Goal: Task Accomplishment & Management: Use online tool/utility

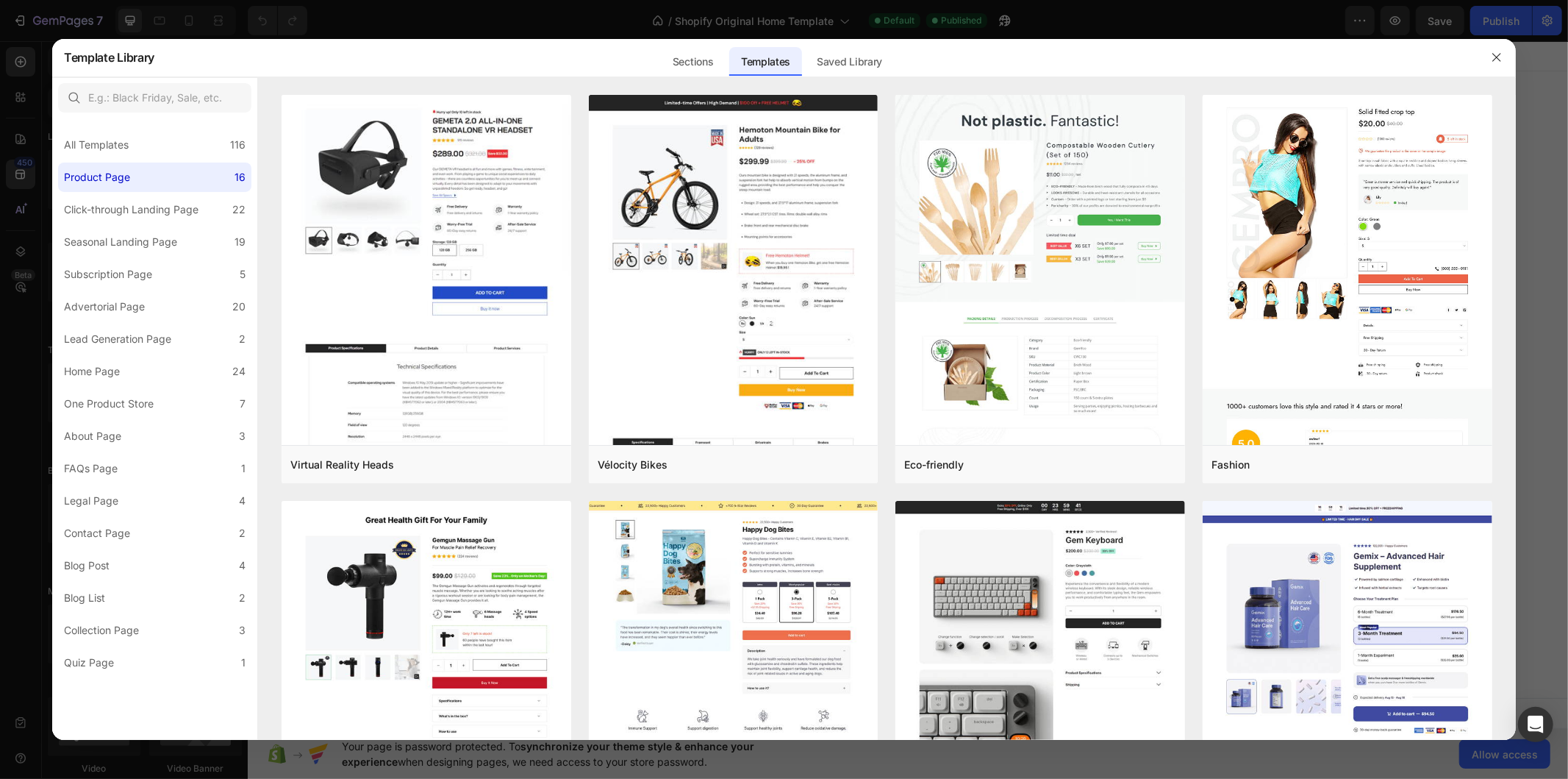
scroll to position [408, 0]
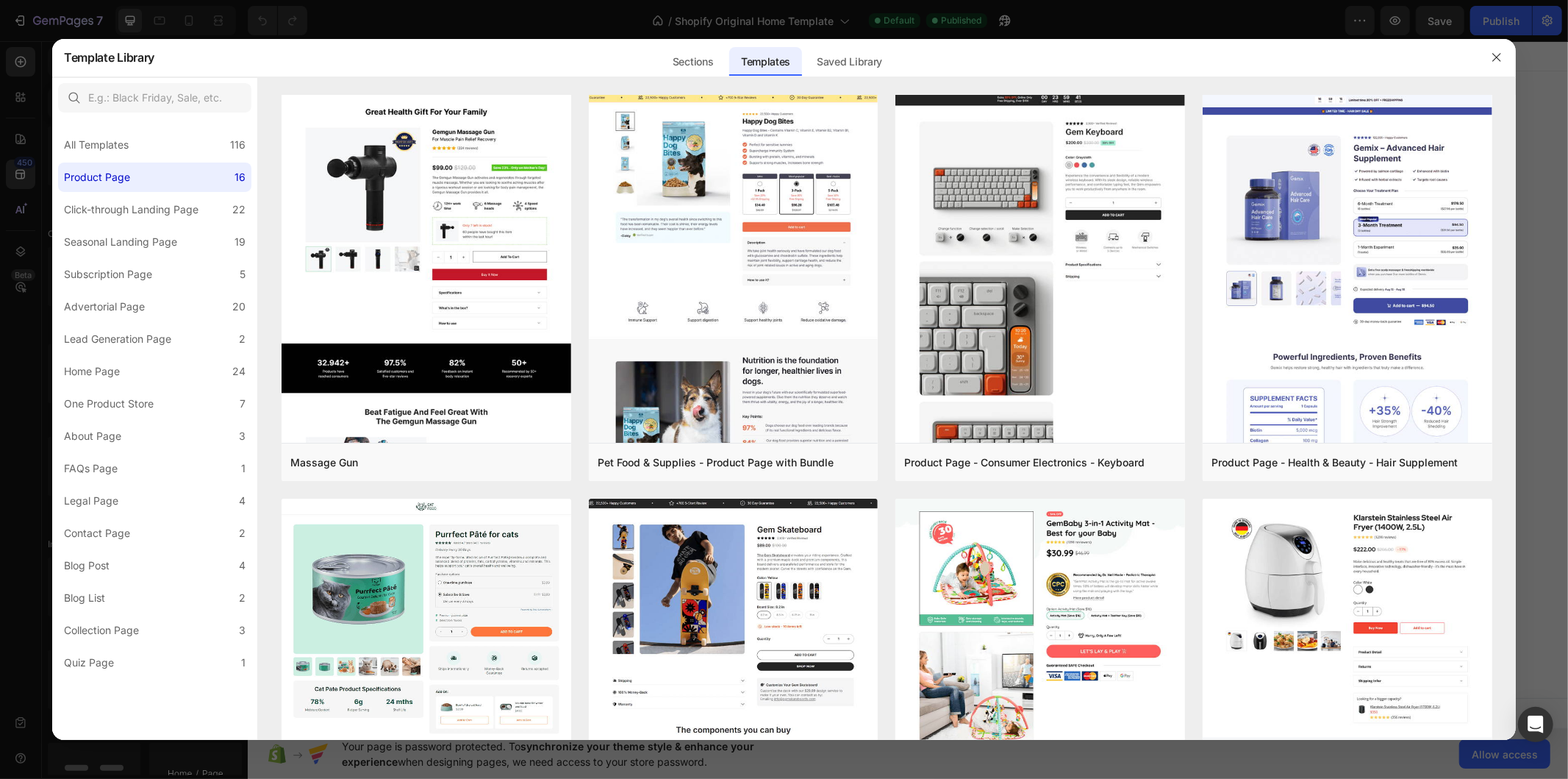
click at [1263, 57] on div "Sections Templates Existing pages Saved Library Templates Saved Library" at bounding box center [776, 57] width 1245 height 38
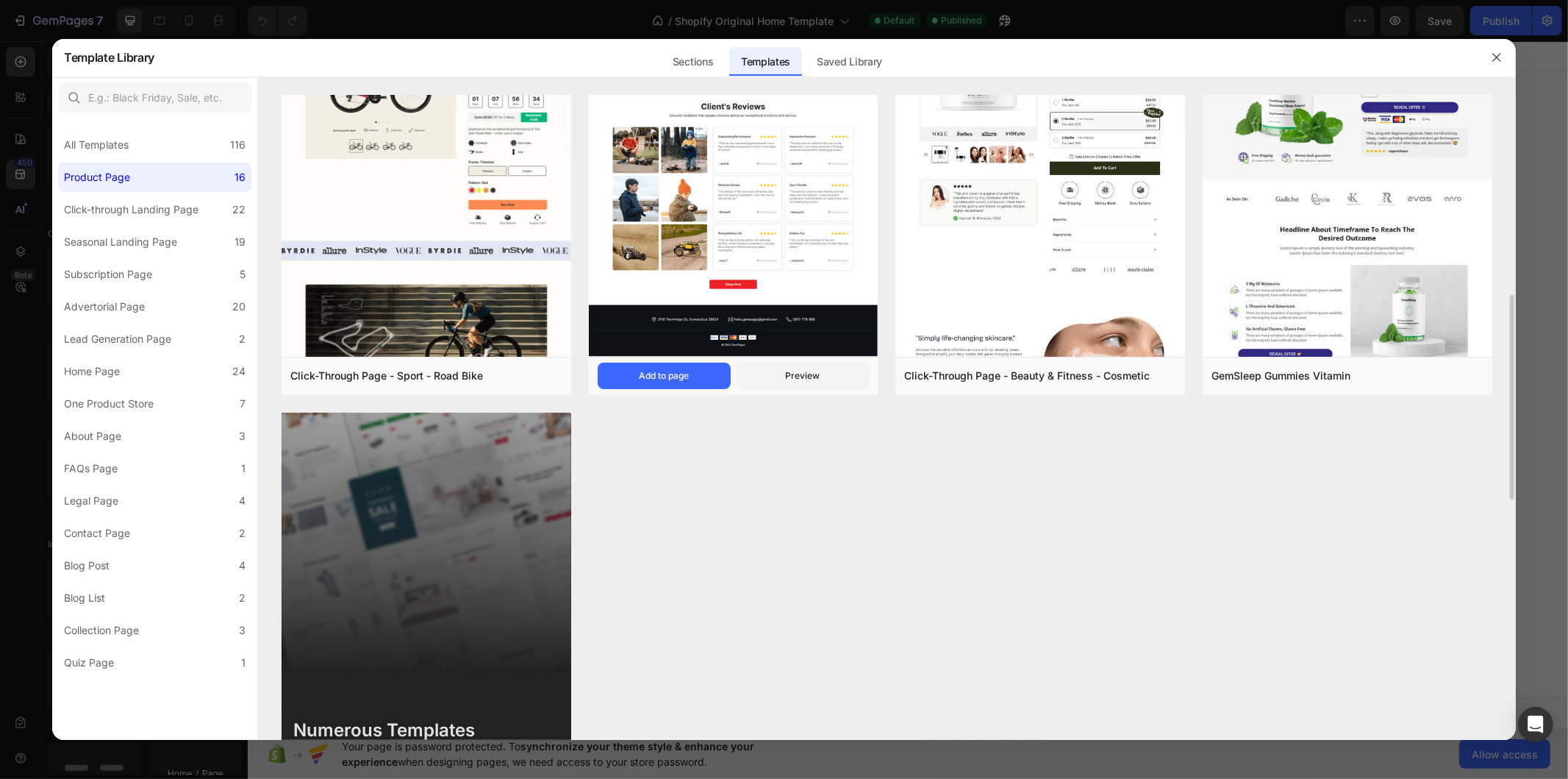
scroll to position [1144, 0]
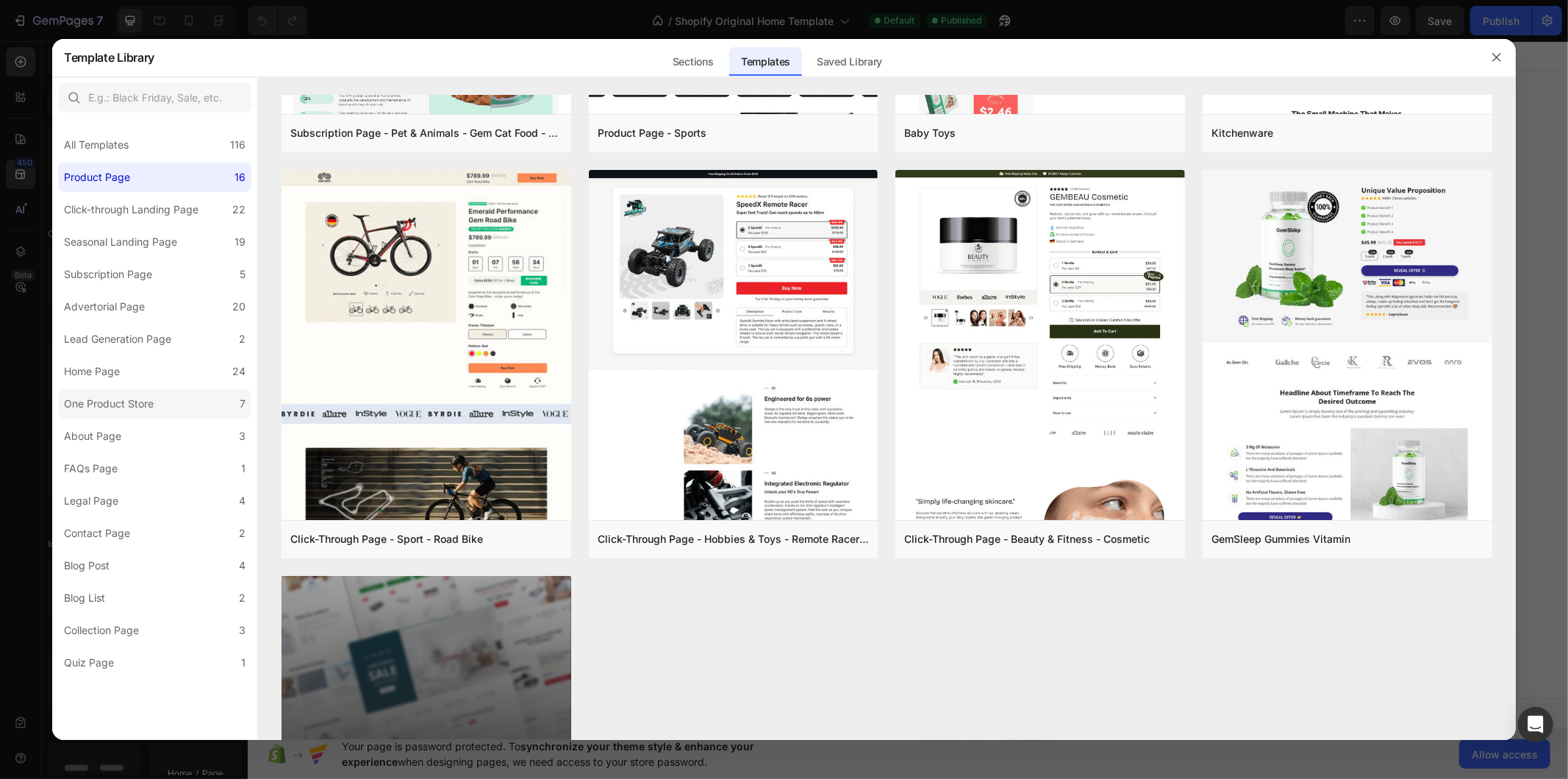
click at [176, 409] on label "One Product Store 7" at bounding box center [155, 404] width 193 height 29
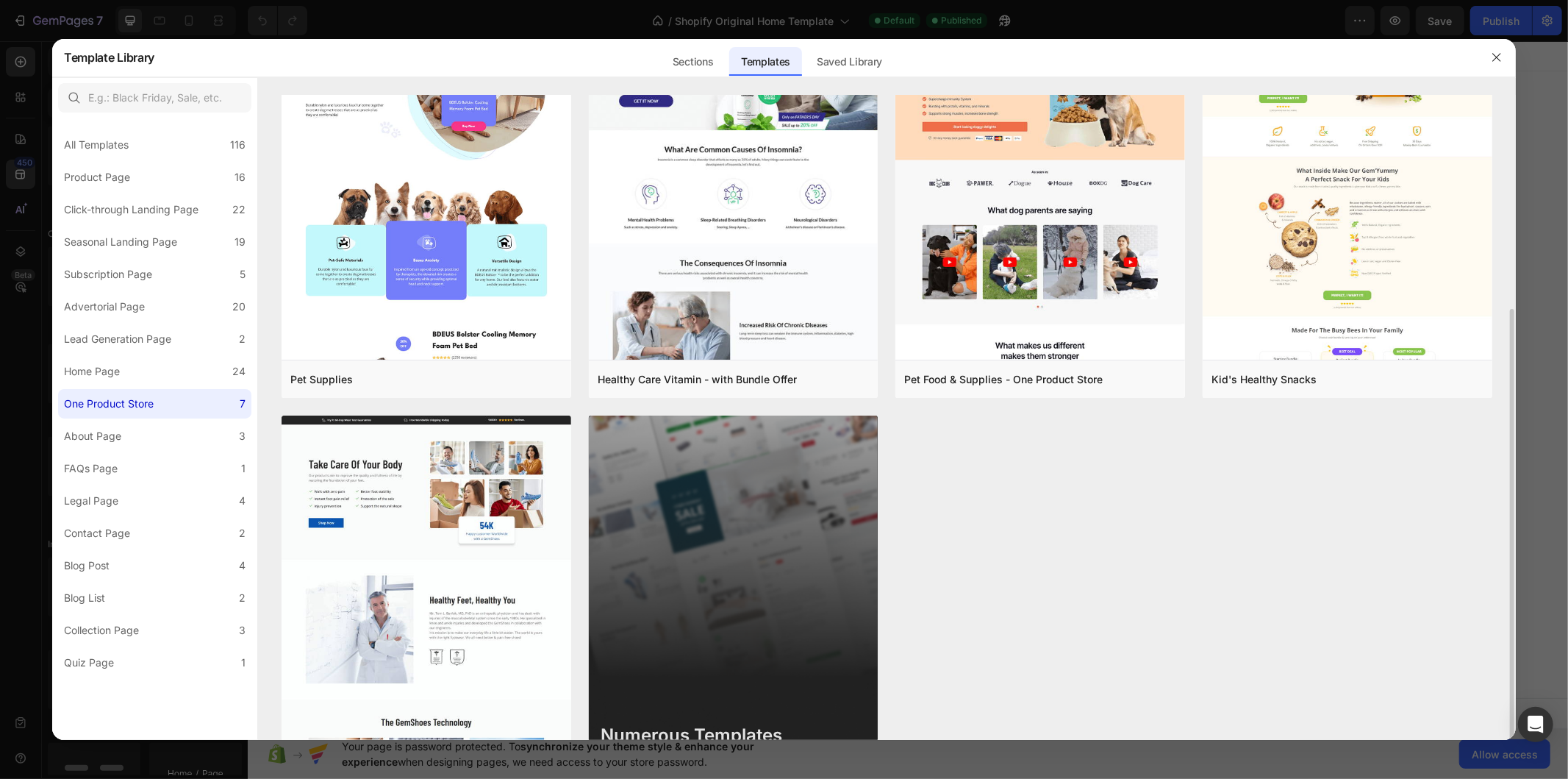
scroll to position [167, 0]
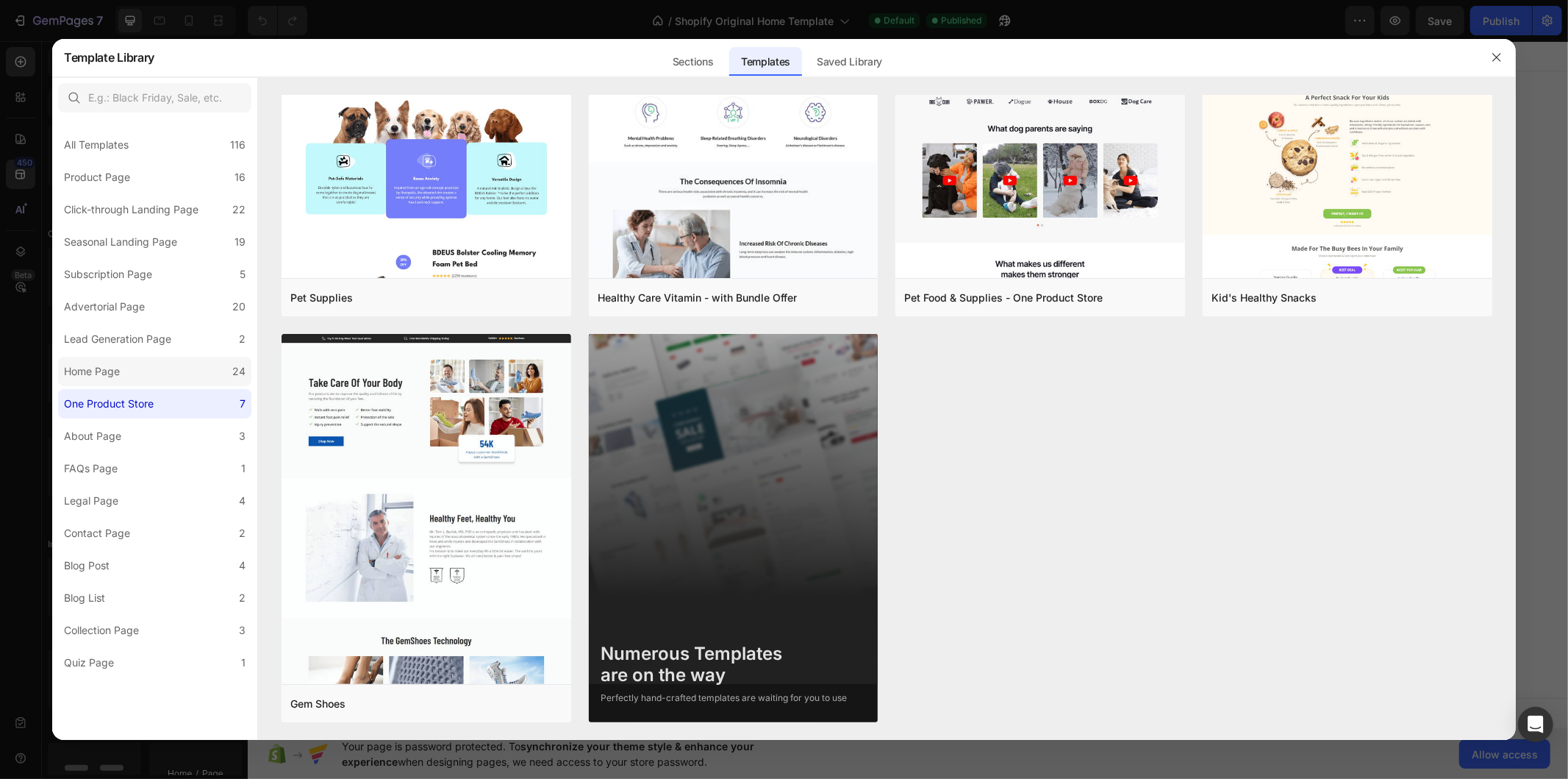
click at [143, 366] on label "Home Page 24" at bounding box center [155, 371] width 193 height 29
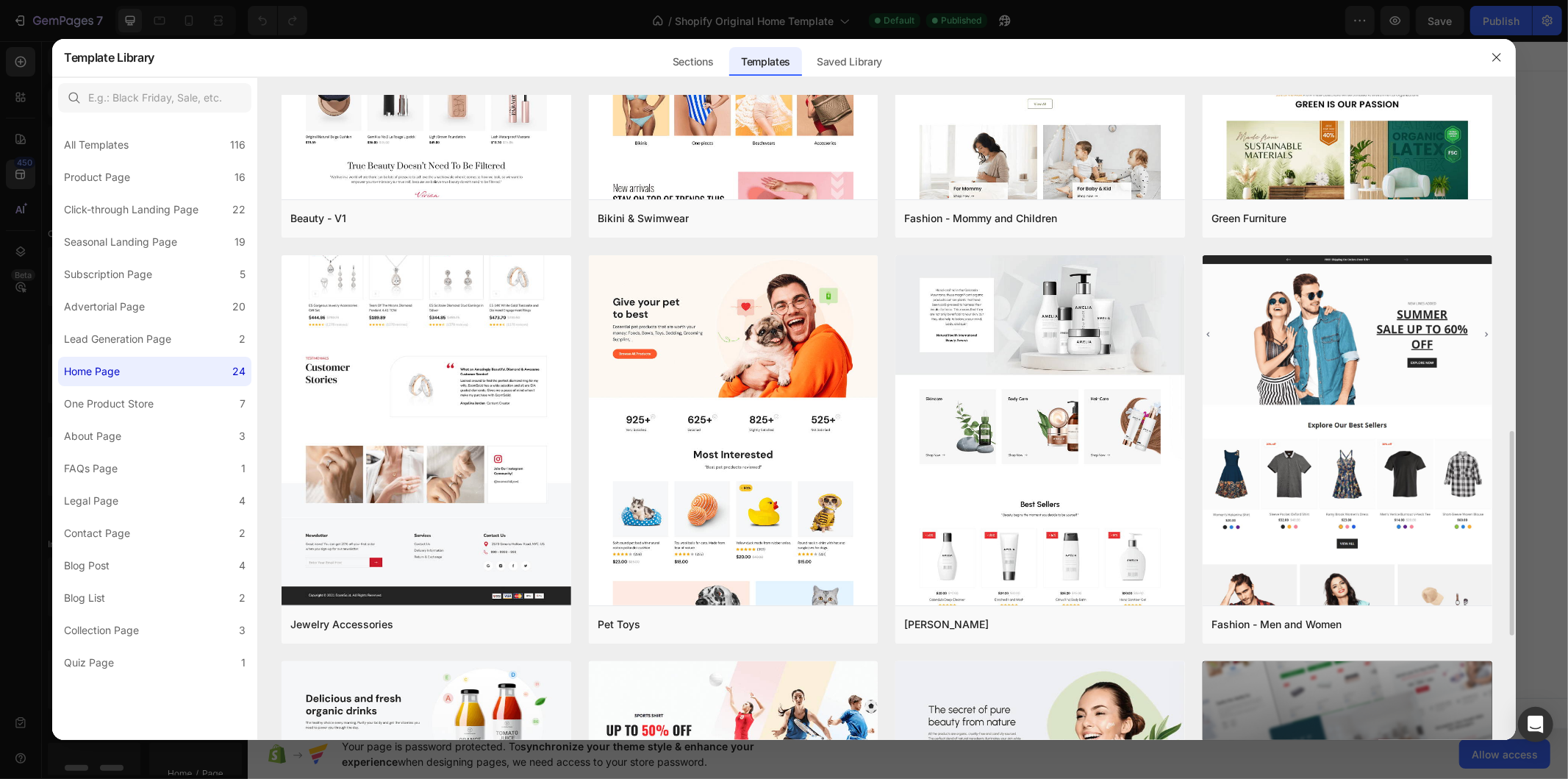
scroll to position [813, 0]
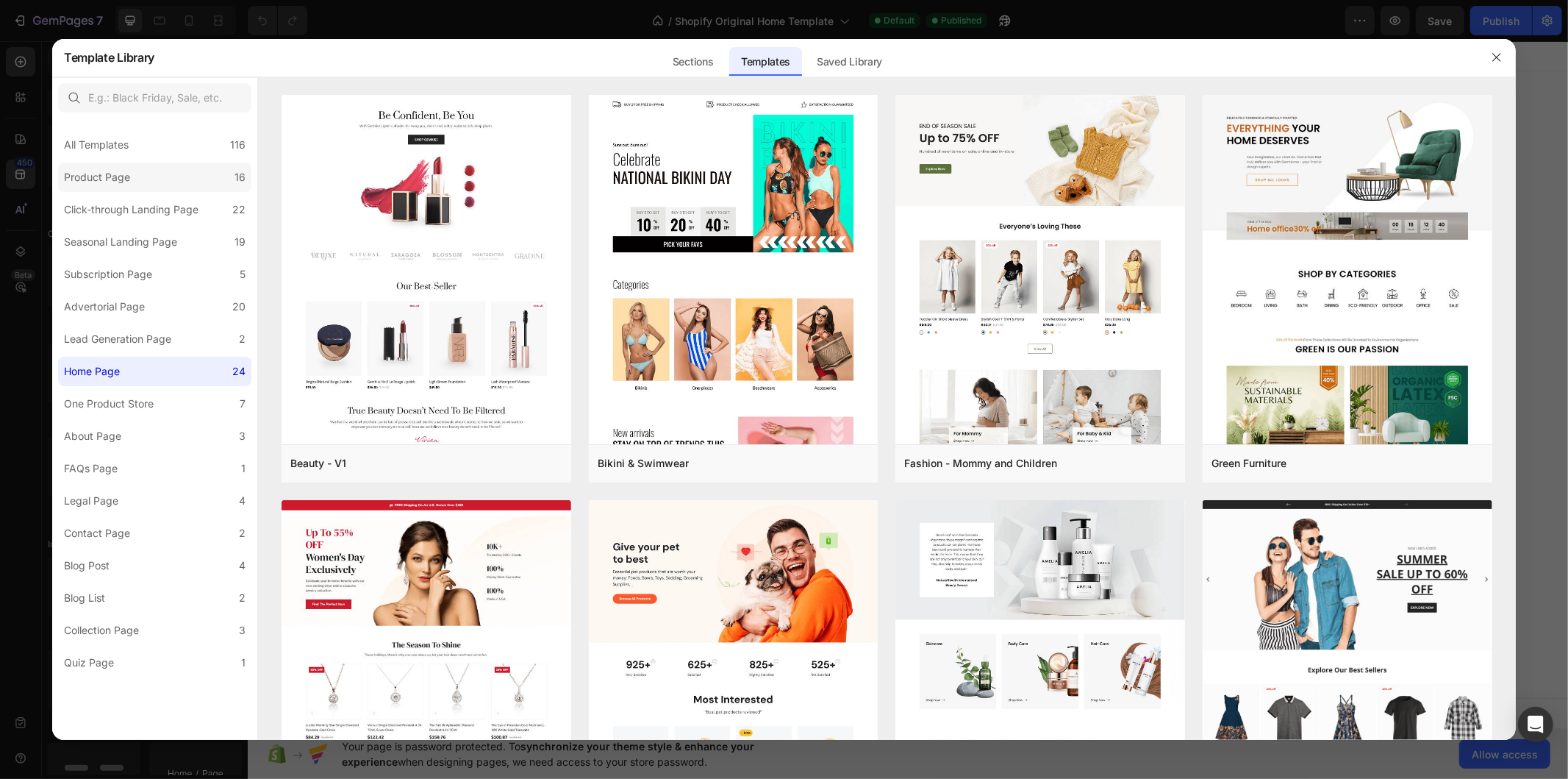
click at [151, 177] on label "Product Page 16" at bounding box center [155, 177] width 193 height 29
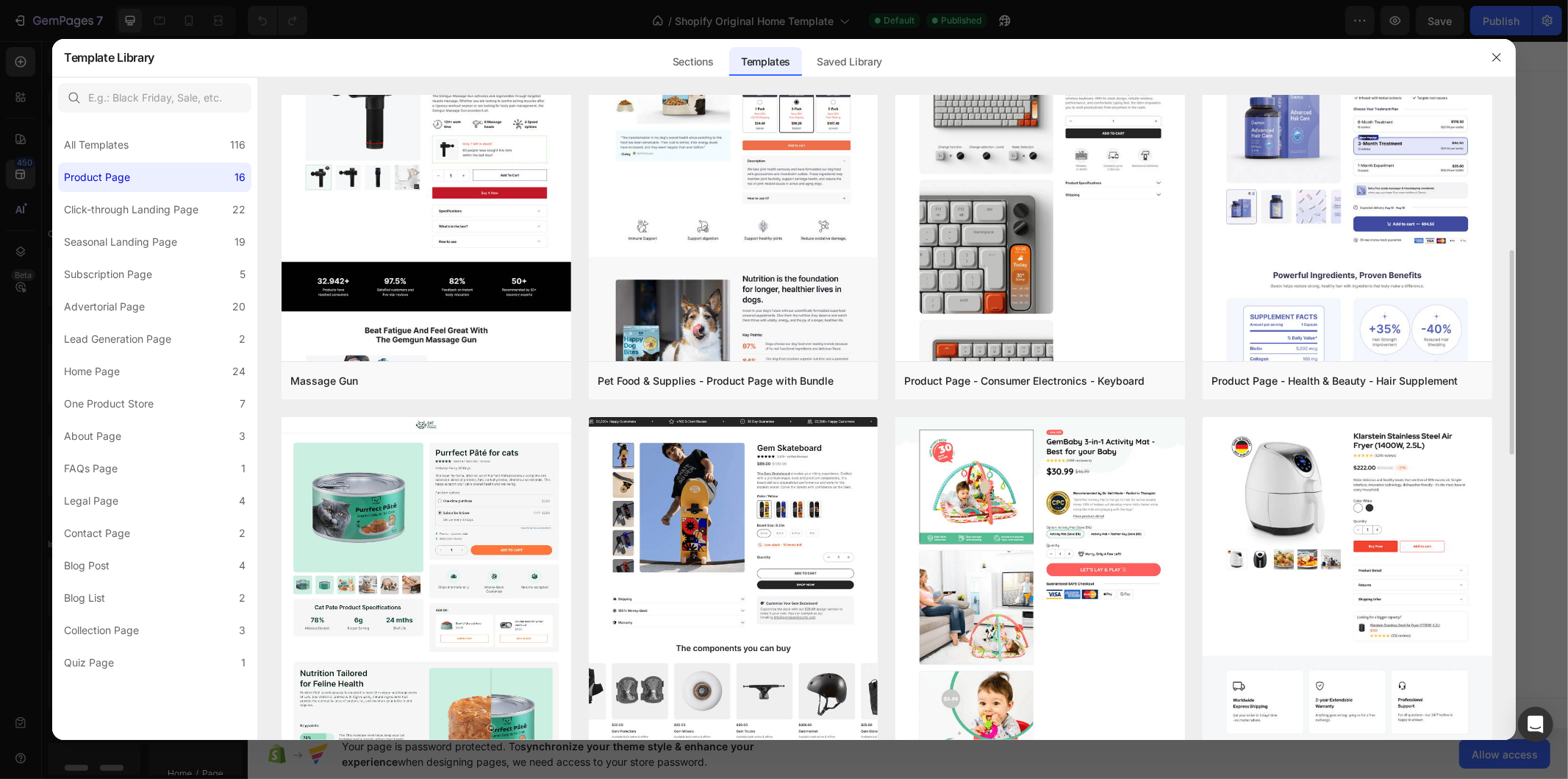
scroll to position [571, 0]
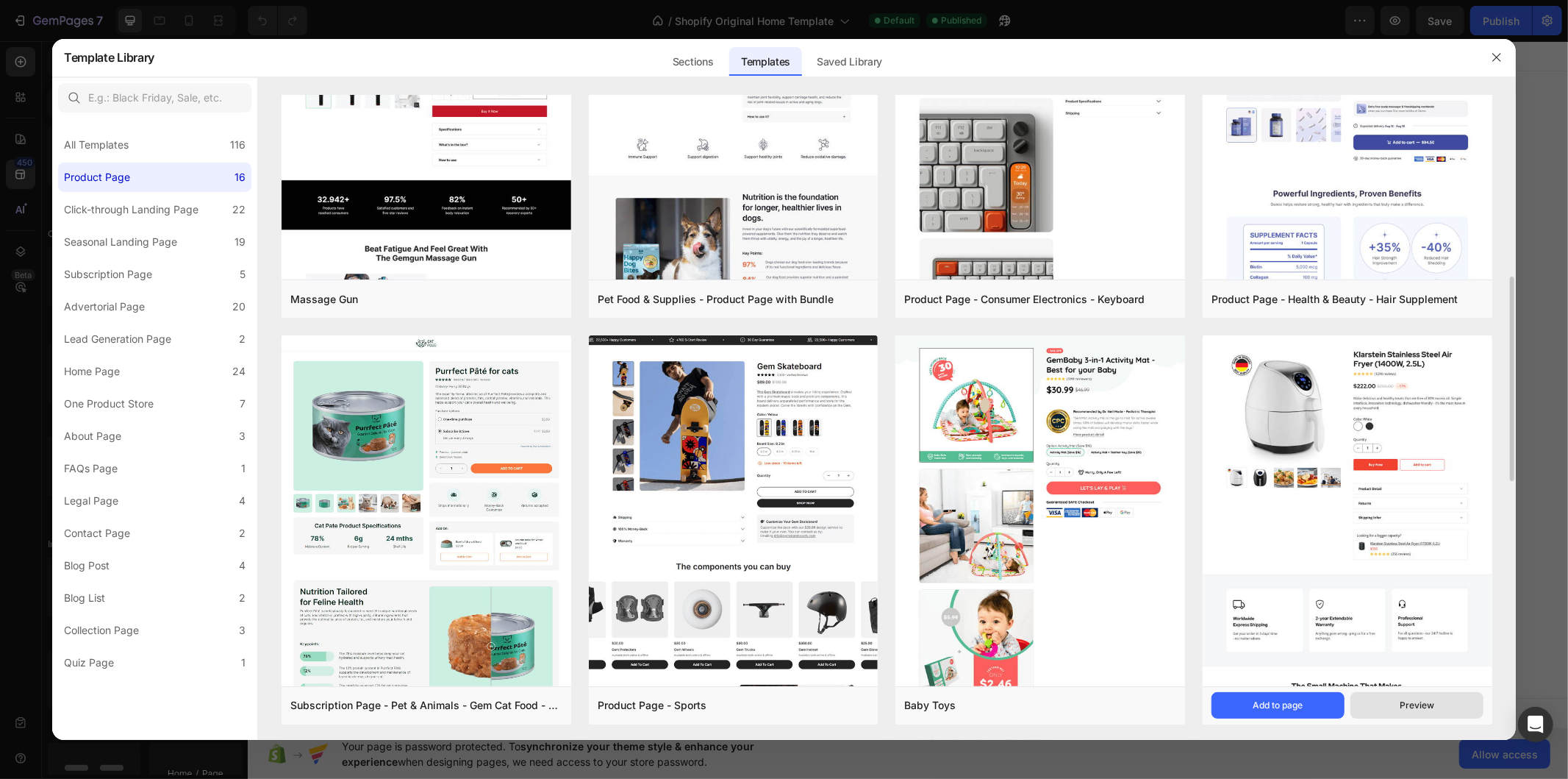
click at [1408, 705] on div "Preview" at bounding box center [1417, 705] width 35 height 13
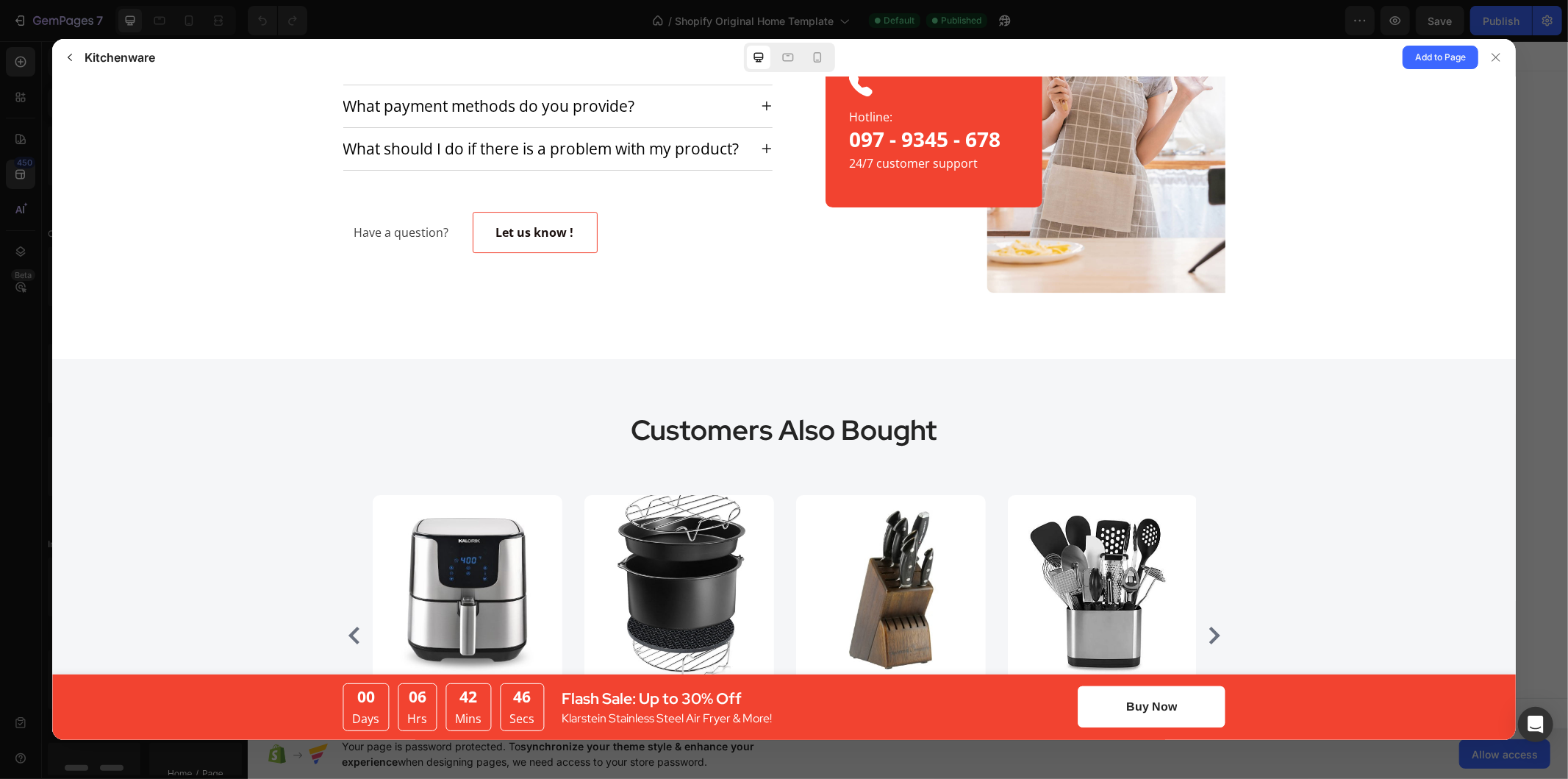
scroll to position [4166, 0]
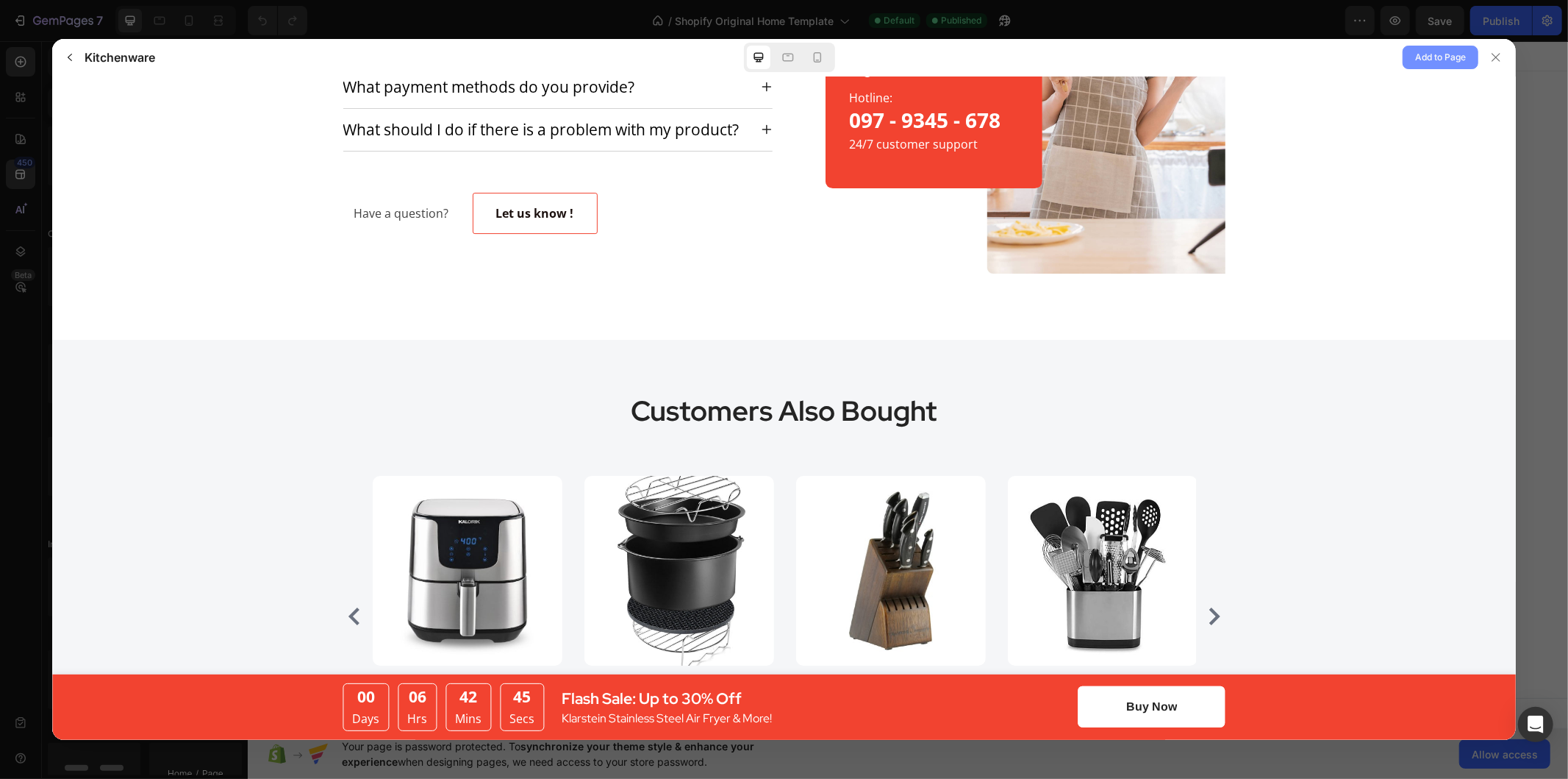
click at [1438, 67] on button "Add to Page" at bounding box center [1440, 57] width 76 height 24
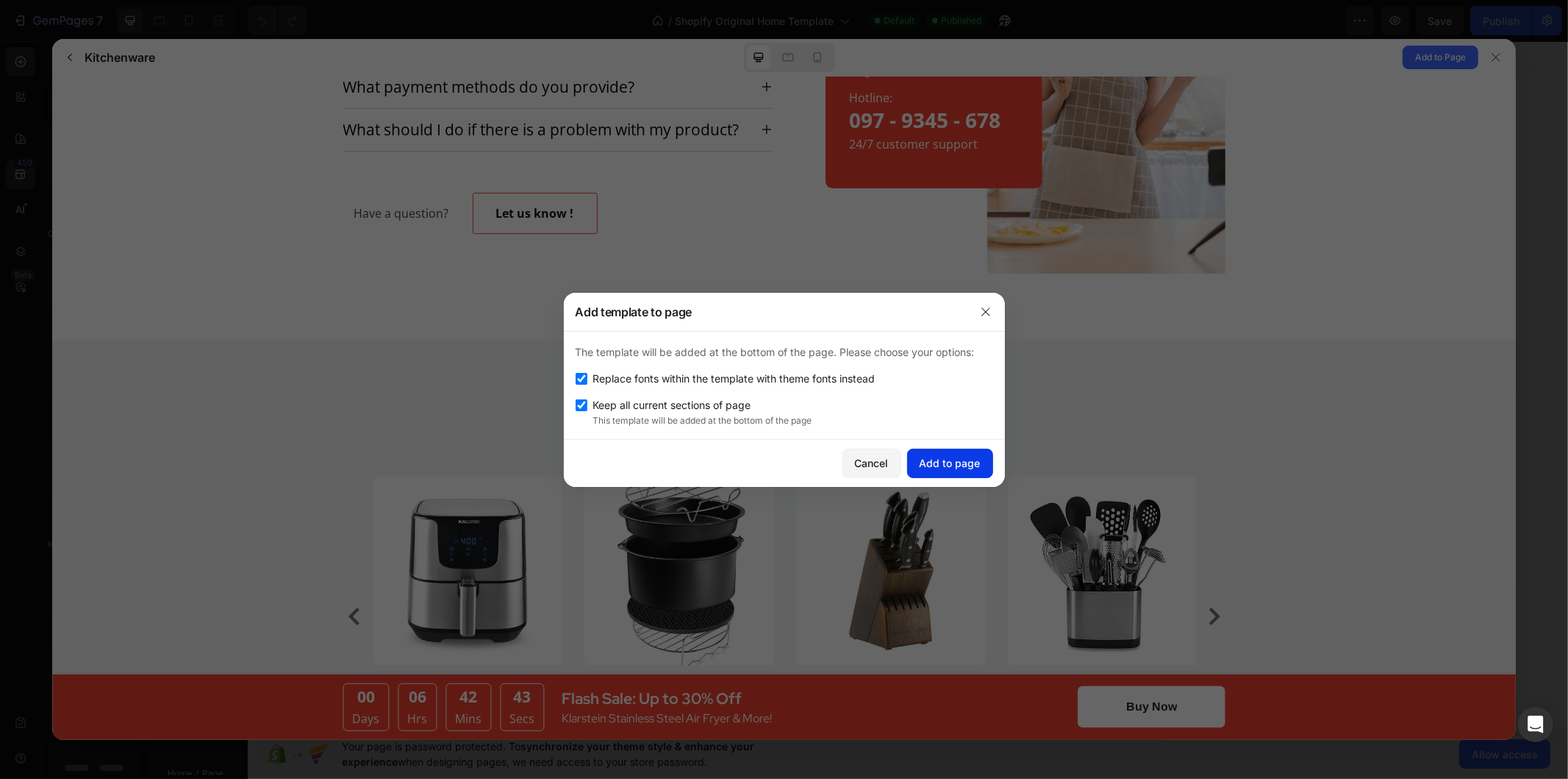
click at [978, 458] on div "Add to page" at bounding box center [949, 462] width 61 height 15
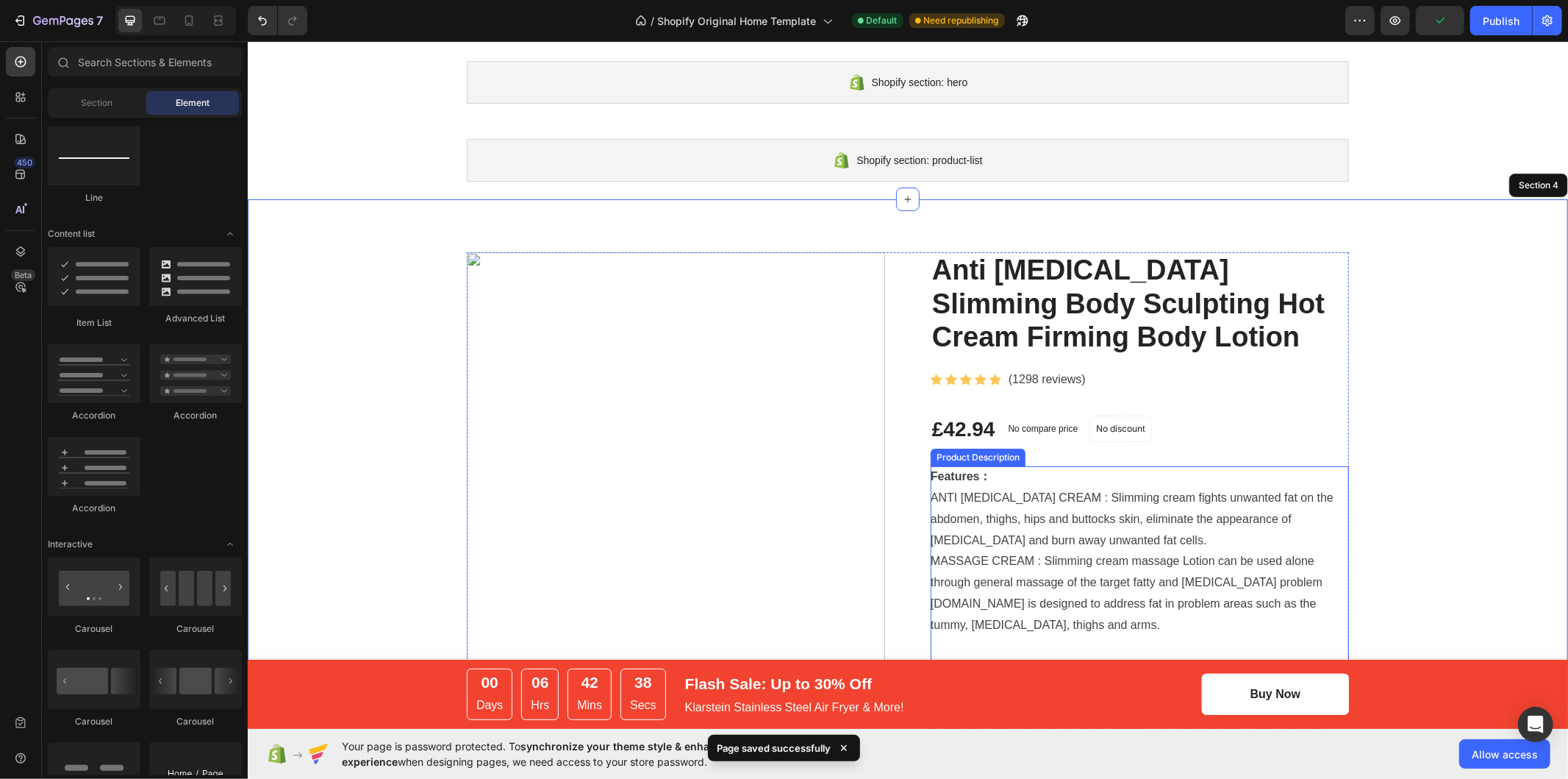
scroll to position [0, 0]
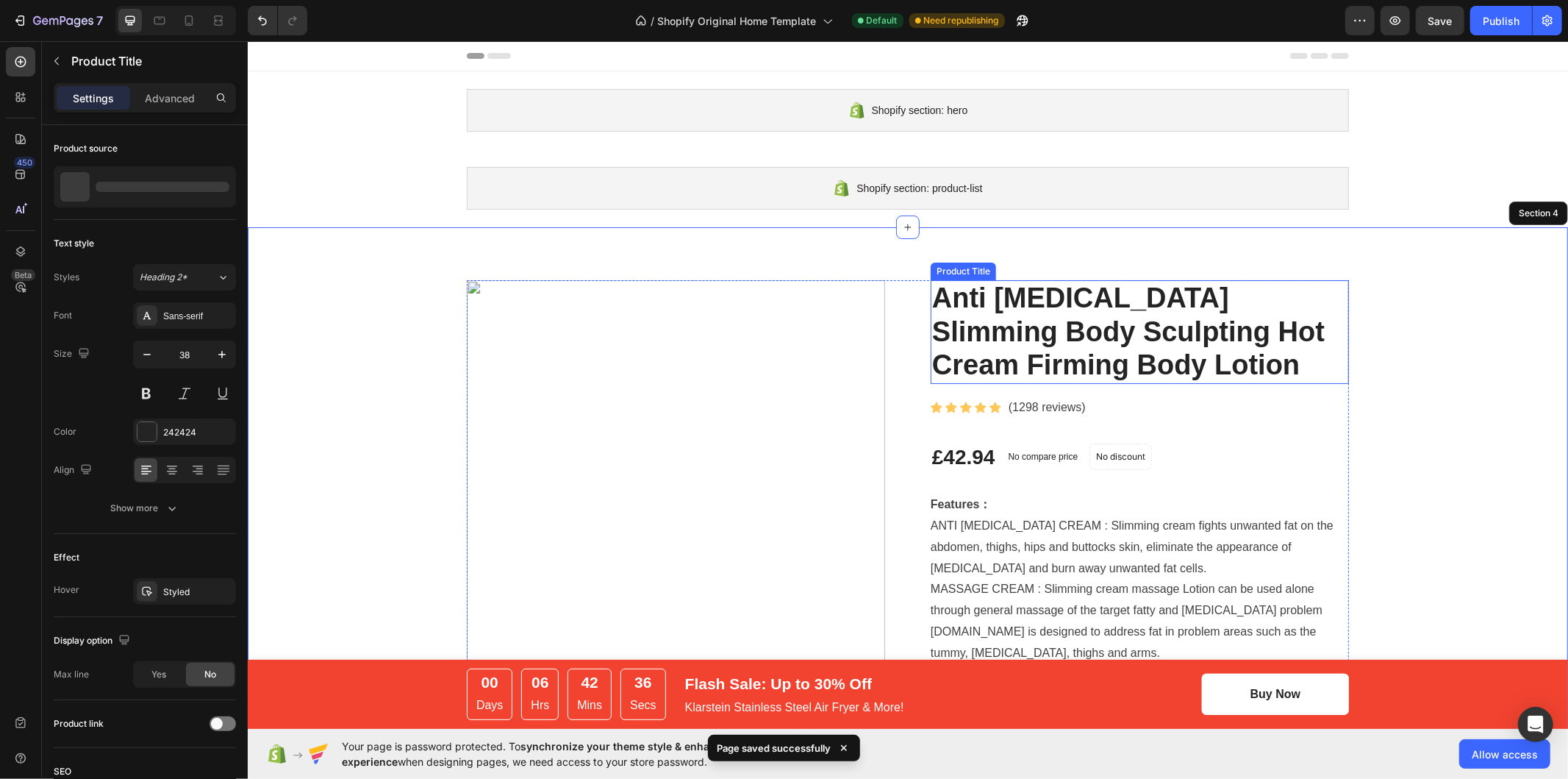
click at [990, 357] on h2 "Anti [MEDICAL_DATA] Slimming Body Sculpting Hot Cream Firming Body Lotion" at bounding box center [1138, 331] width 418 height 104
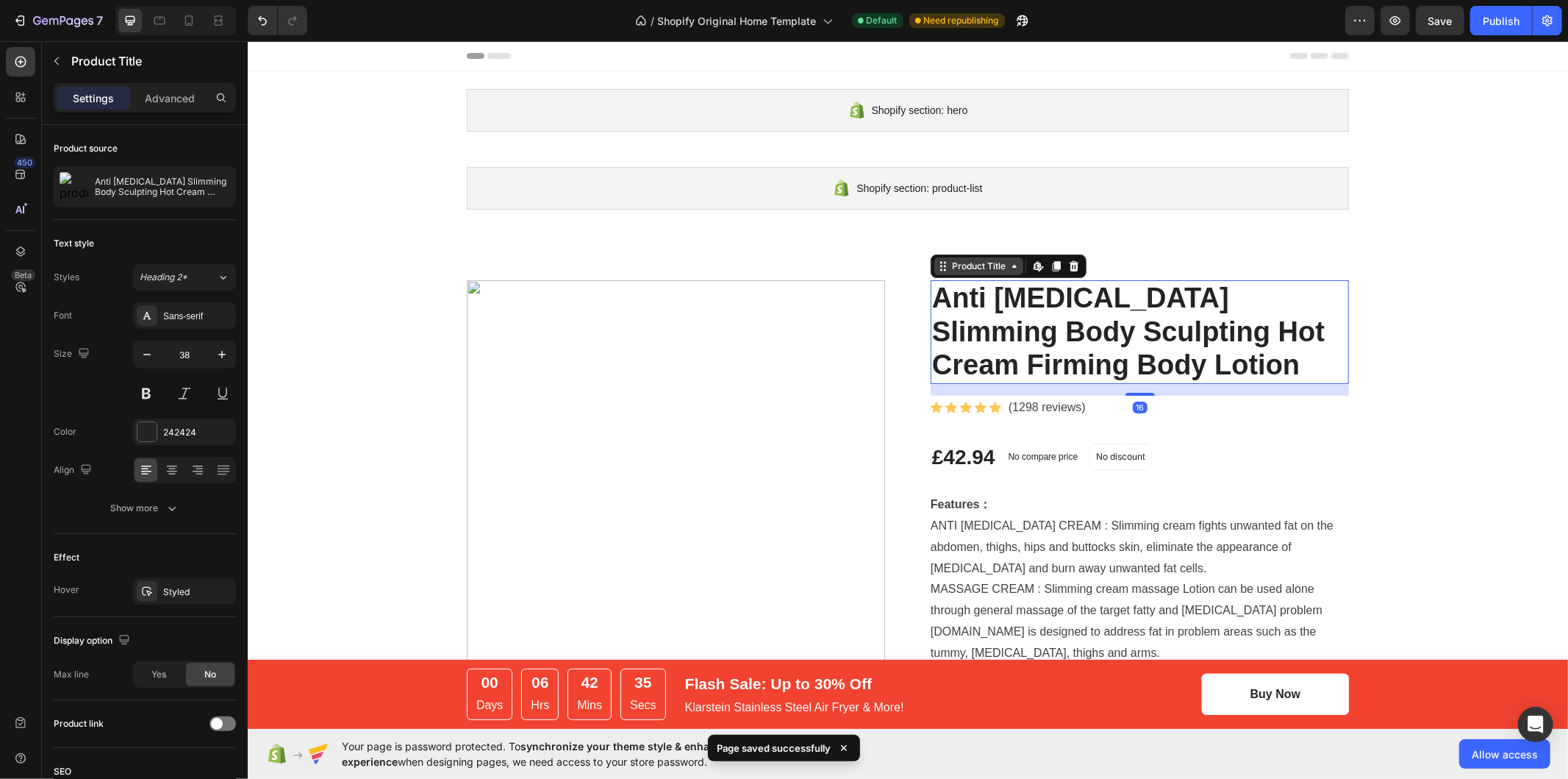
click at [983, 266] on div "Product Title" at bounding box center [978, 266] width 59 height 13
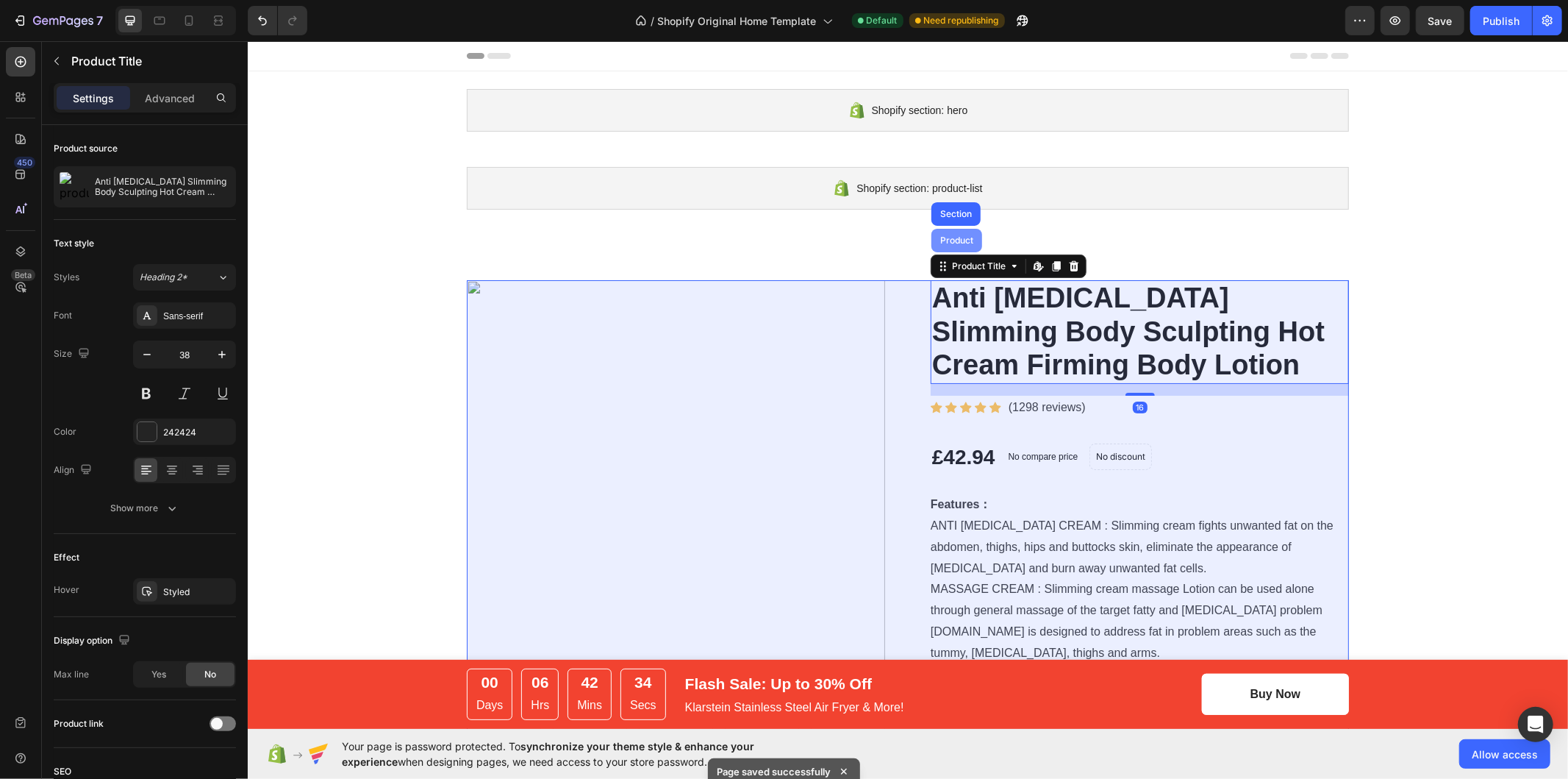
click at [952, 236] on div "Product" at bounding box center [956, 240] width 39 height 9
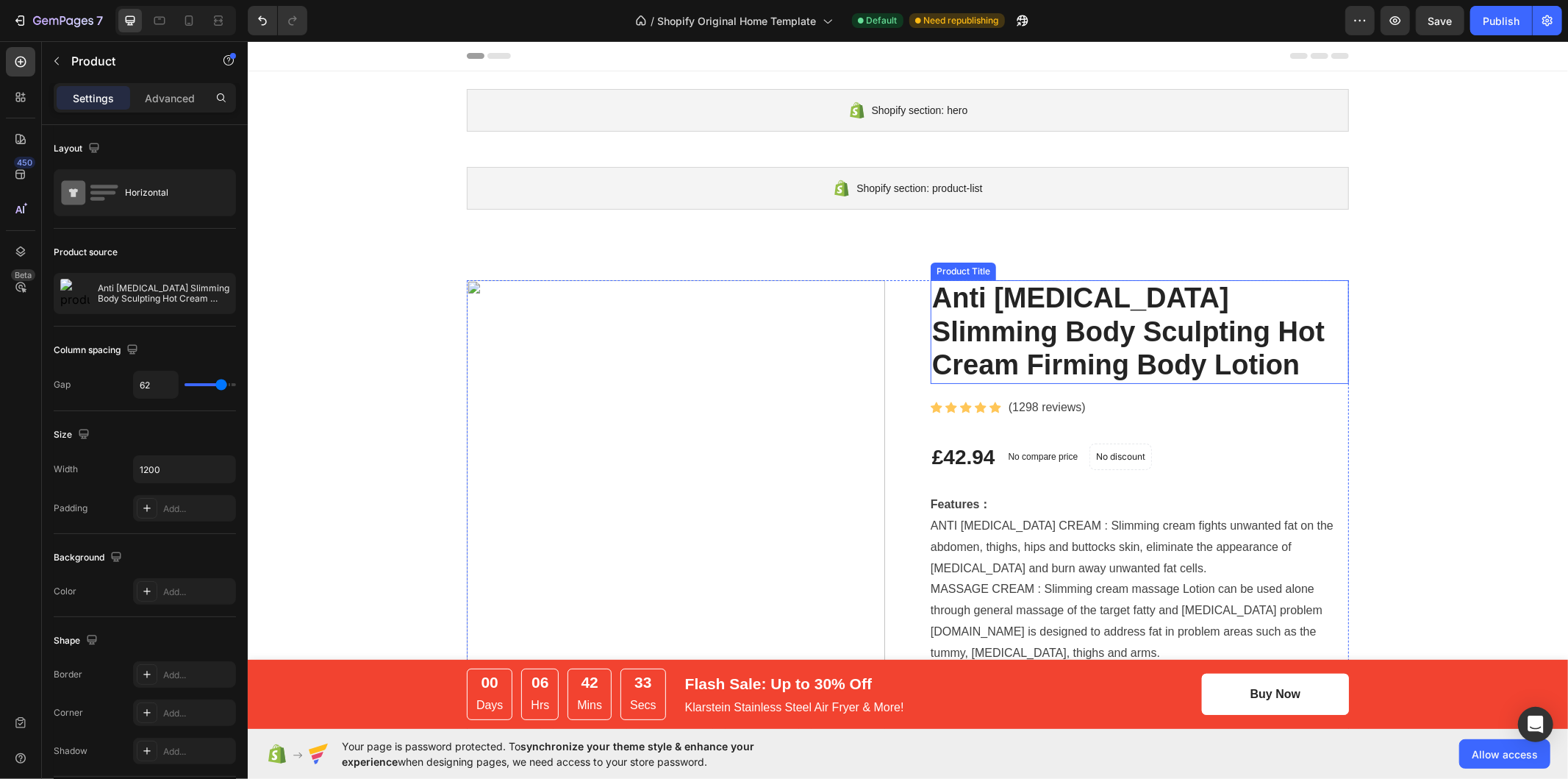
click at [970, 317] on h2 "Anti [MEDICAL_DATA] Slimming Body Sculpting Hot Cream Firming Body Lotion" at bounding box center [1138, 331] width 418 height 104
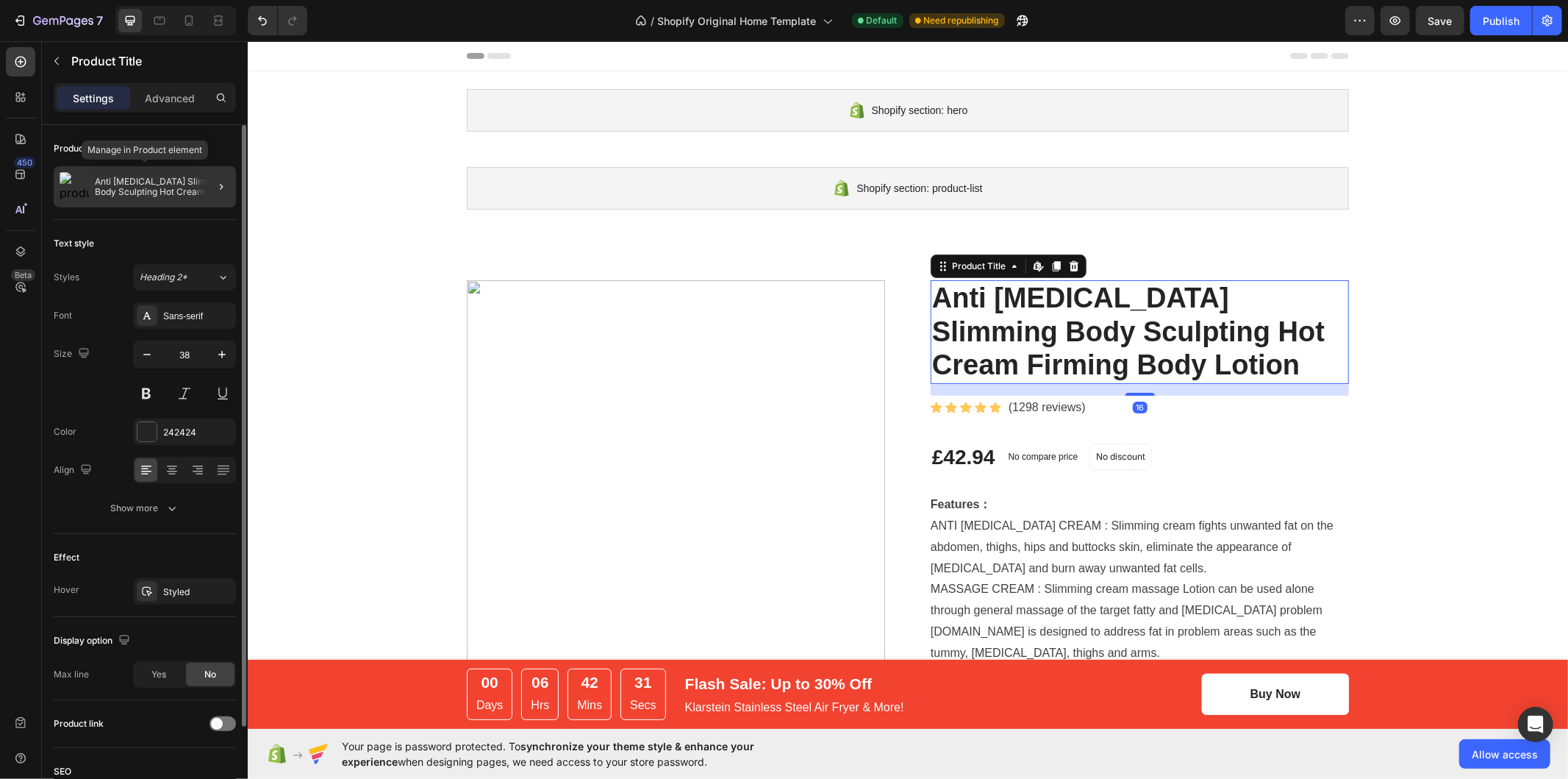
click at [176, 182] on p "Anti [MEDICAL_DATA] Slimming Body Sculpting Hot Cream Firming Body Lotion" at bounding box center [162, 186] width 136 height 20
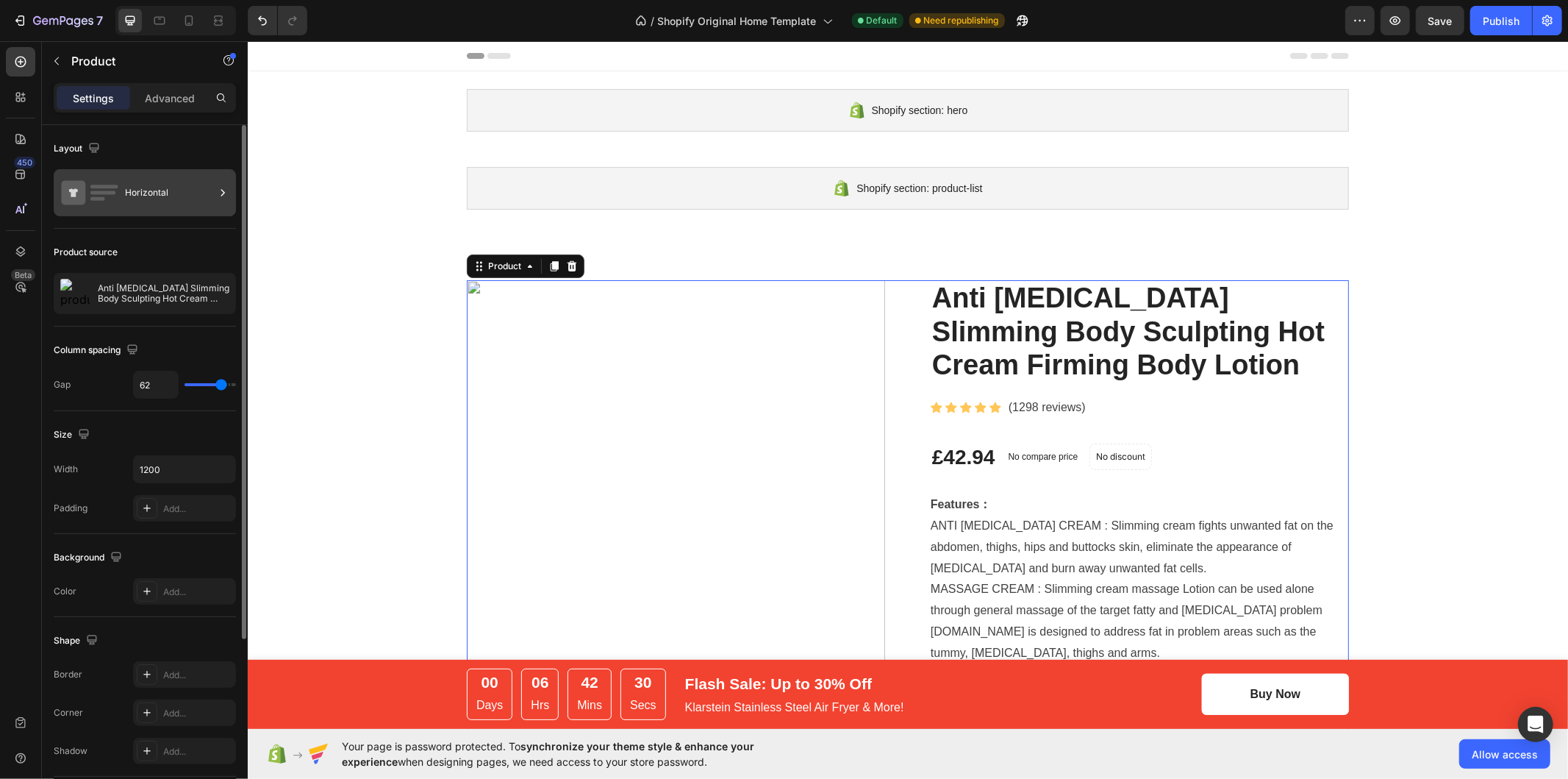
click at [205, 193] on div "Horizontal" at bounding box center [170, 193] width 89 height 34
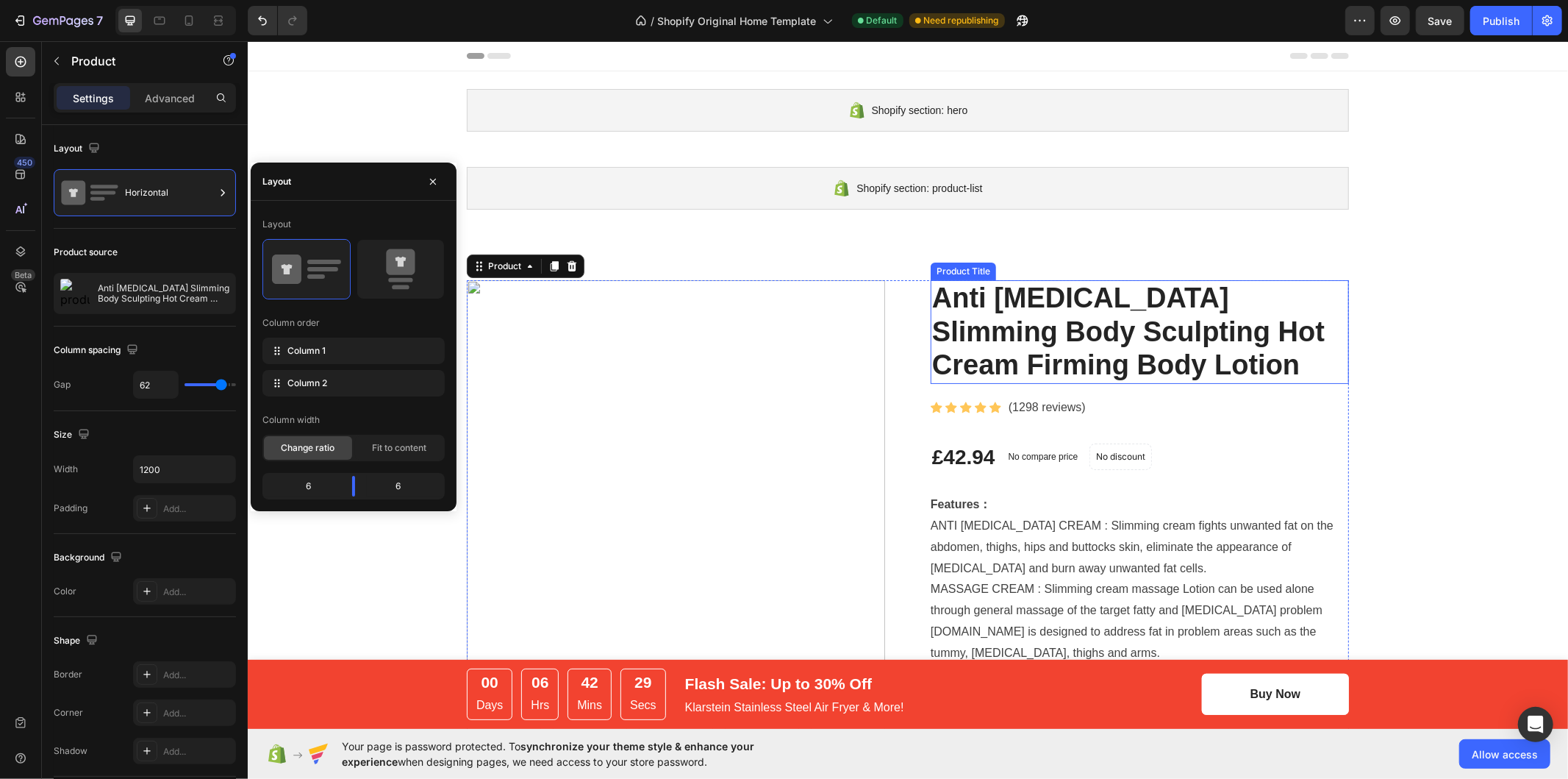
click at [1028, 341] on h2 "Anti [MEDICAL_DATA] Slimming Body Sculpting Hot Cream Firming Body Lotion" at bounding box center [1138, 331] width 418 height 104
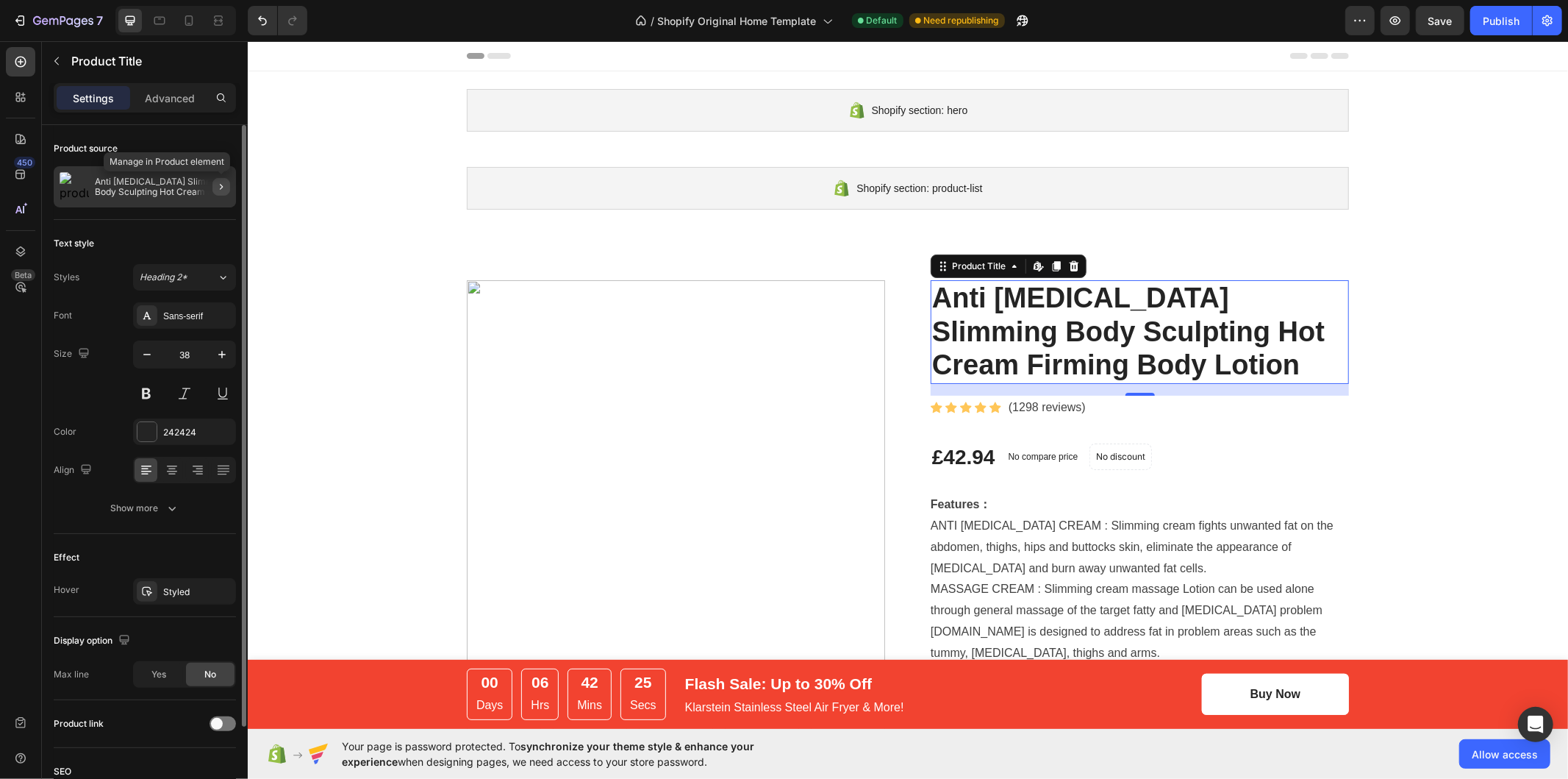
click at [217, 193] on button "button" at bounding box center [222, 187] width 18 height 18
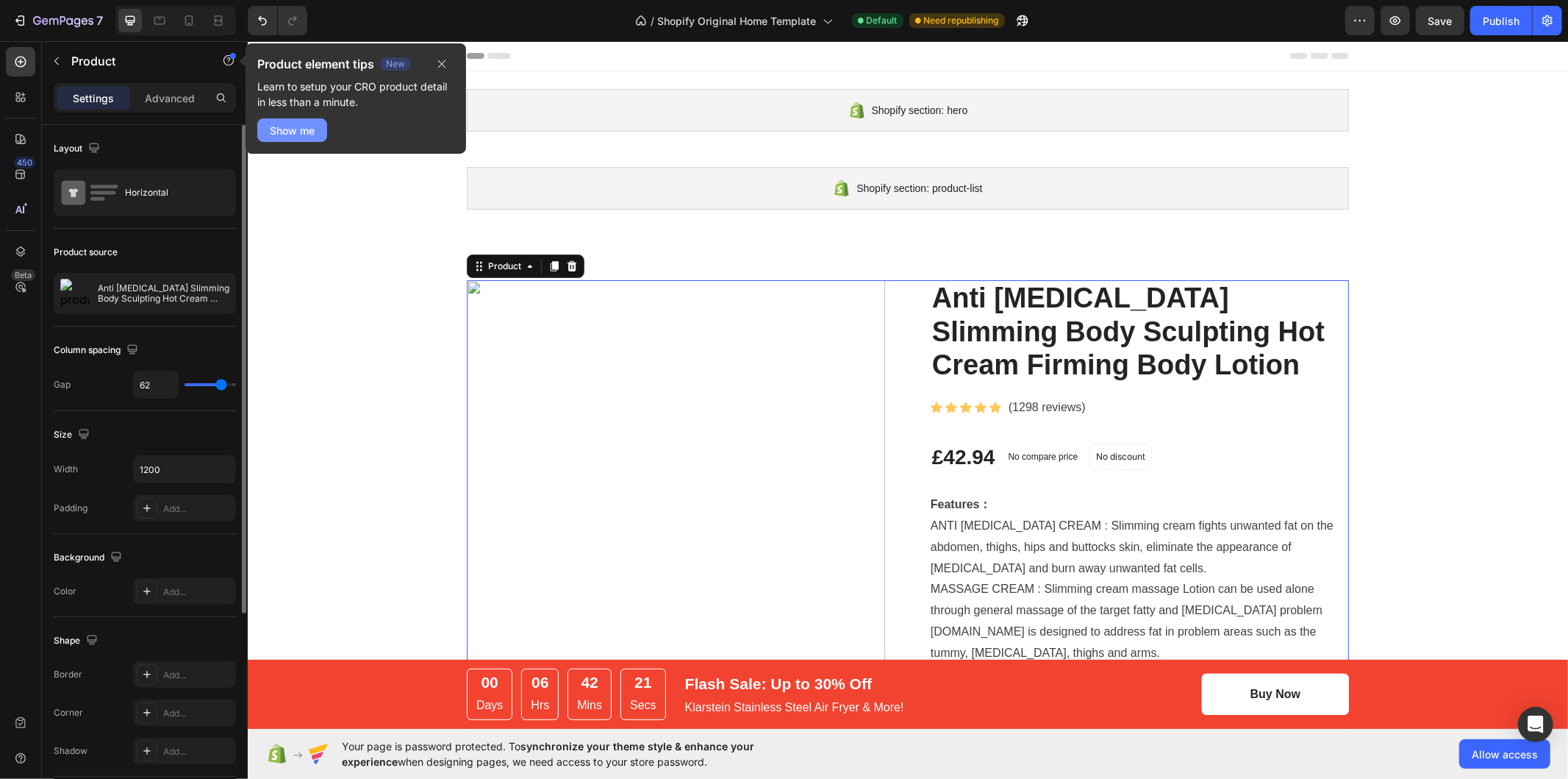
click at [301, 123] on div "Show me" at bounding box center [292, 130] width 45 height 15
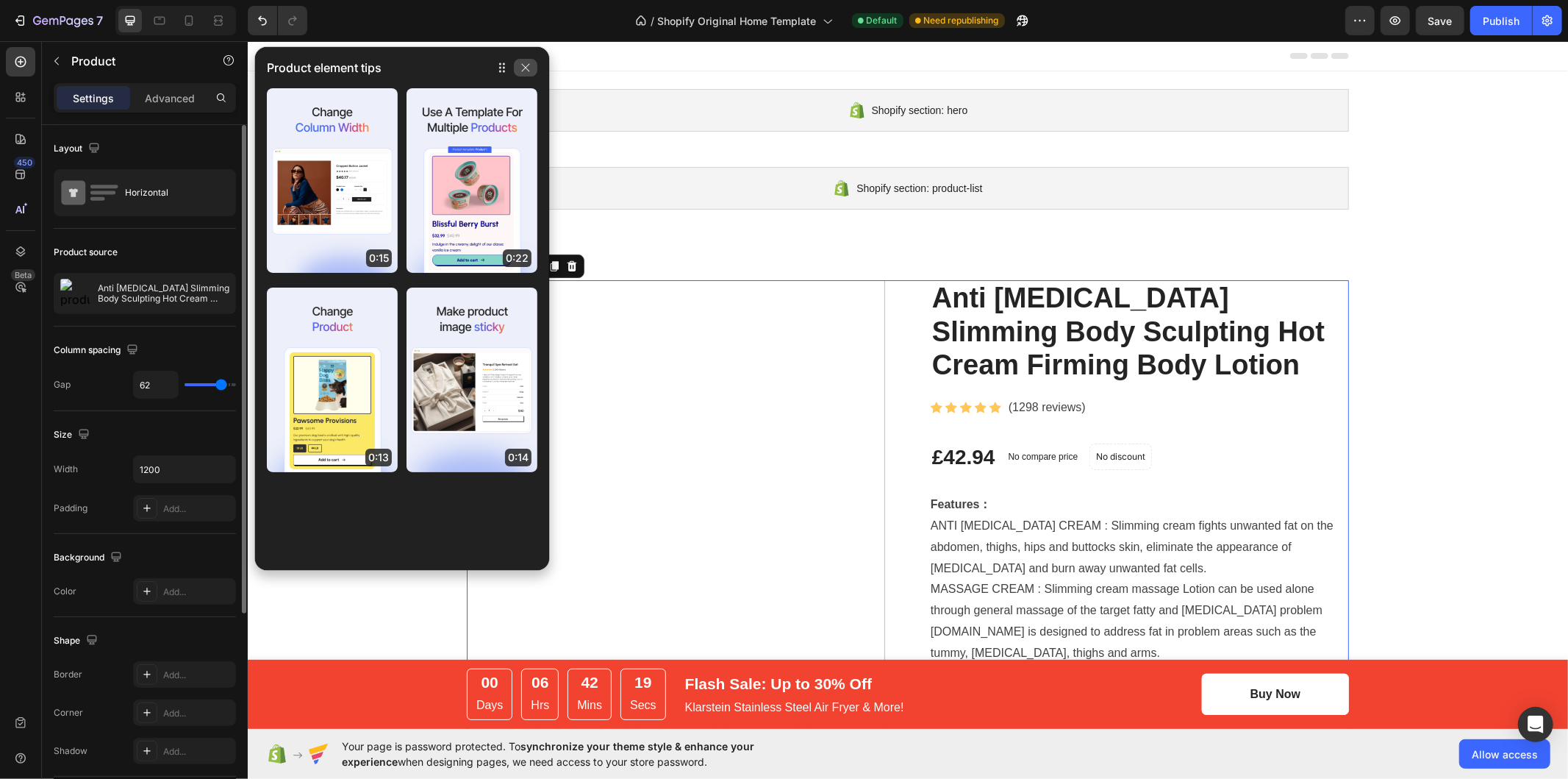
click at [531, 70] on icon "button" at bounding box center [525, 67] width 11 height 11
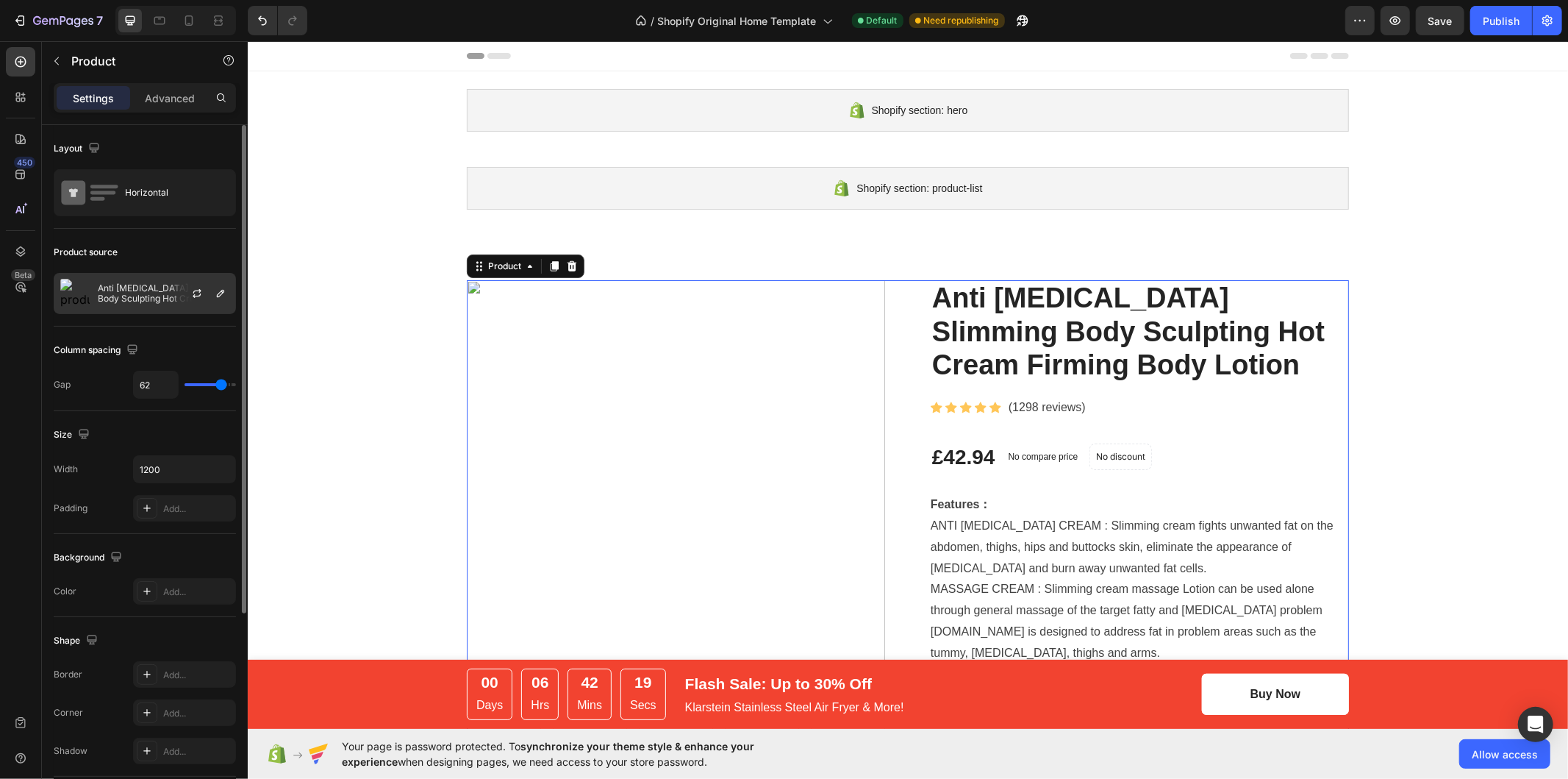
scroll to position [81, 0]
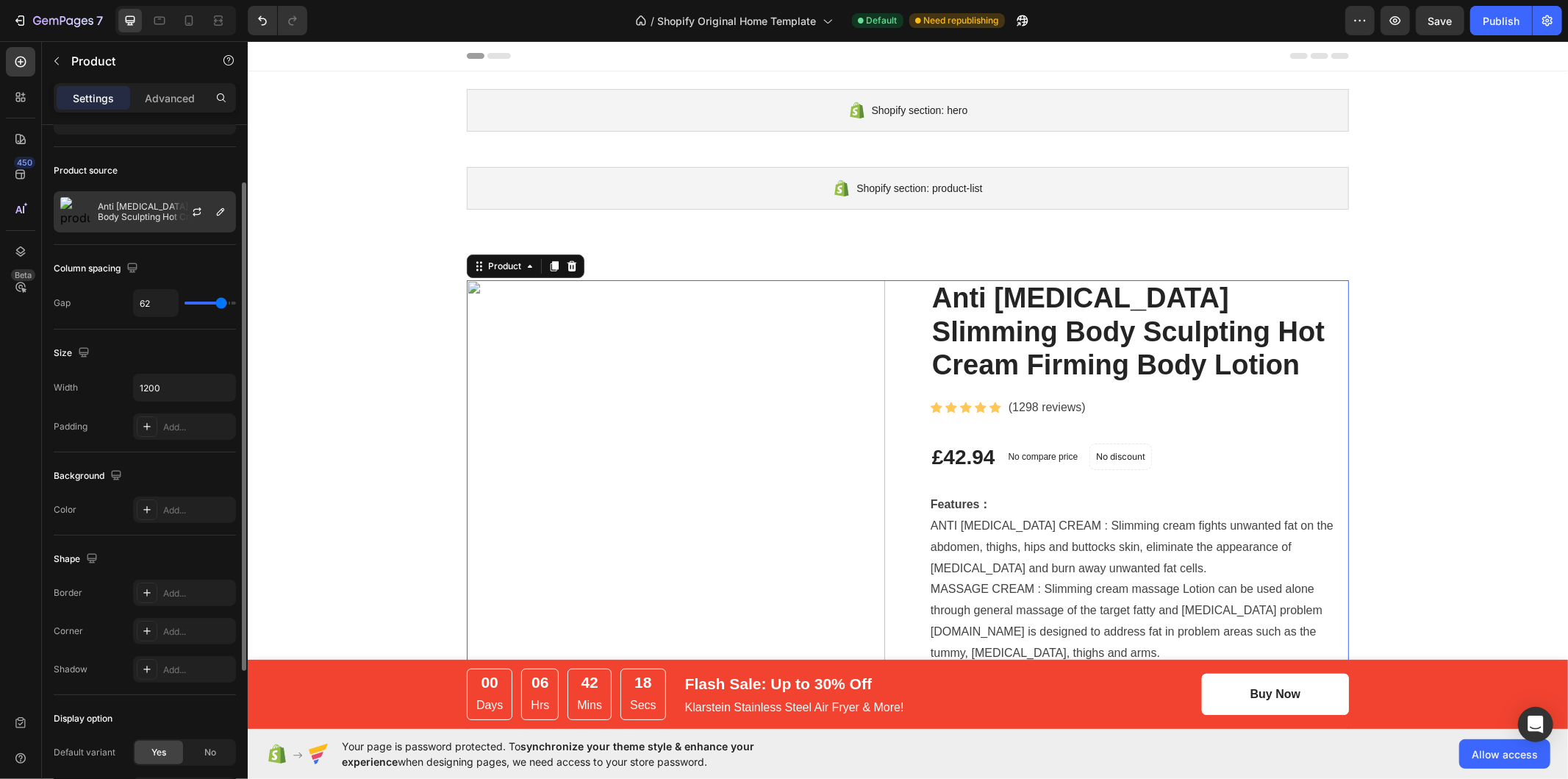
click at [197, 223] on div at bounding box center [203, 211] width 65 height 40
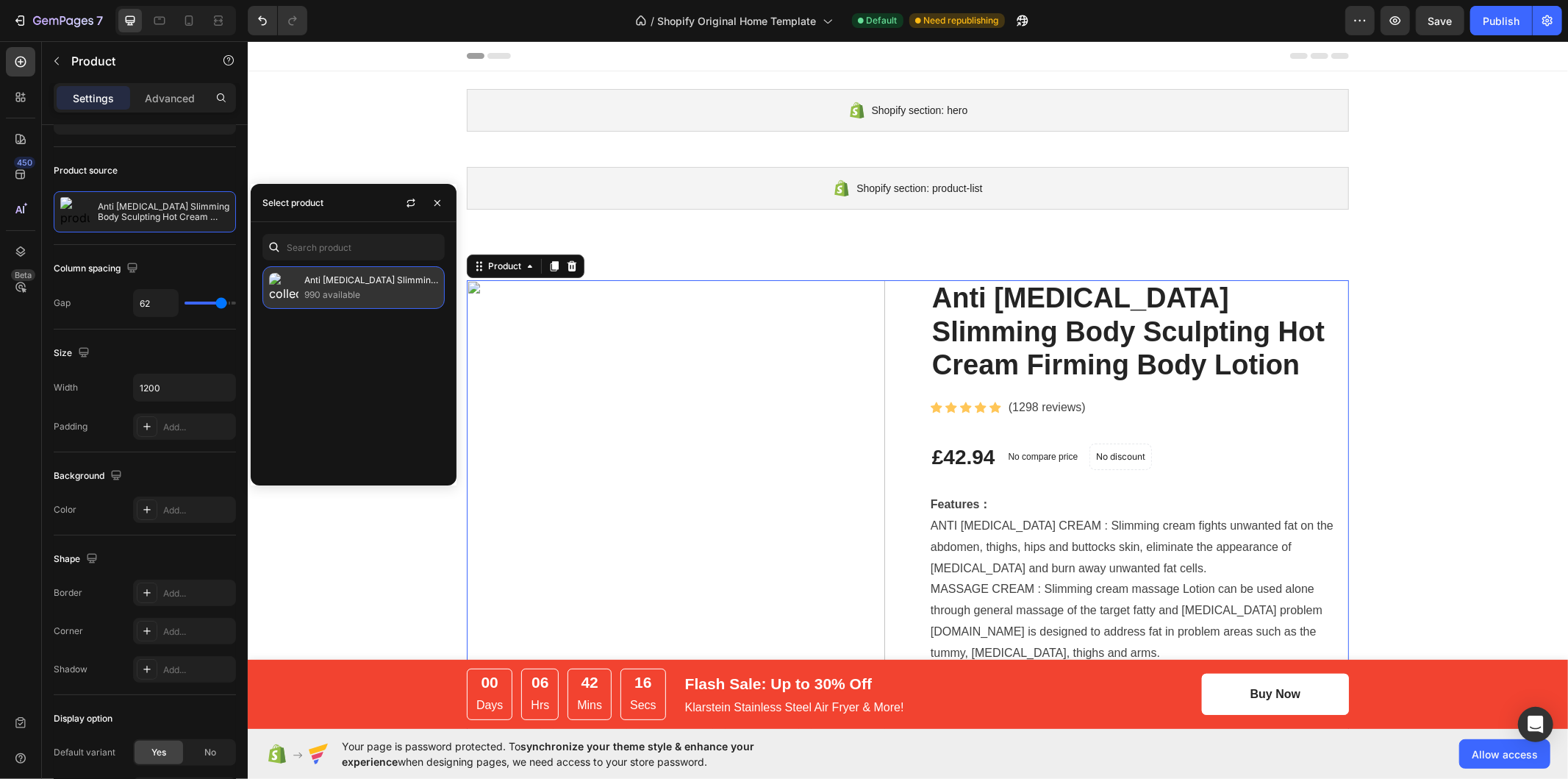
click at [323, 289] on p "990 available" at bounding box center [371, 295] width 134 height 15
click at [407, 206] on icon "button" at bounding box center [411, 203] width 11 height 11
click at [436, 203] on icon "button" at bounding box center [437, 202] width 6 height 6
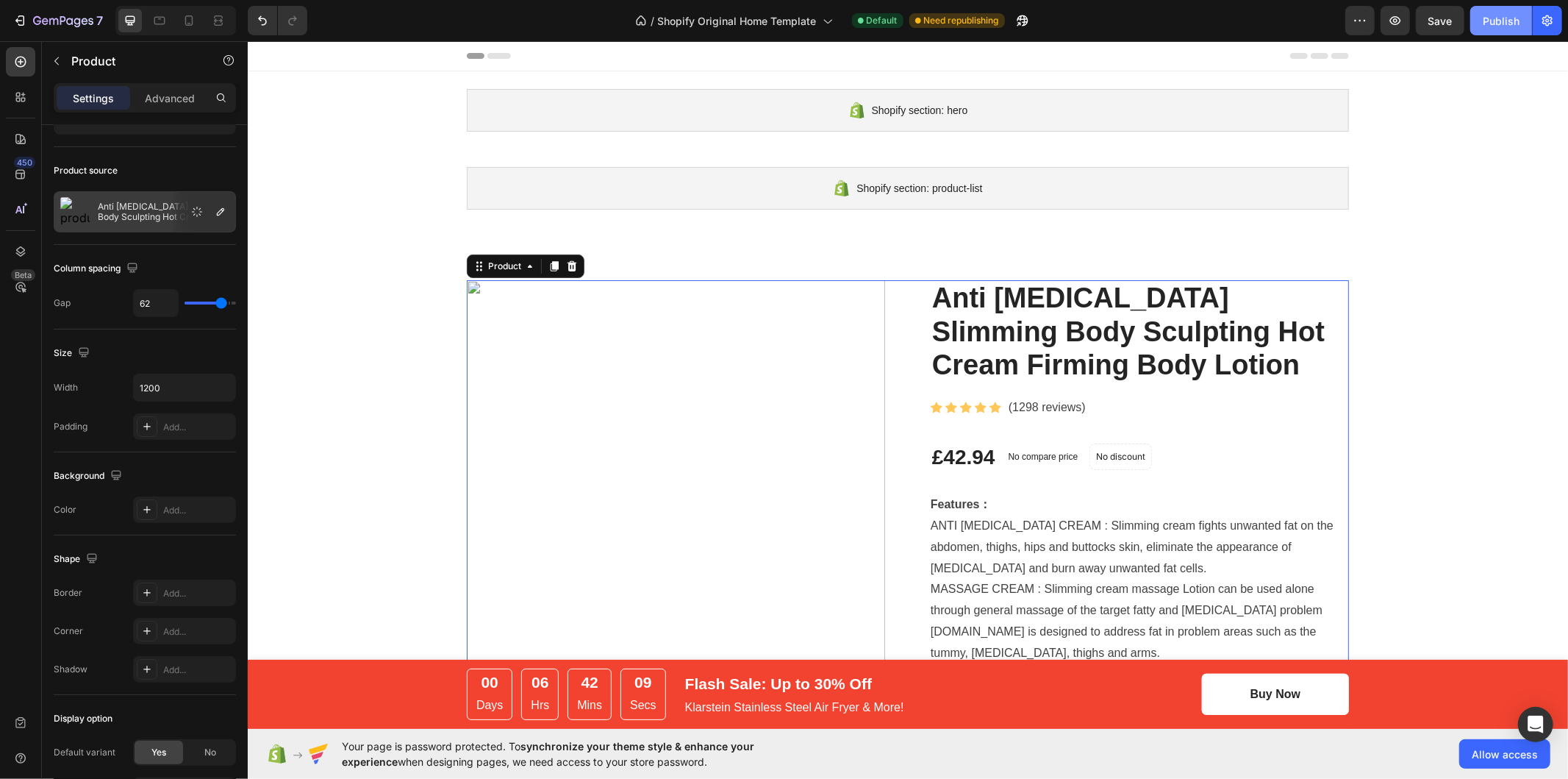
click at [1504, 24] on div "Publish" at bounding box center [1501, 20] width 37 height 15
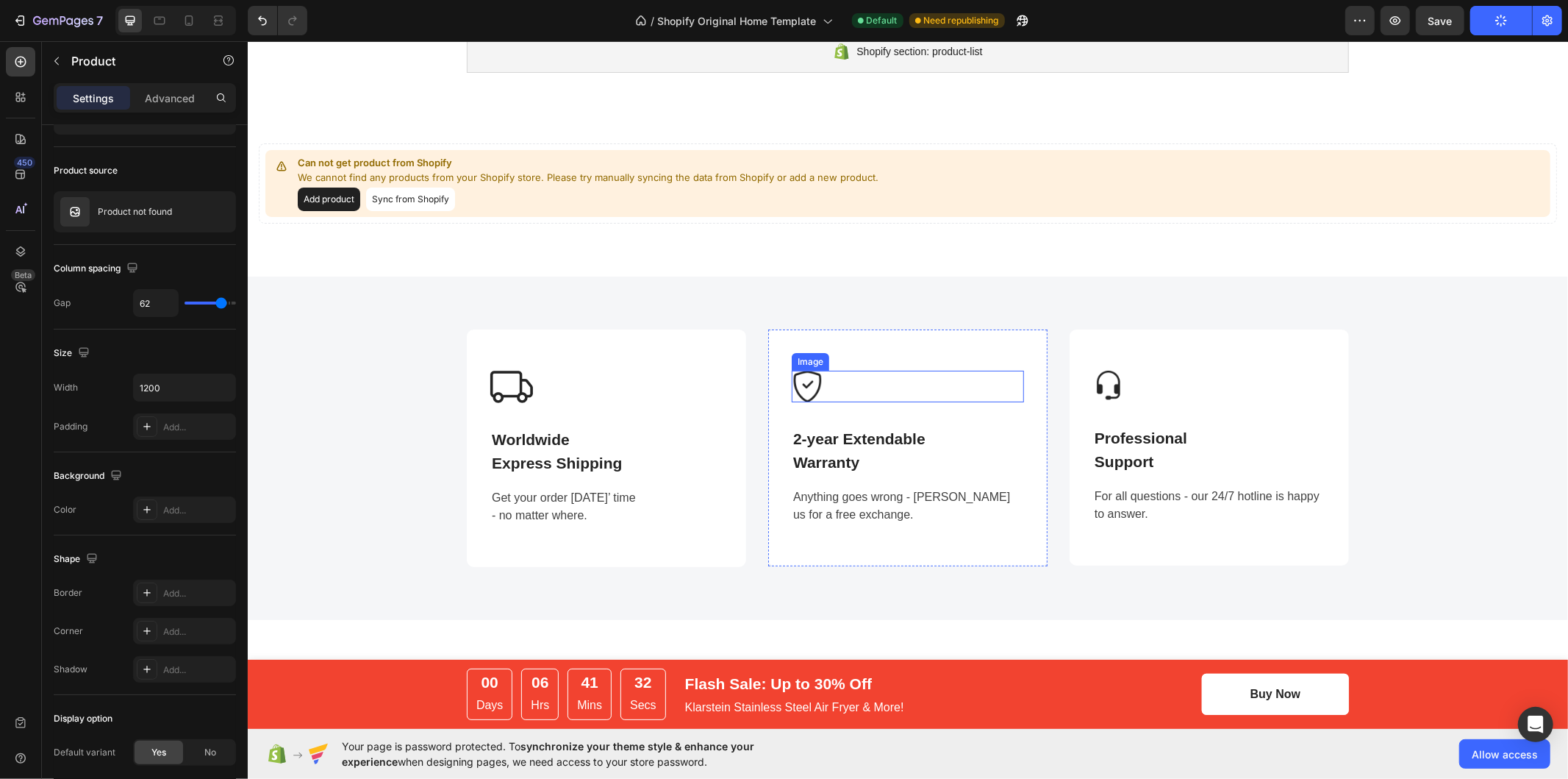
scroll to position [0, 0]
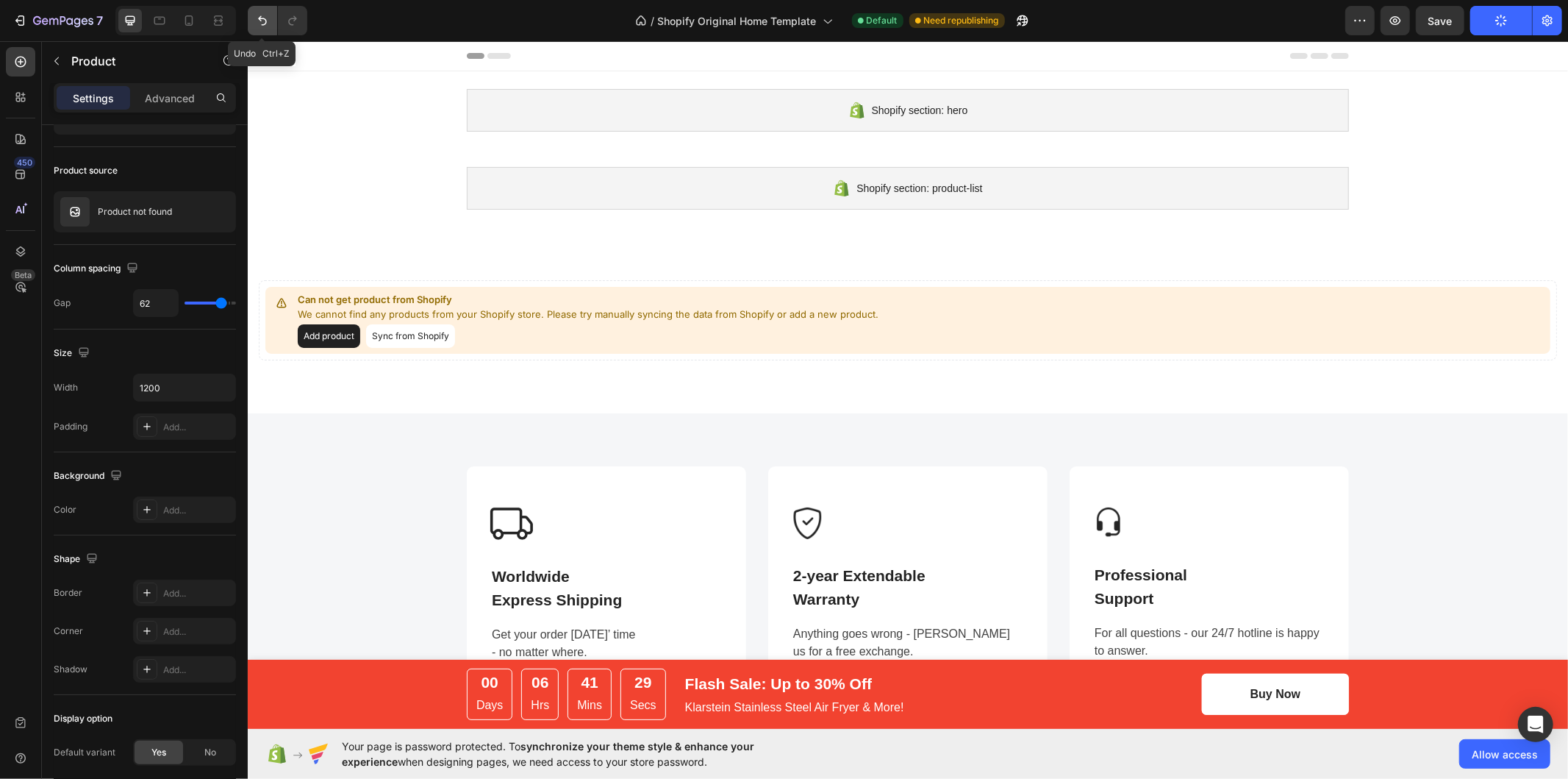
click at [262, 19] on icon "Undo/Redo" at bounding box center [262, 20] width 15 height 15
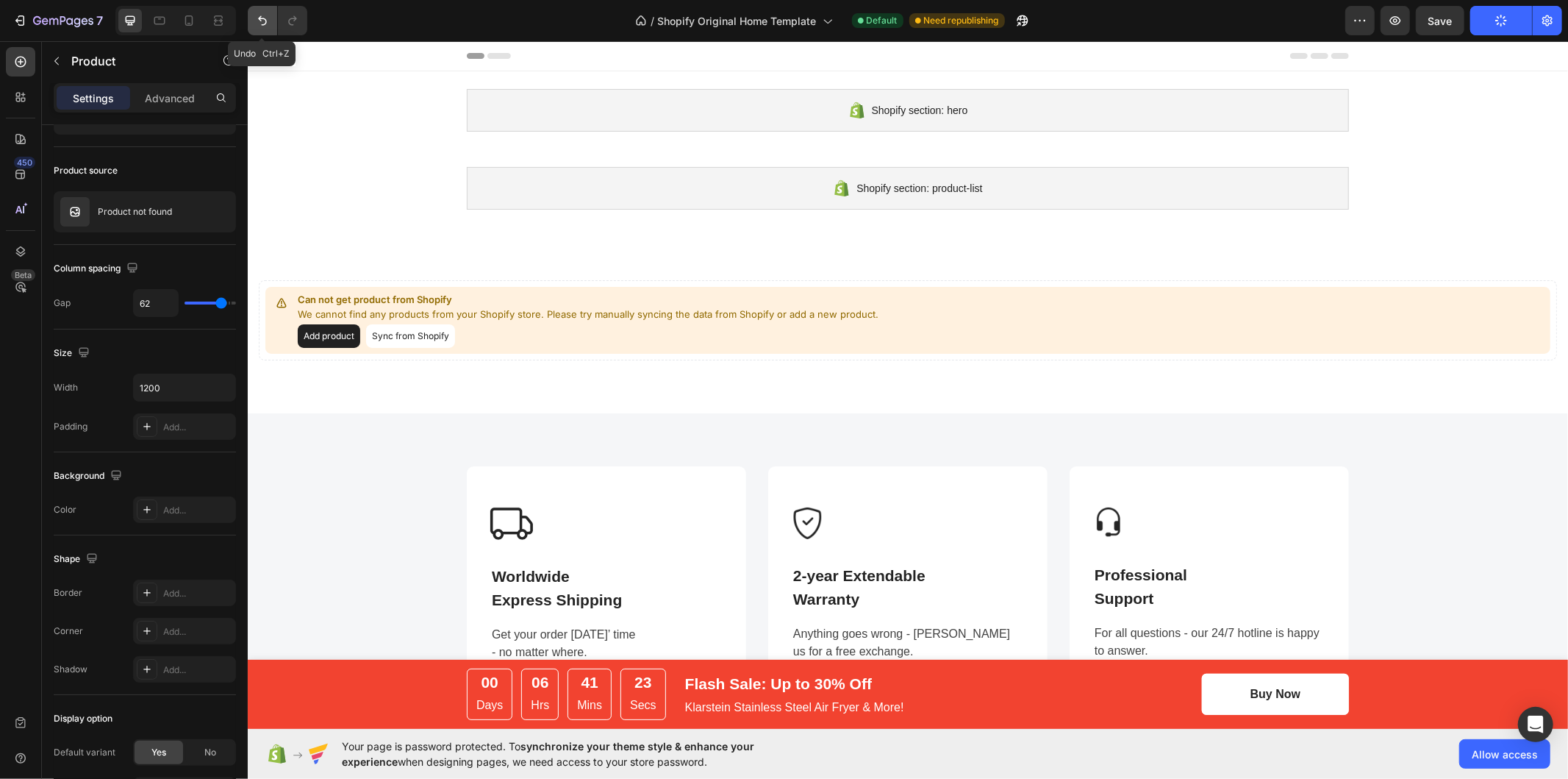
click at [262, 19] on icon "Undo/Redo" at bounding box center [262, 20] width 15 height 15
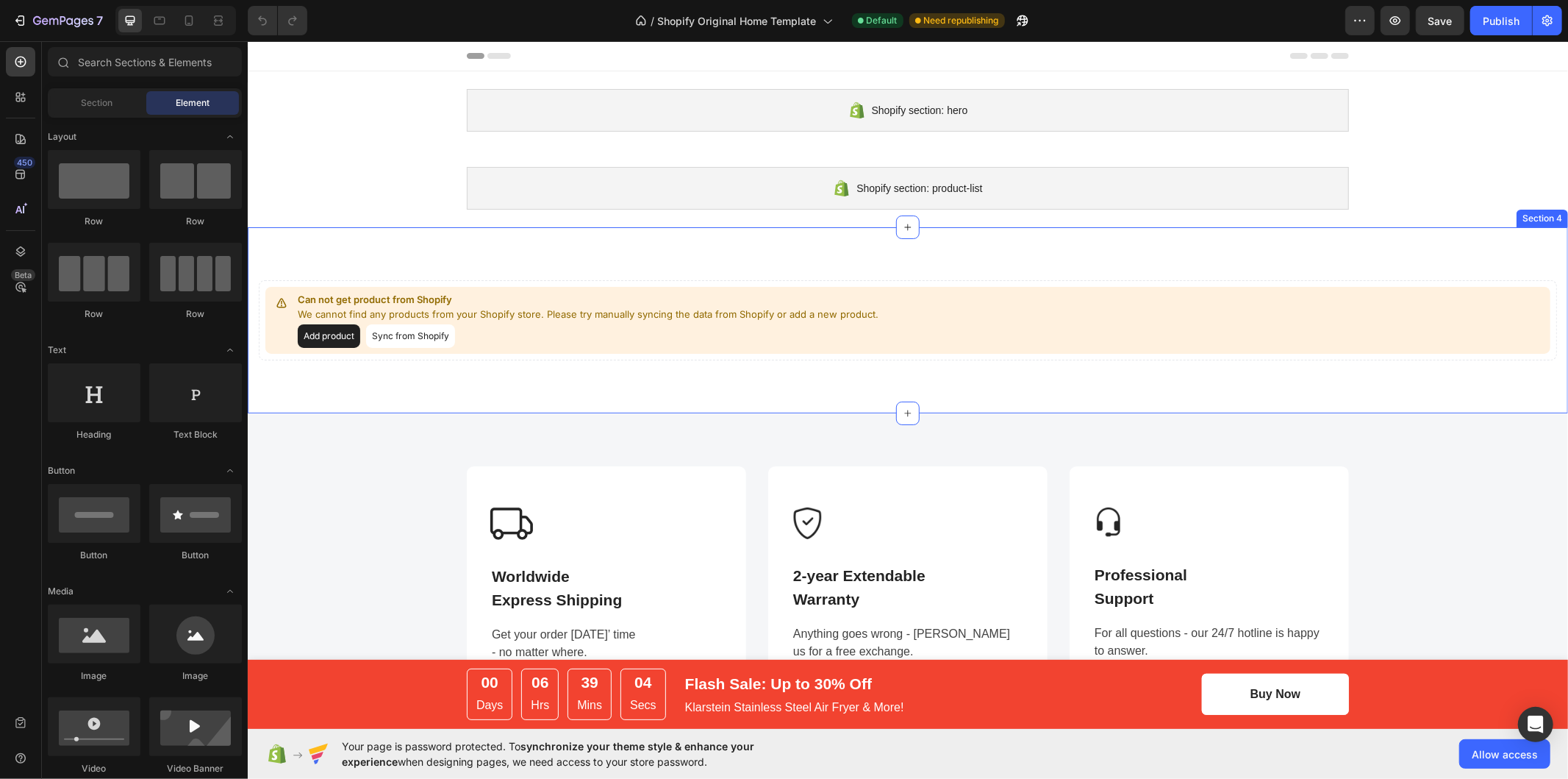
click at [346, 474] on div "Image Worldwide Express Shipping Text block Get your order in 3 days’ time - no…" at bounding box center [907, 584] width 1298 height 237
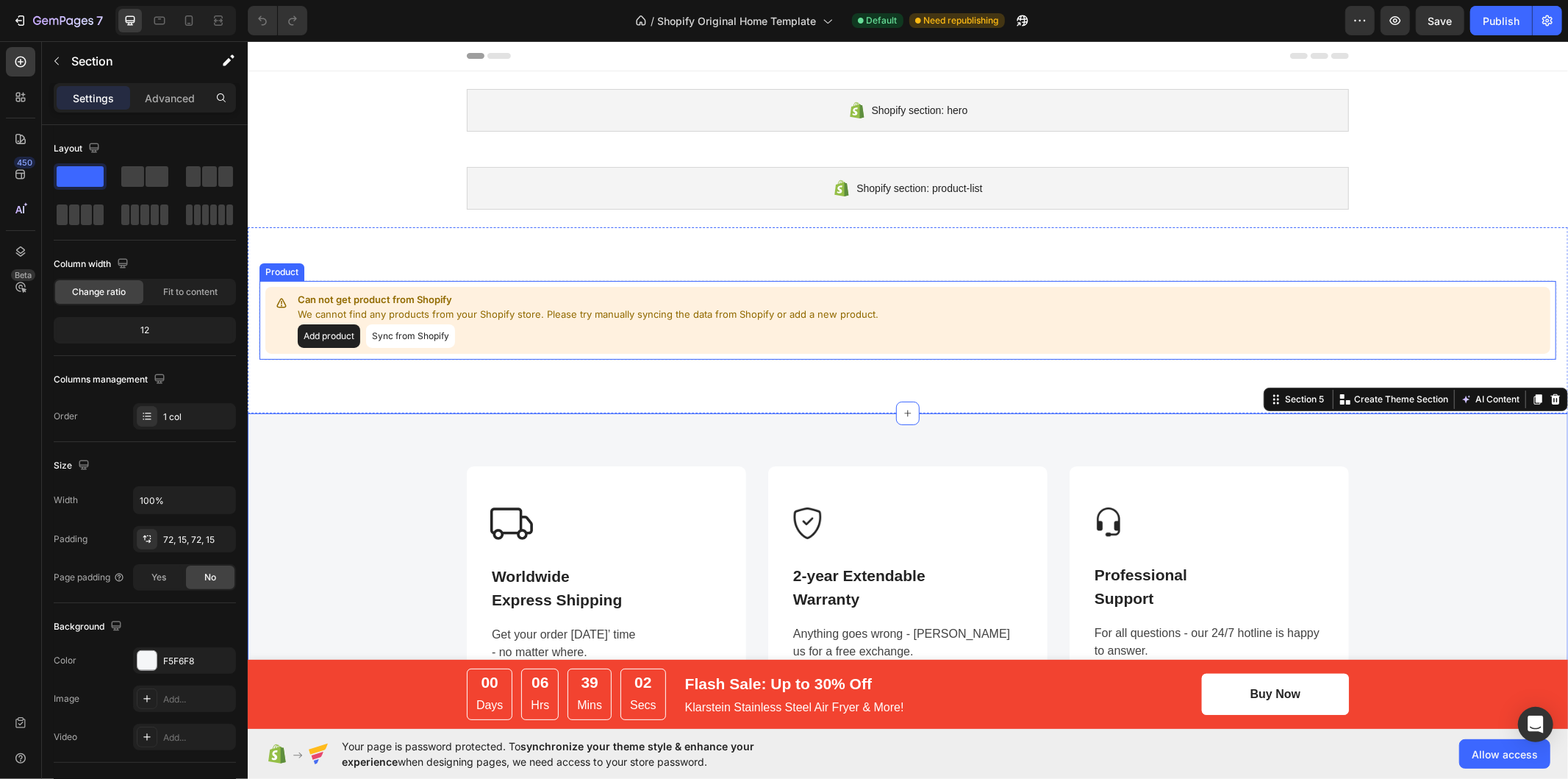
click at [322, 332] on button "Add product" at bounding box center [328, 335] width 63 height 24
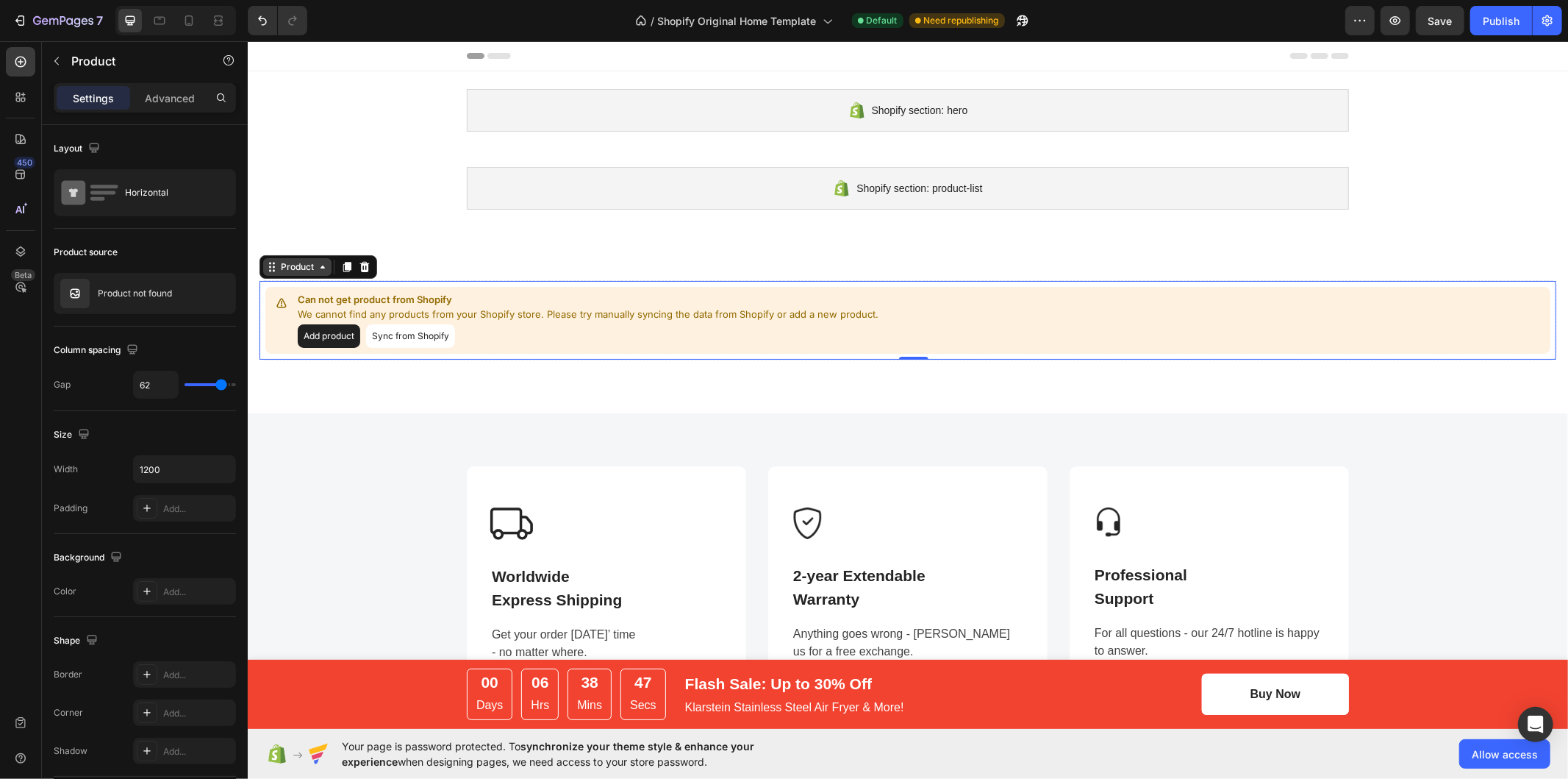
click at [305, 258] on div "Product" at bounding box center [296, 266] width 68 height 18
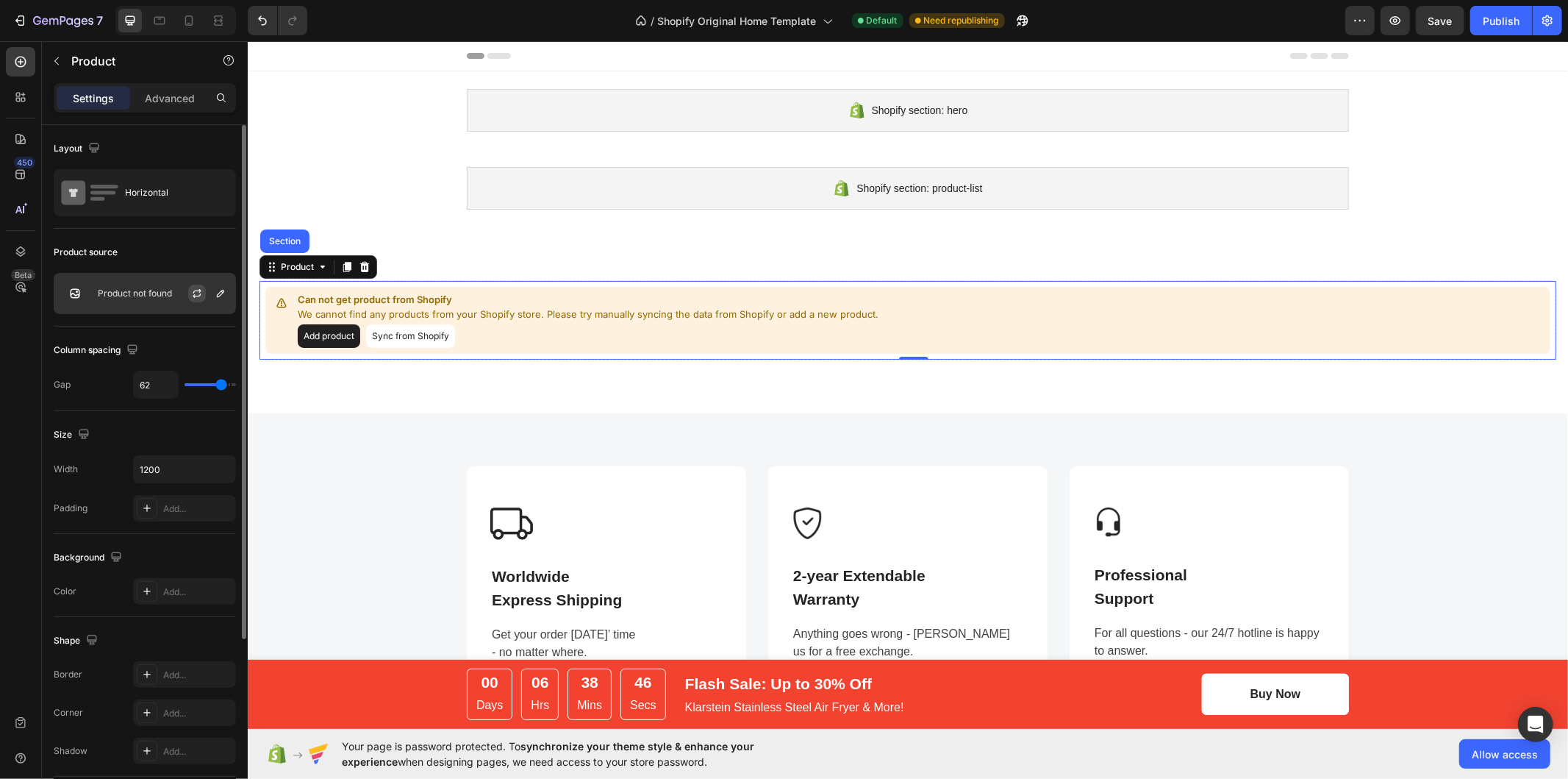
click at [195, 301] on button "button" at bounding box center [197, 293] width 18 height 18
click at [149, 301] on div "Product not found" at bounding box center [145, 293] width 182 height 41
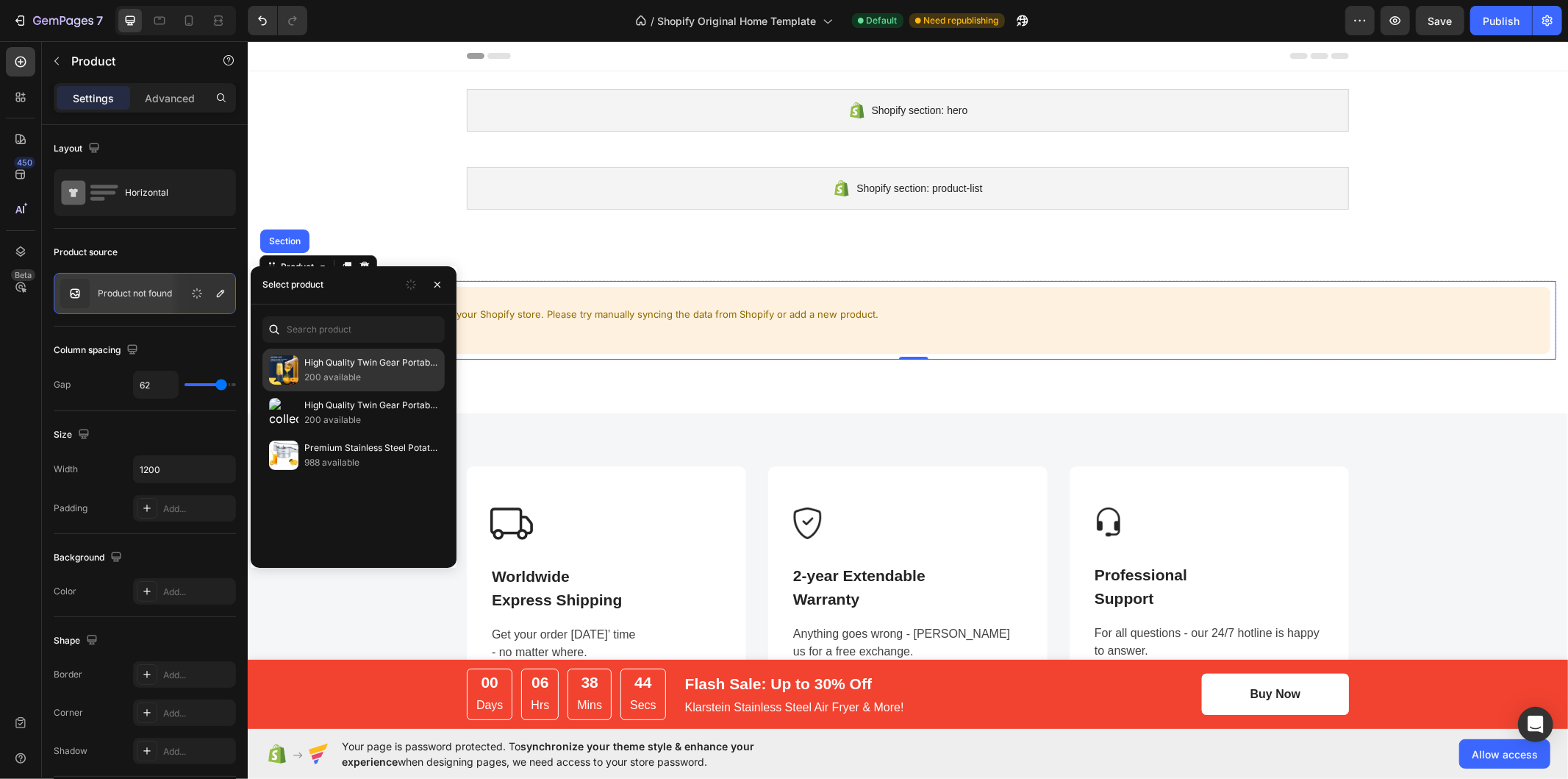
click at [371, 368] on p "High Quality Twin Gear Portable Juice Blender" at bounding box center [371, 362] width 134 height 15
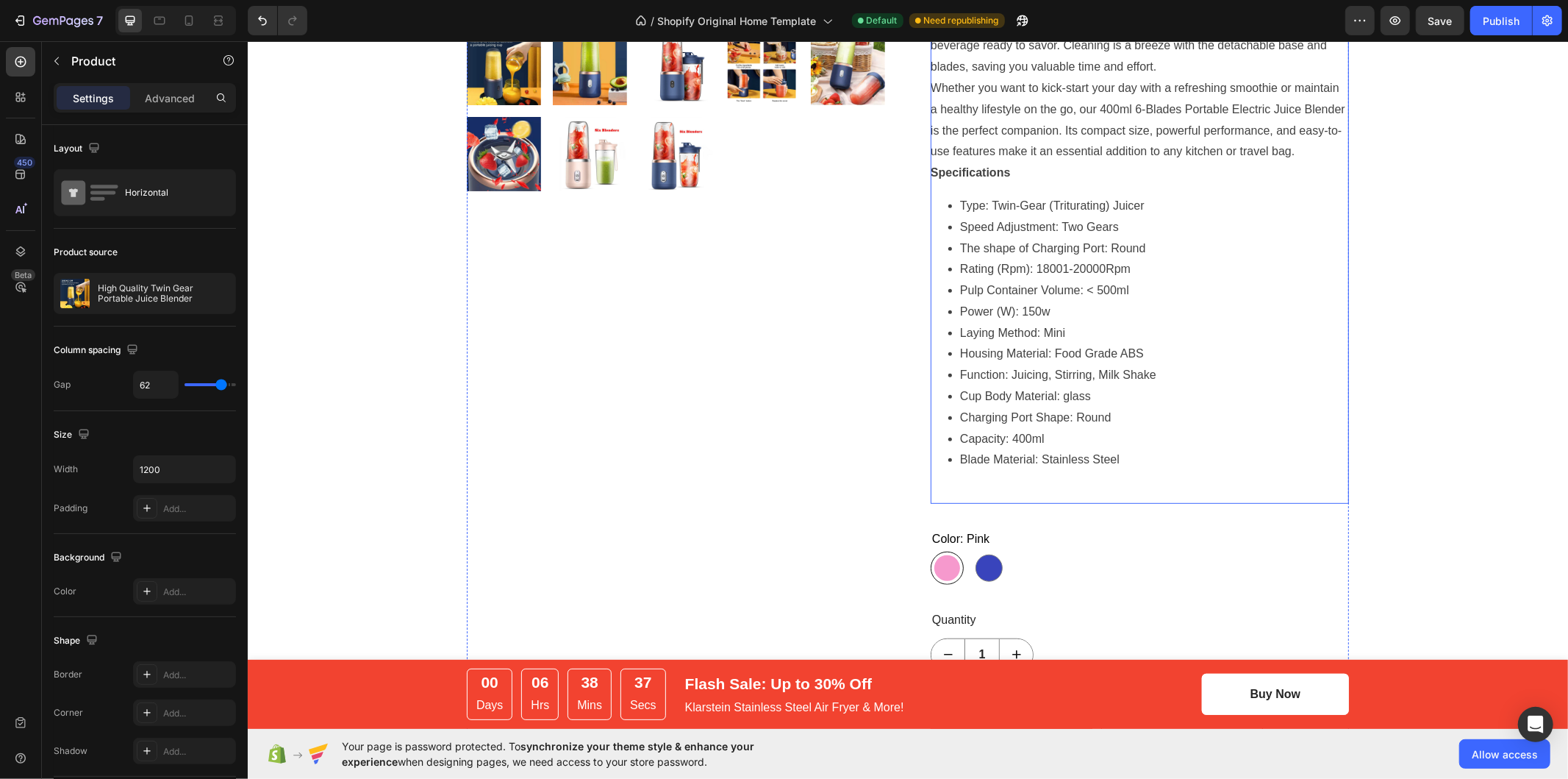
scroll to position [735, 0]
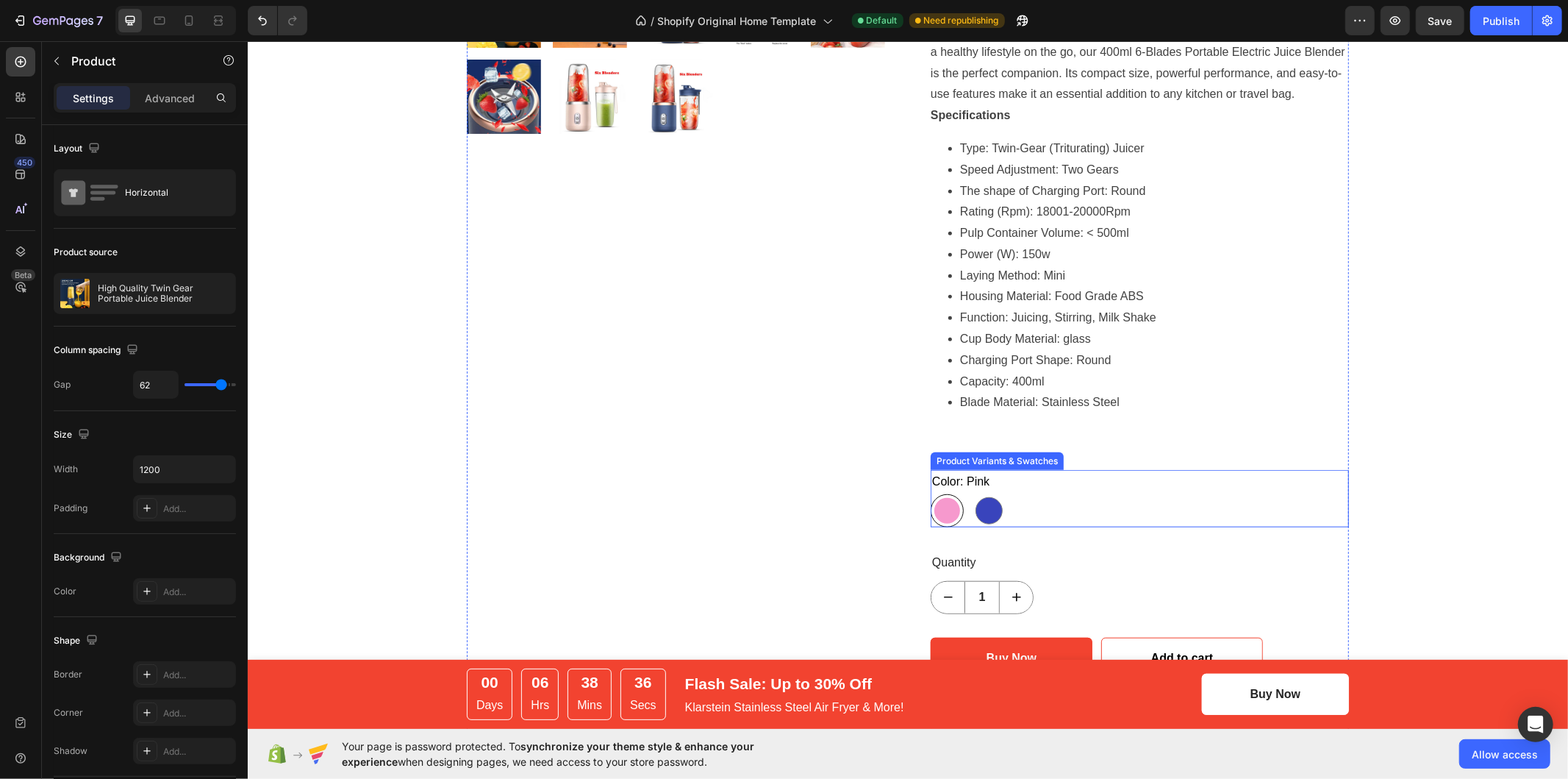
click at [974, 500] on div at bounding box center [987, 509] width 27 height 27
click at [972, 493] on input "Blue Blue" at bounding box center [971, 493] width 1 height 1
radio input "true"
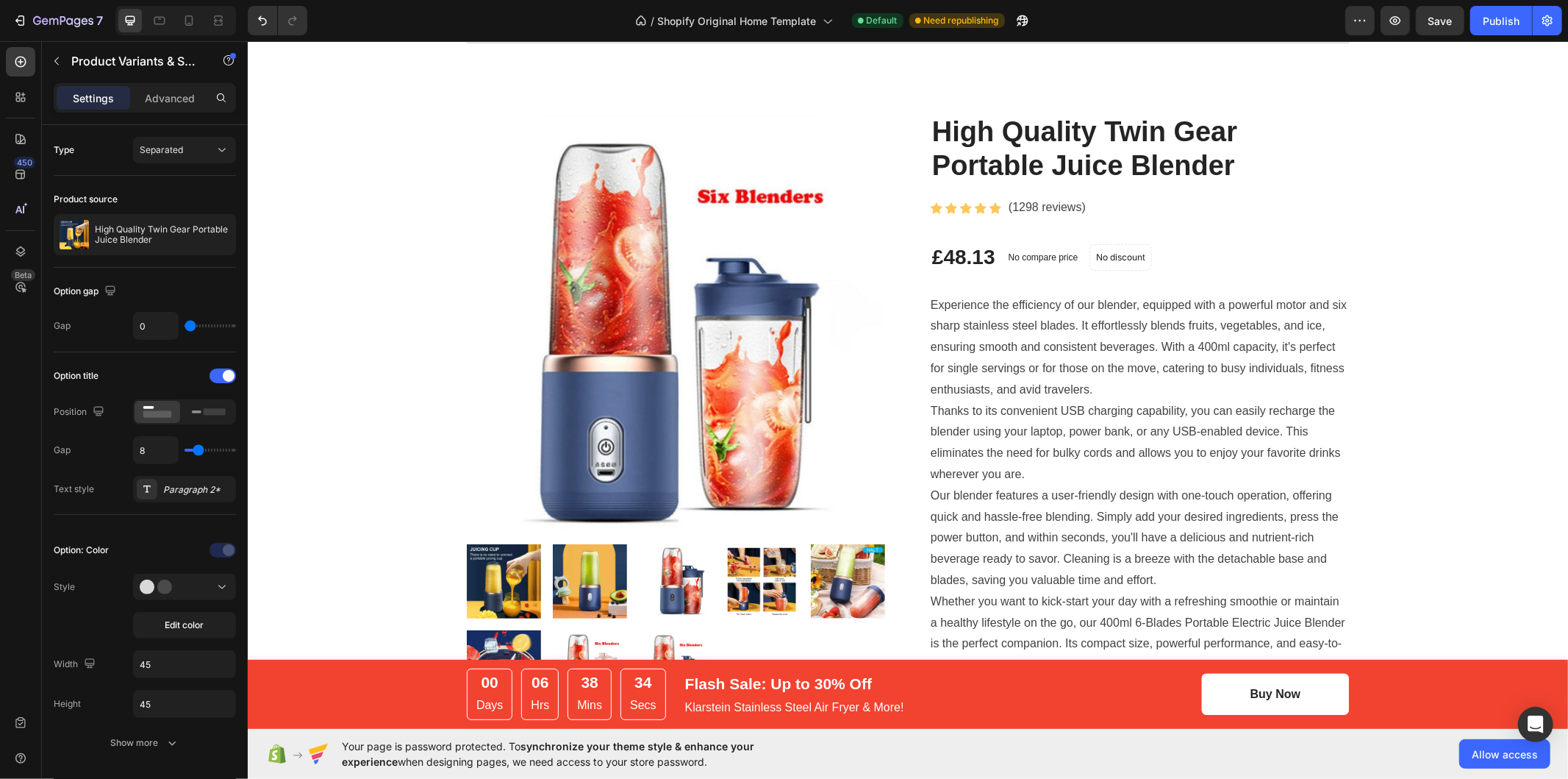
scroll to position [163, 0]
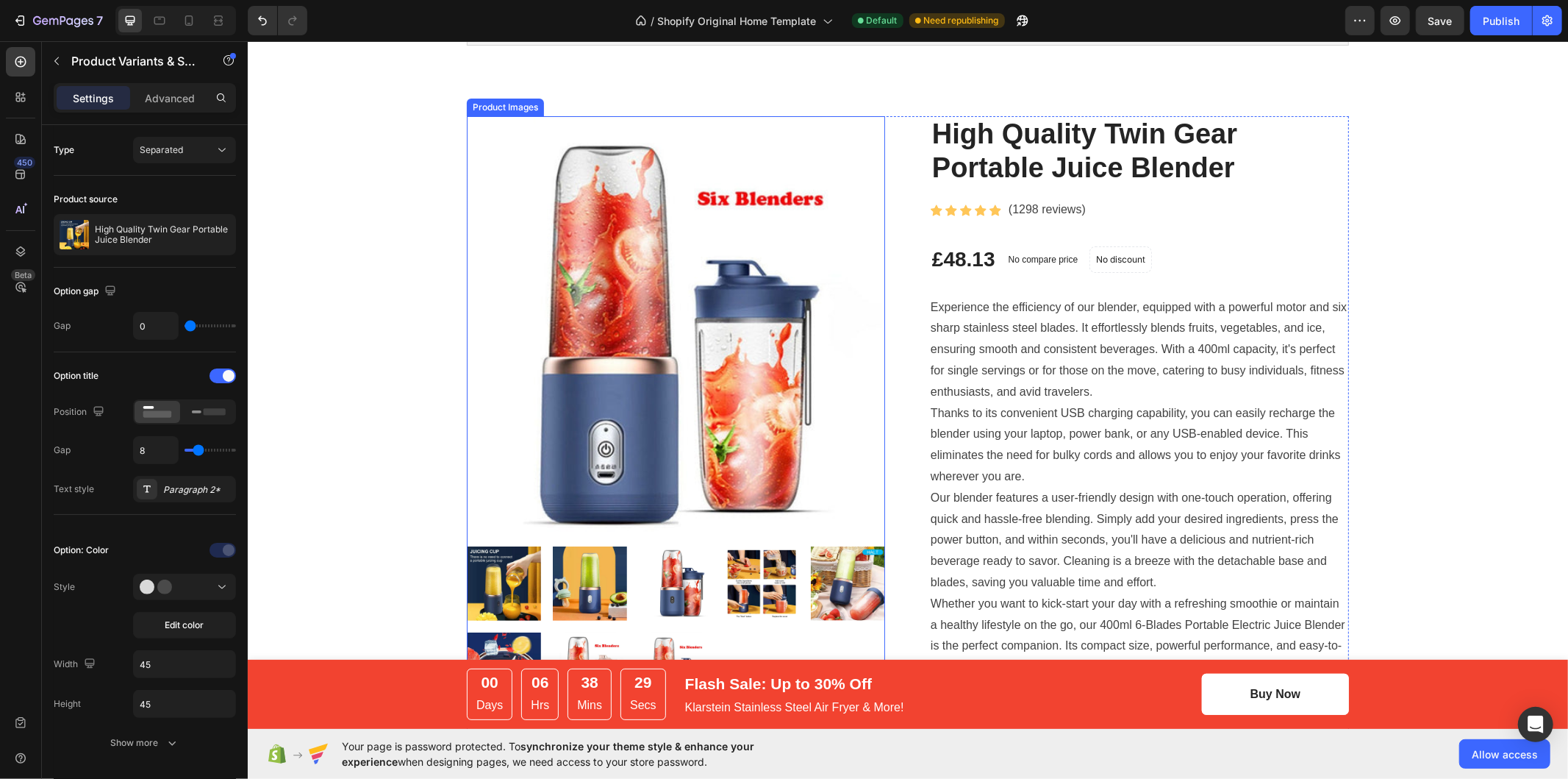
click at [585, 579] on img at bounding box center [589, 582] width 74 height 74
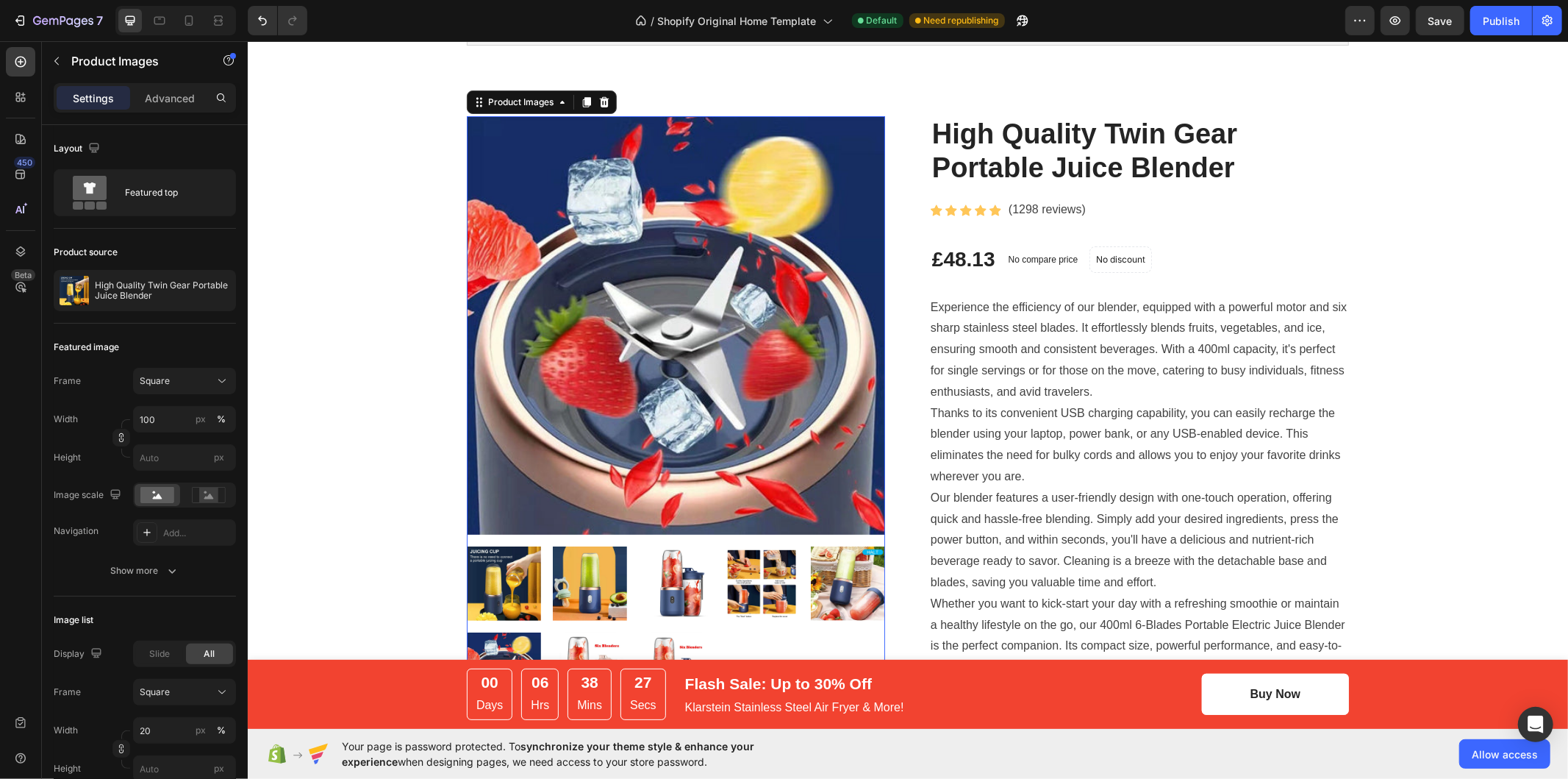
click at [674, 585] on img at bounding box center [675, 582] width 74 height 74
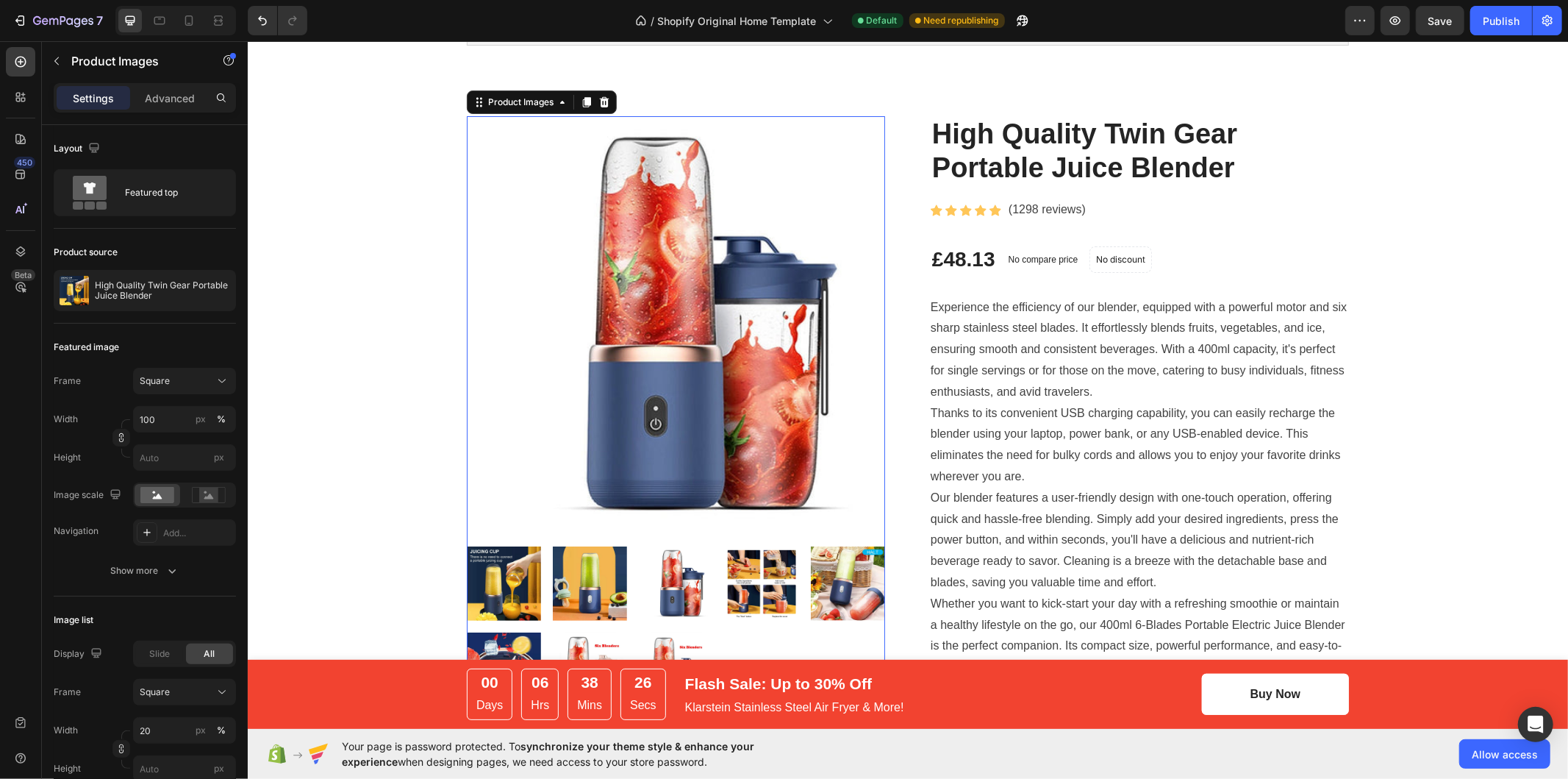
click at [733, 586] on img at bounding box center [761, 582] width 74 height 74
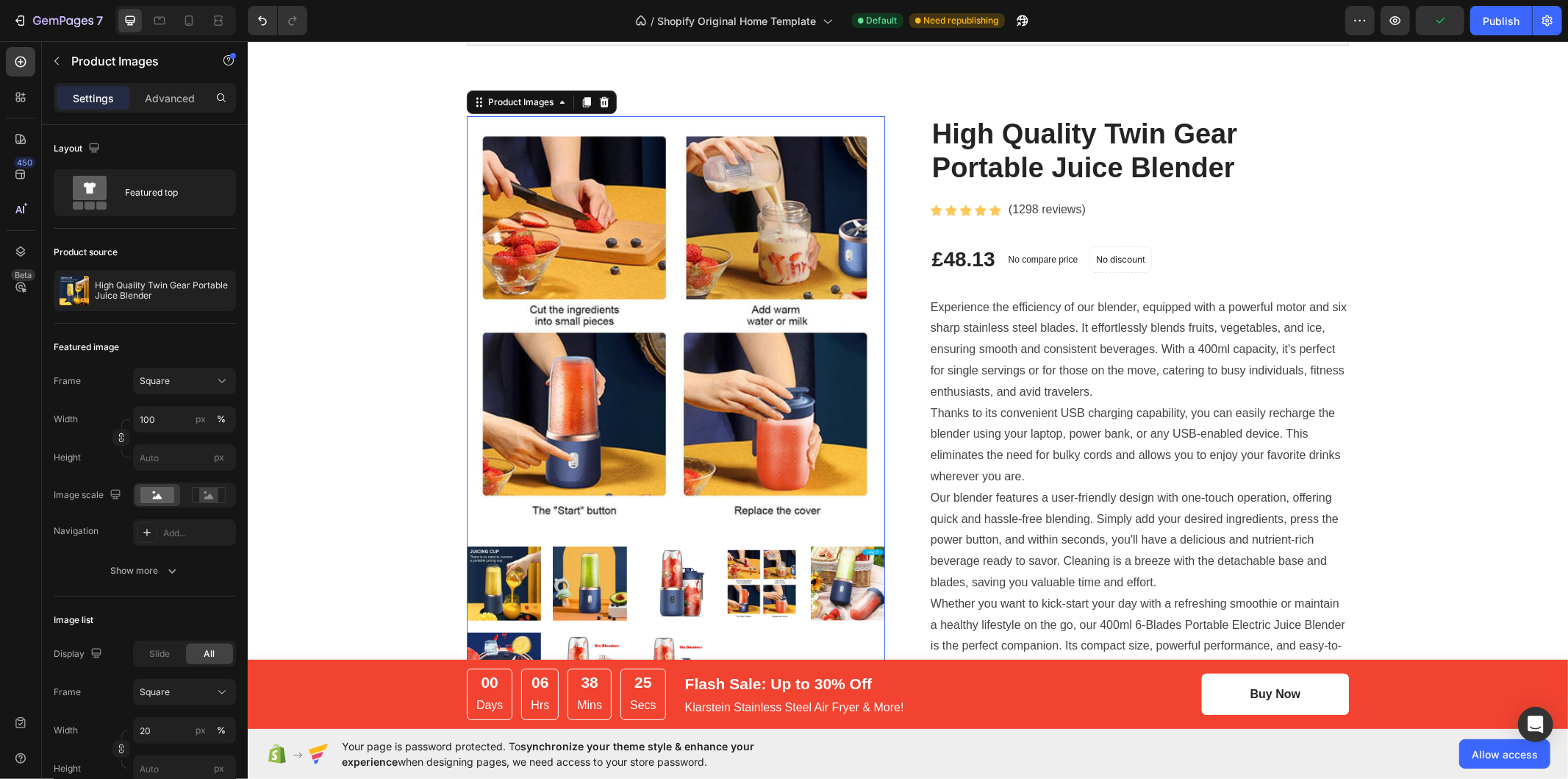
click at [789, 581] on img at bounding box center [761, 582] width 74 height 74
click at [764, 594] on img at bounding box center [761, 582] width 74 height 74
click at [824, 588] on img at bounding box center [847, 582] width 74 height 74
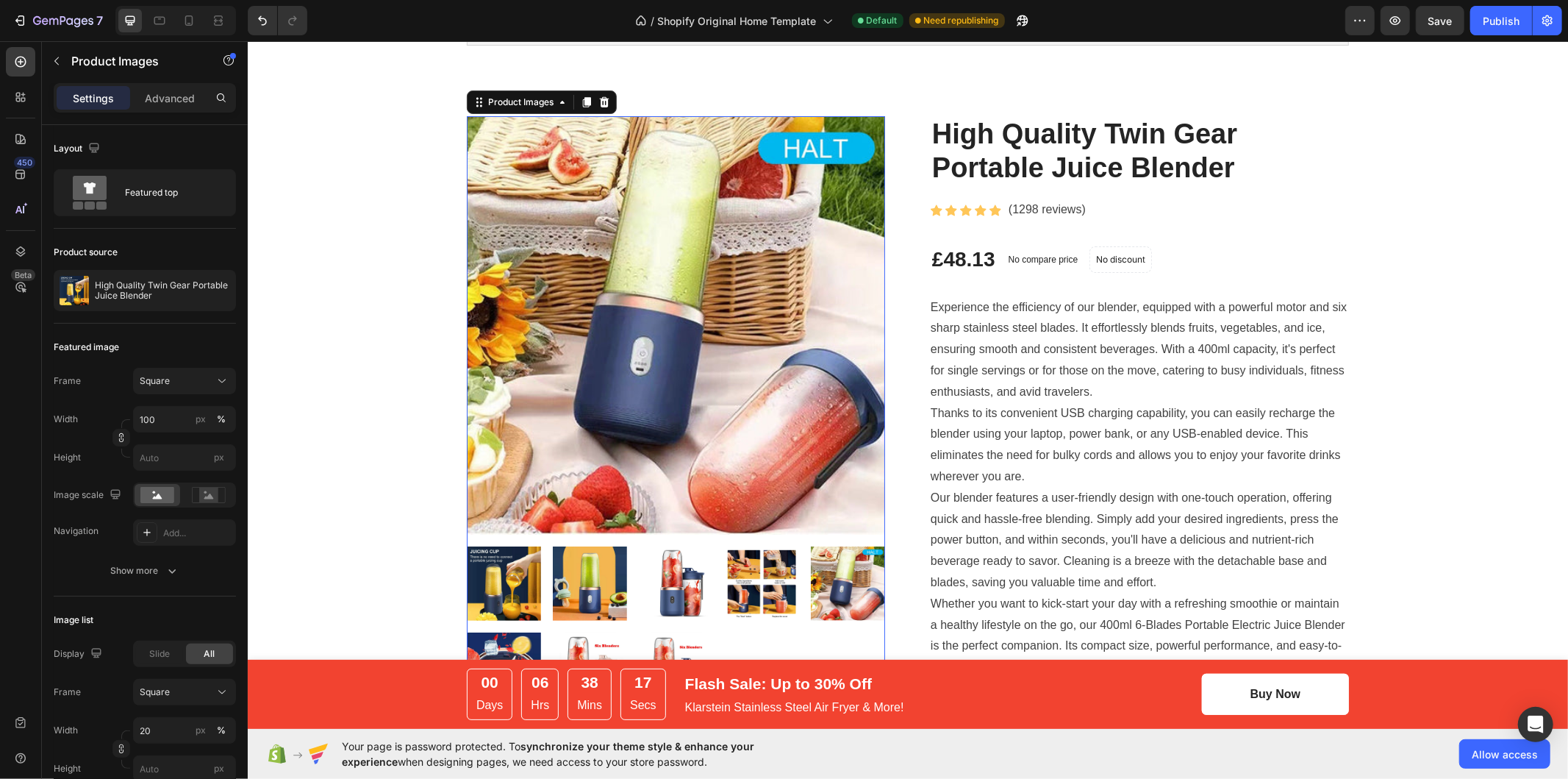
scroll to position [245, 0]
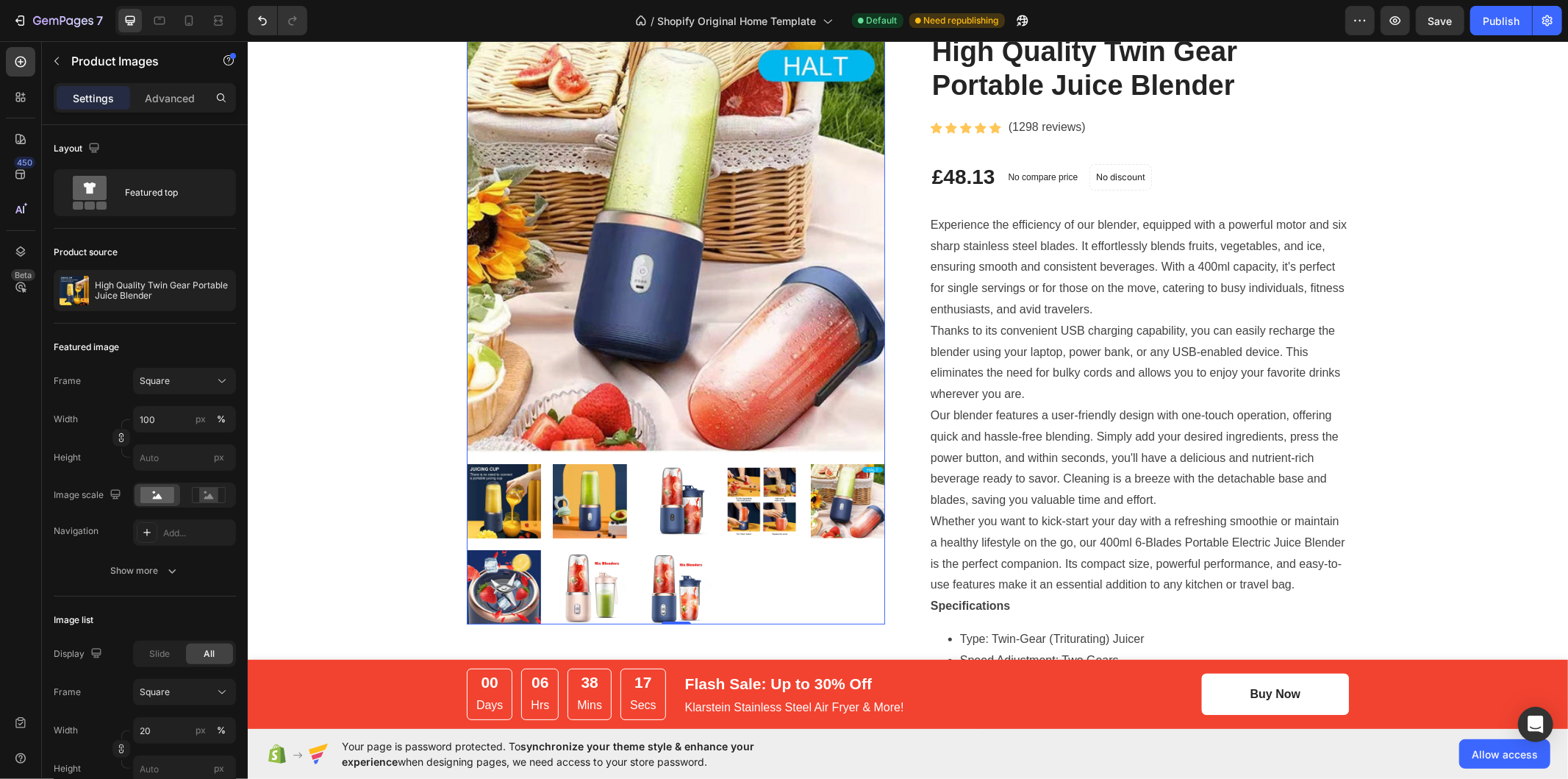
click at [658, 595] on img at bounding box center [675, 586] width 74 height 74
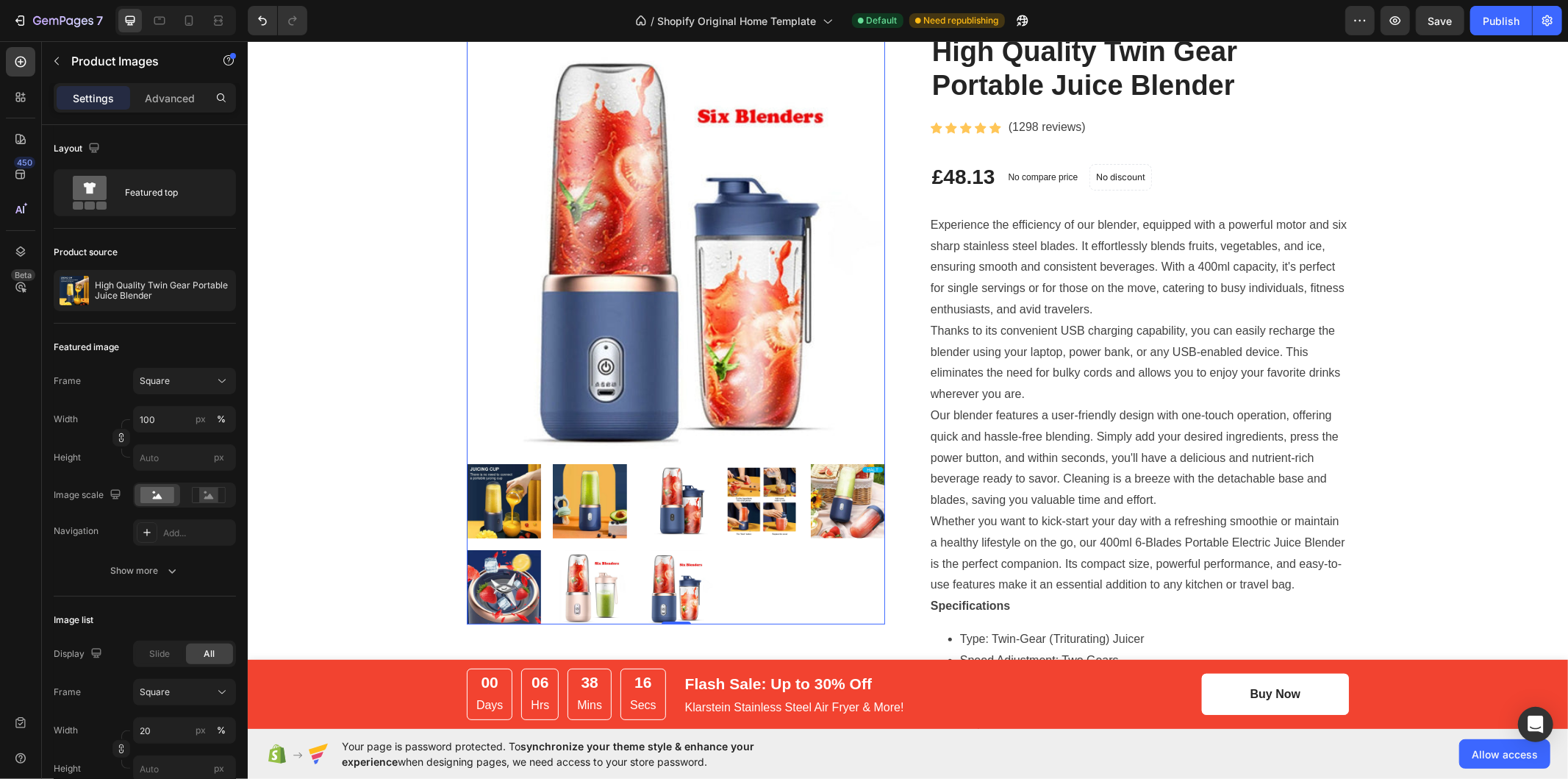
click at [602, 594] on img at bounding box center [589, 586] width 74 height 74
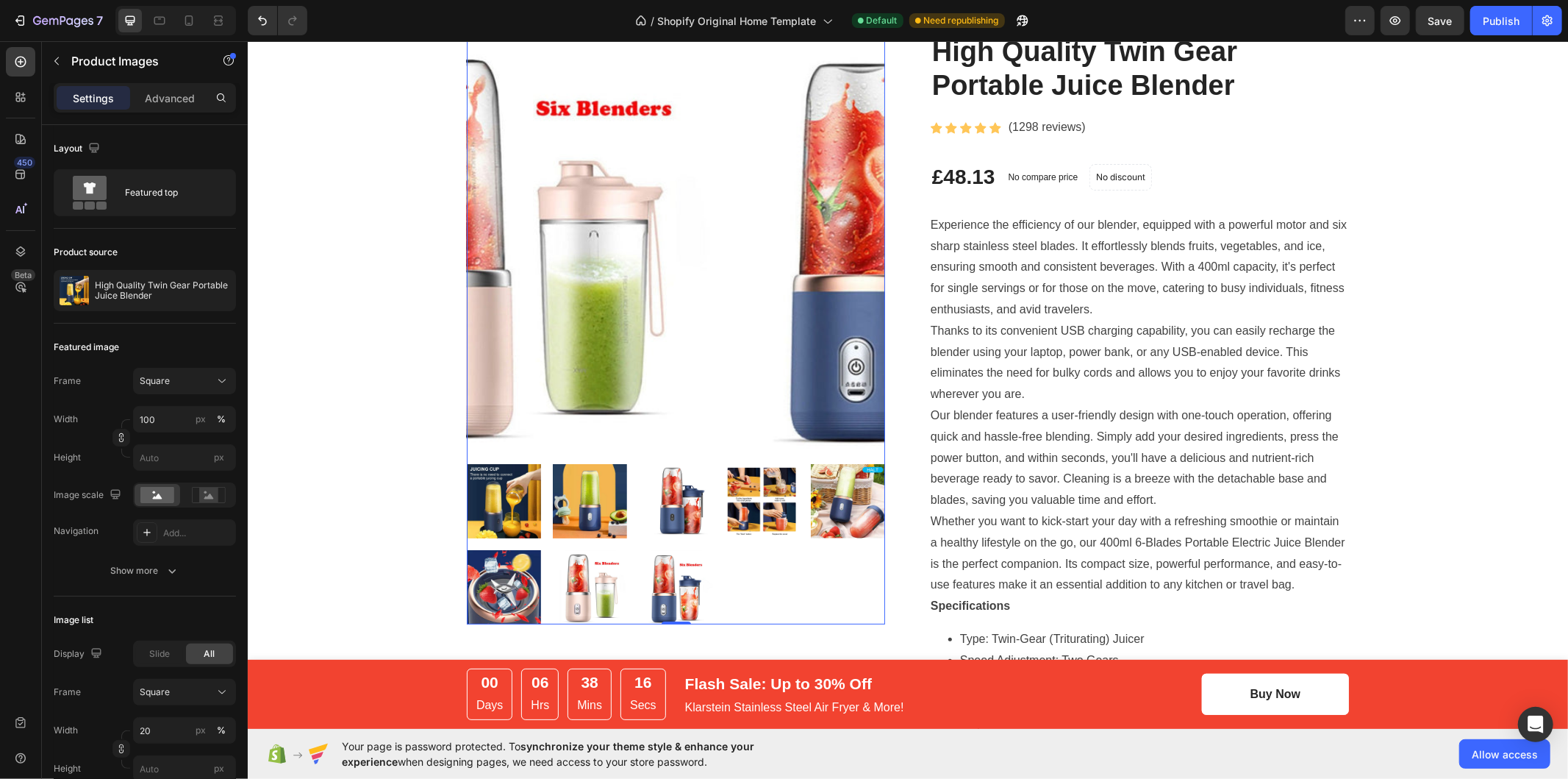
click at [516, 582] on img at bounding box center [503, 586] width 74 height 74
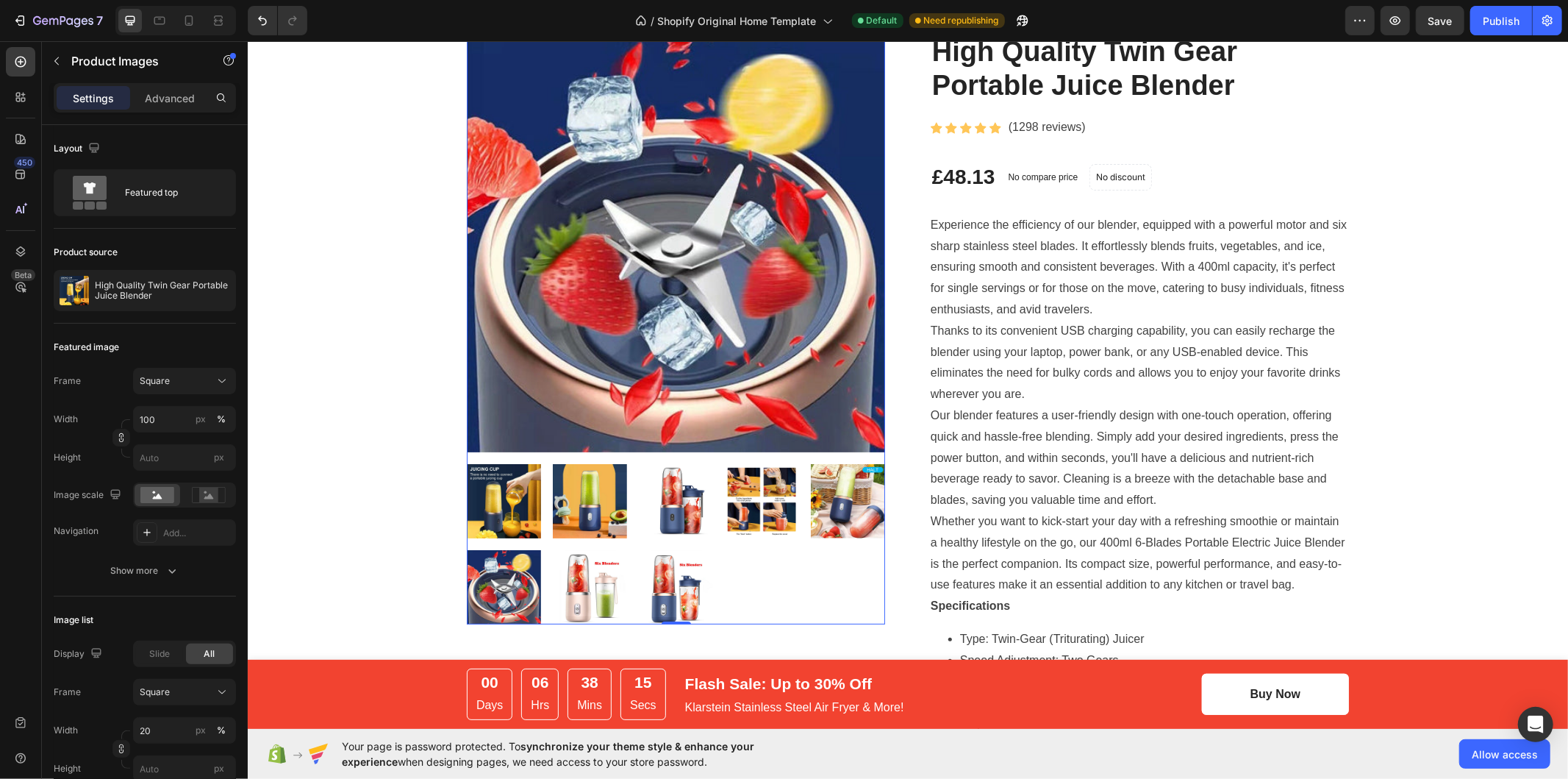
scroll to position [0, 0]
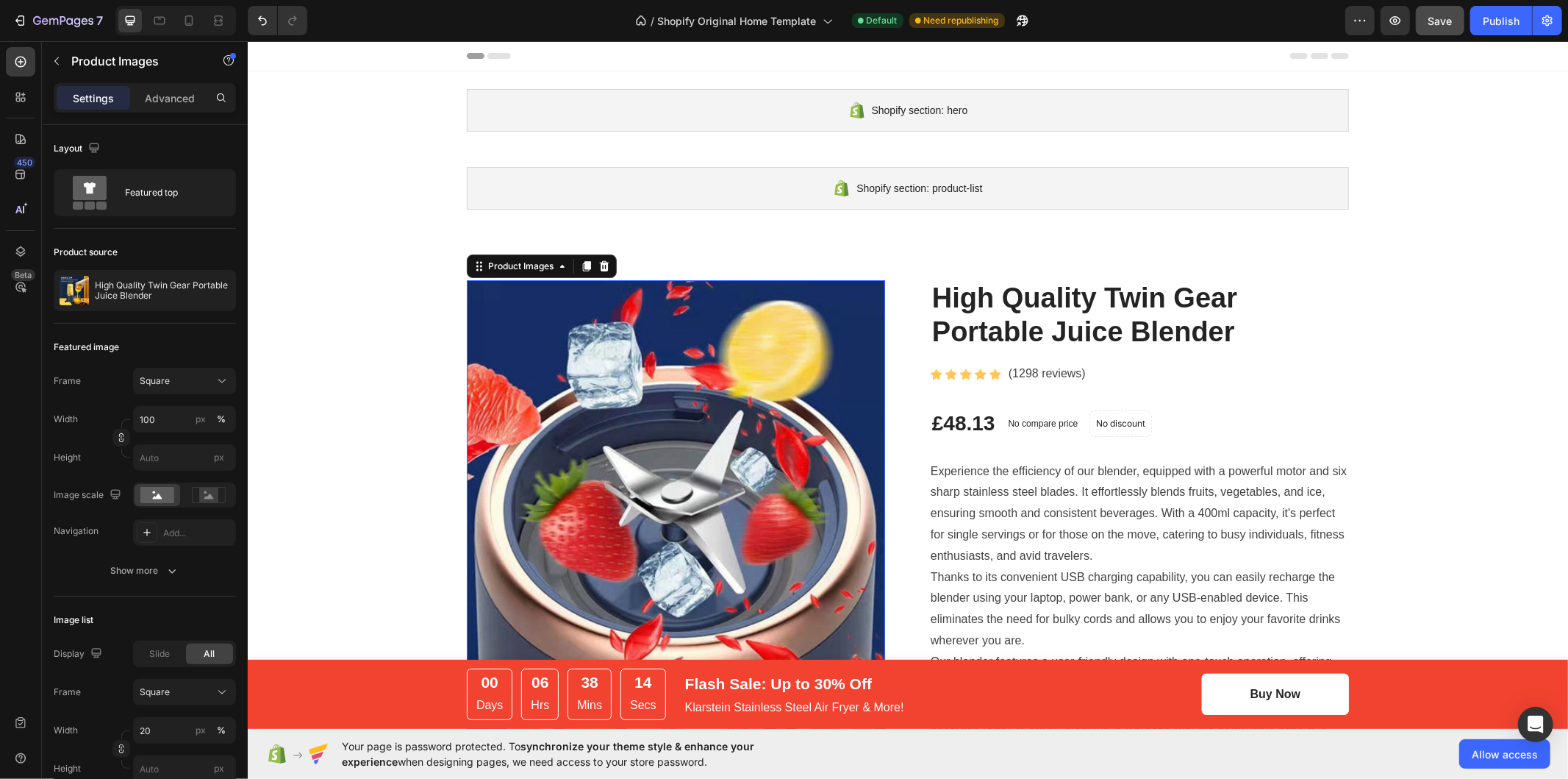
click at [1427, 27] on button "Save" at bounding box center [1440, 20] width 49 height 29
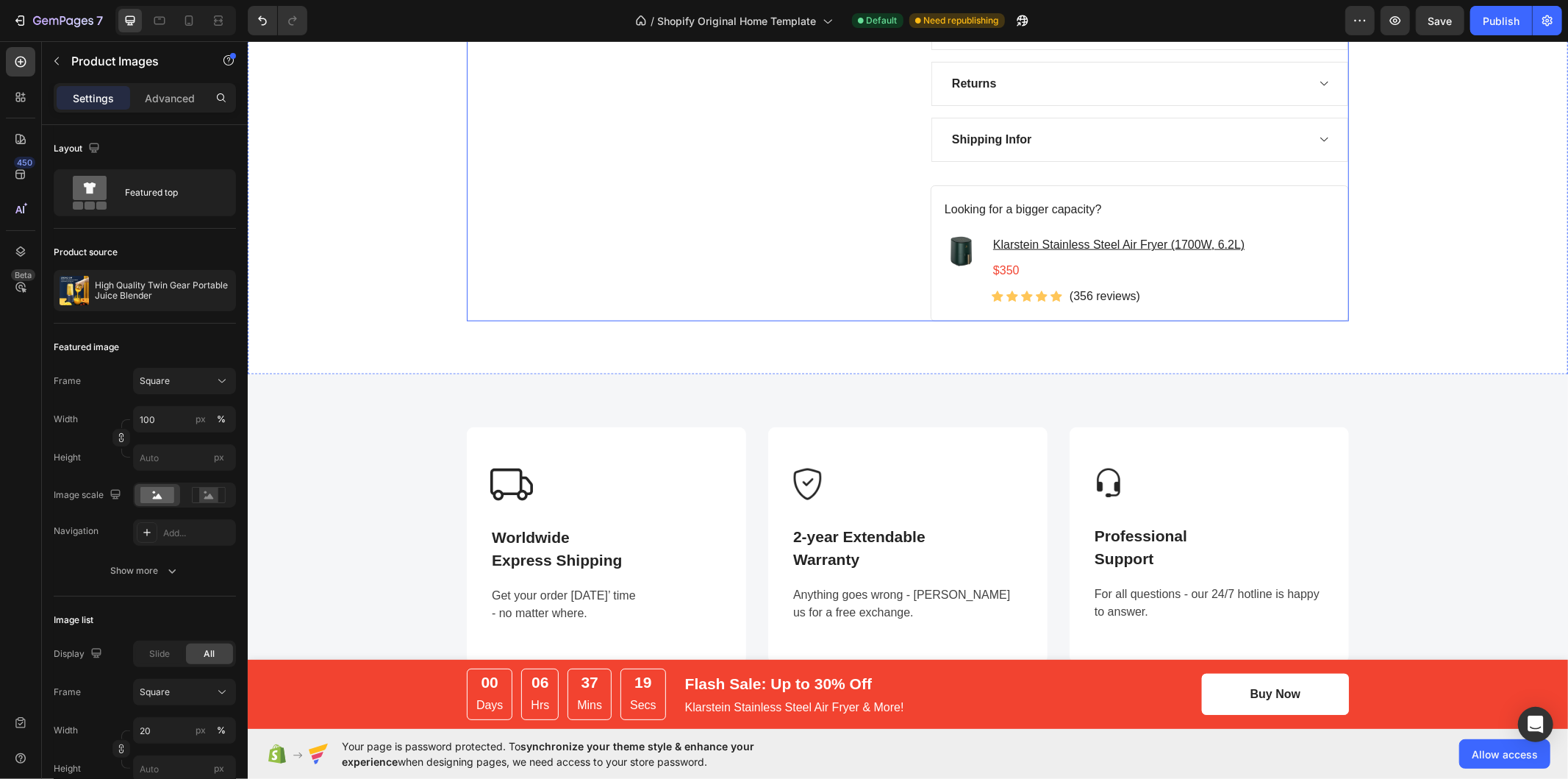
scroll to position [1634, 0]
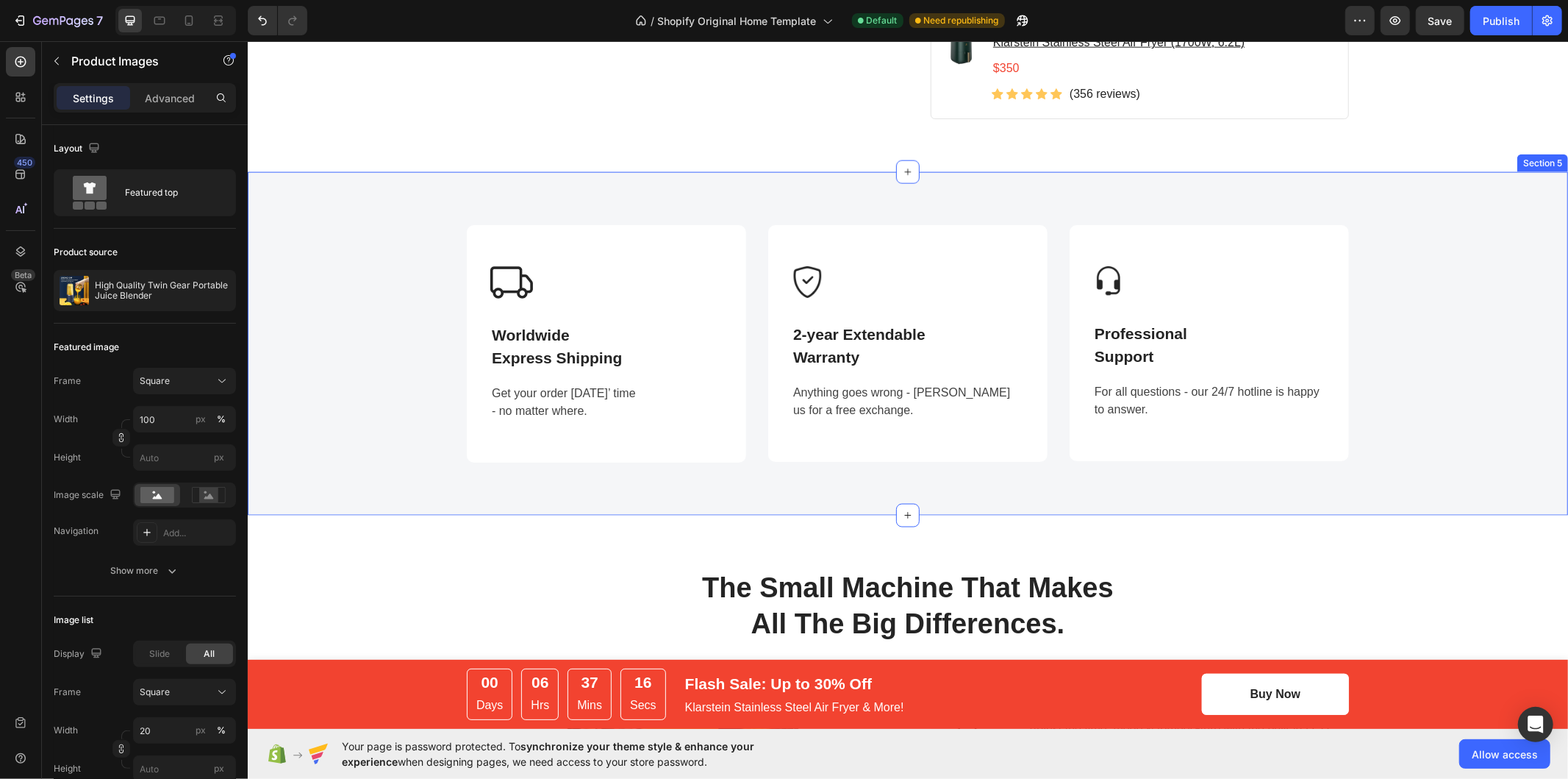
click at [715, 194] on div "Image Worldwide Express Shipping Text block Get your order in 3 days’ time - no…" at bounding box center [907, 343] width 1320 height 344
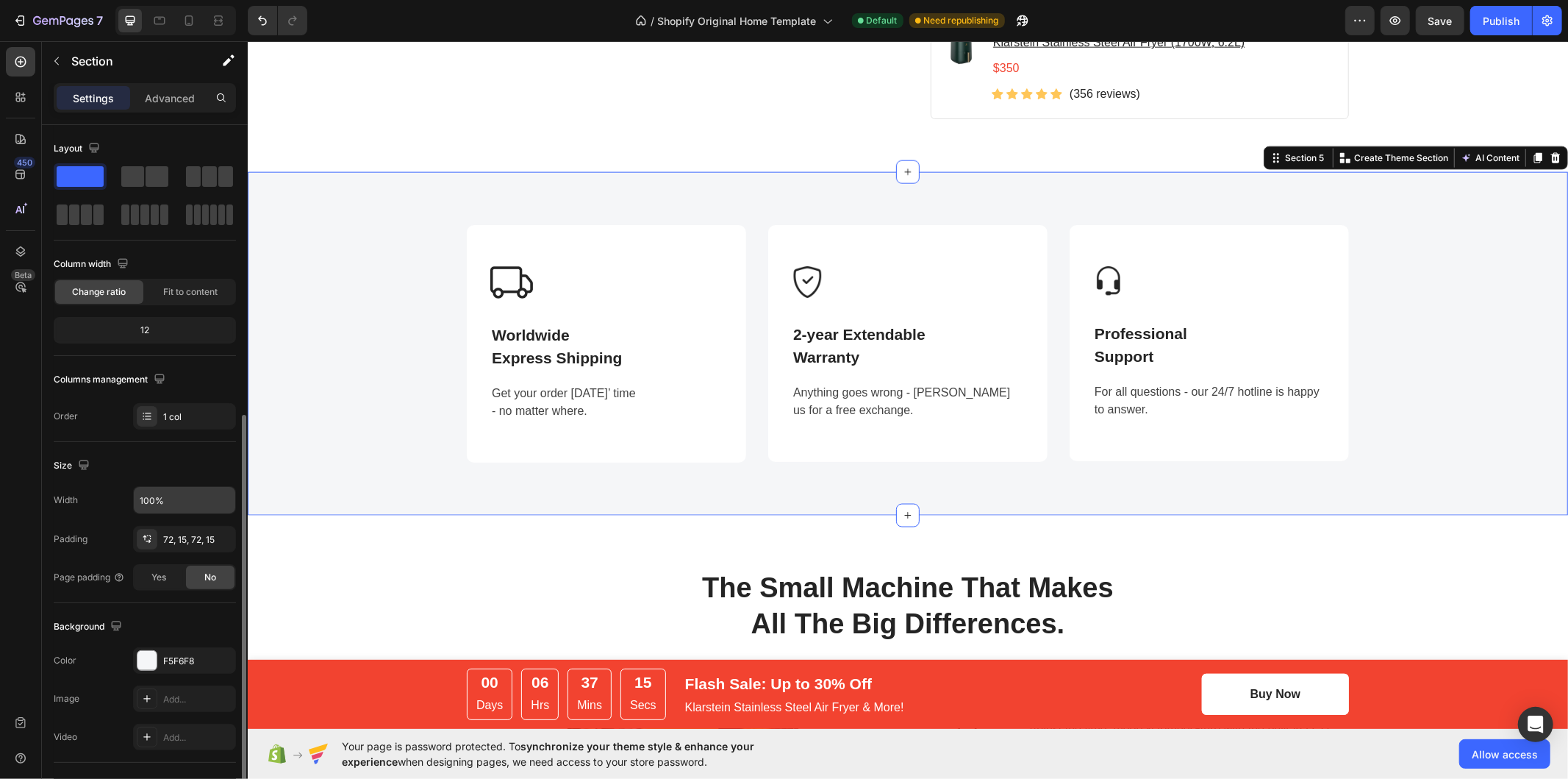
scroll to position [198, 0]
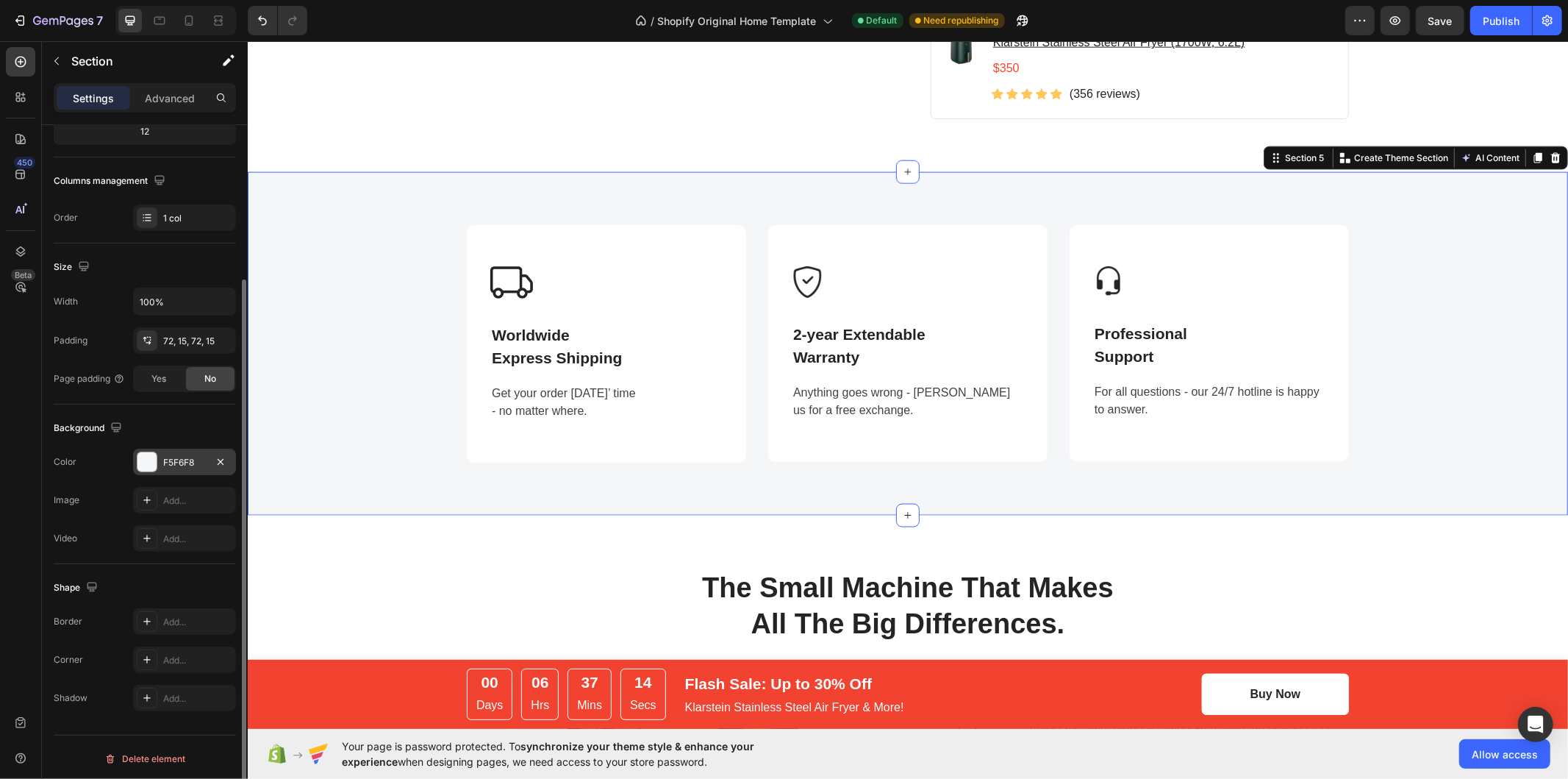
click at [151, 458] on div at bounding box center [147, 462] width 19 height 19
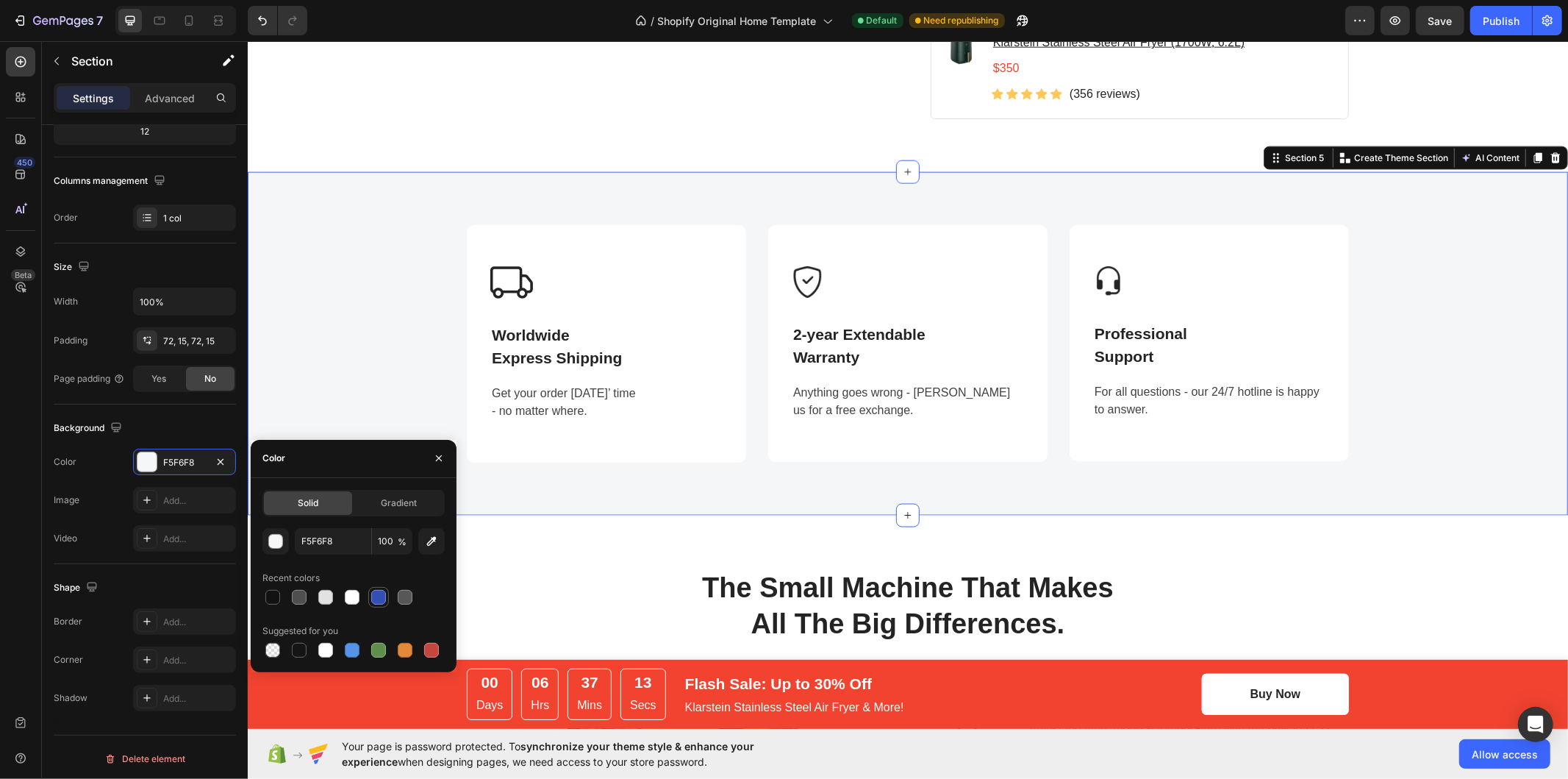
click at [383, 600] on div at bounding box center [378, 597] width 15 height 15
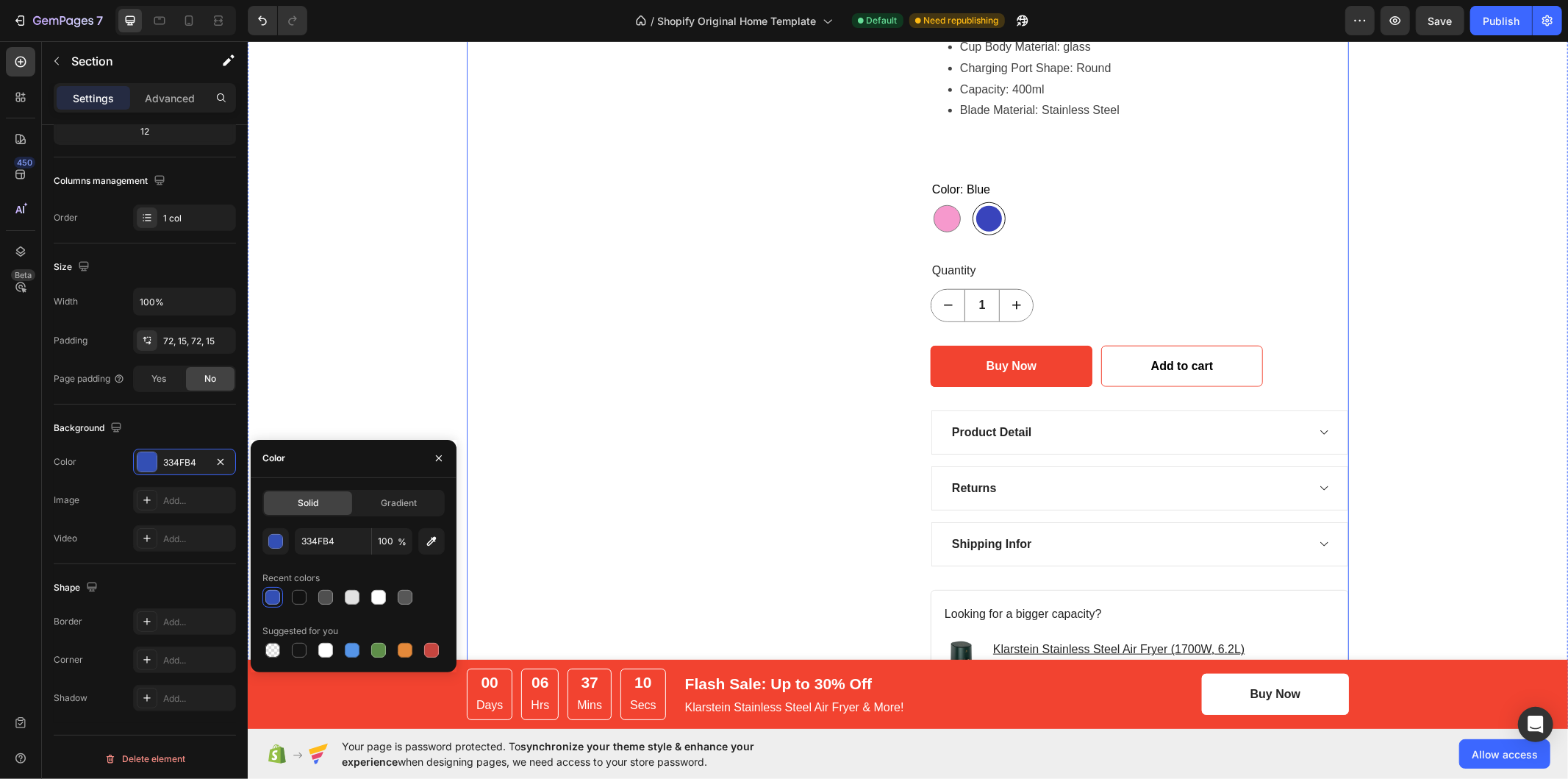
scroll to position [1225, 0]
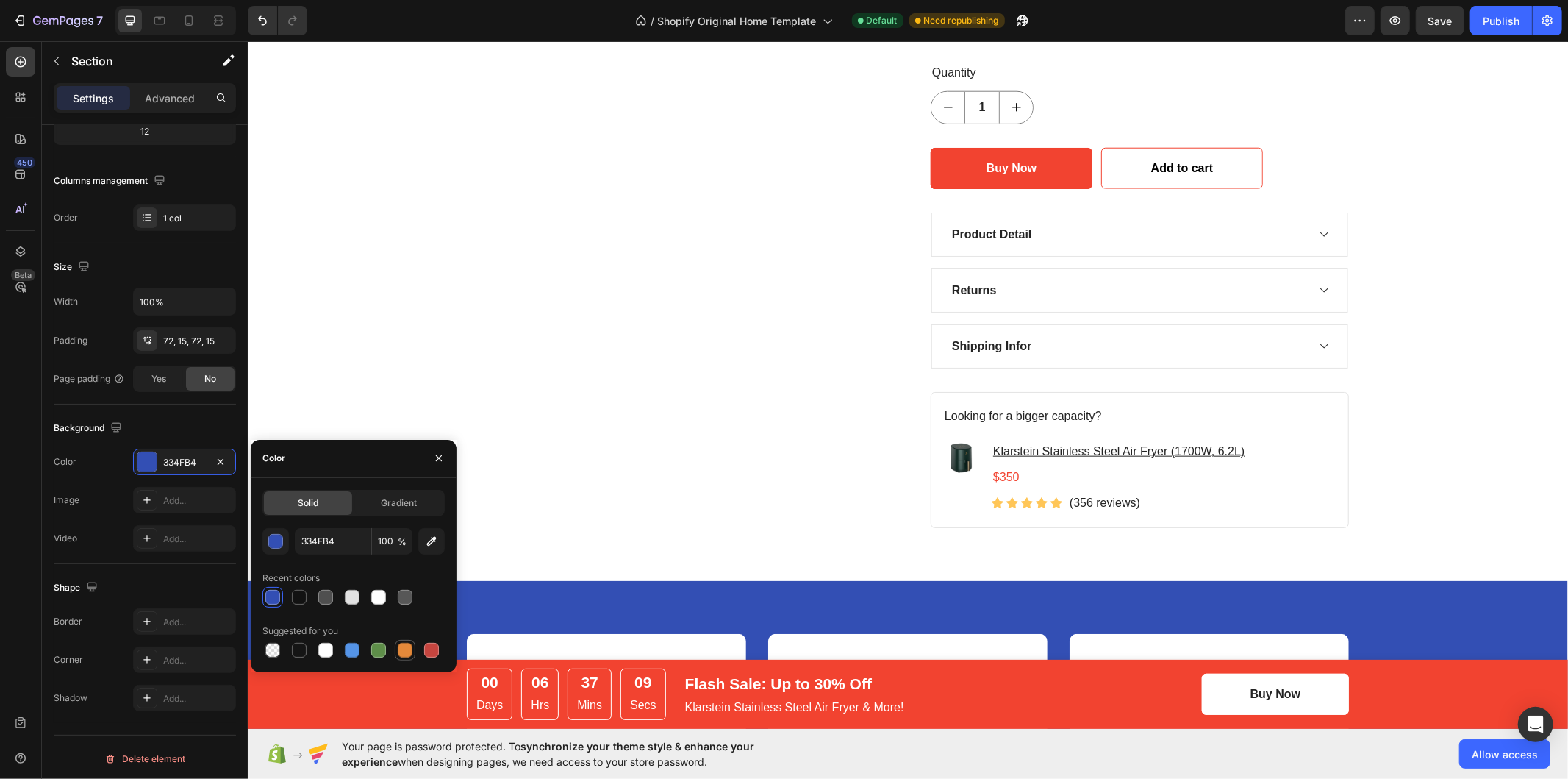
click at [407, 644] on div at bounding box center [405, 650] width 15 height 15
type input "E4893A"
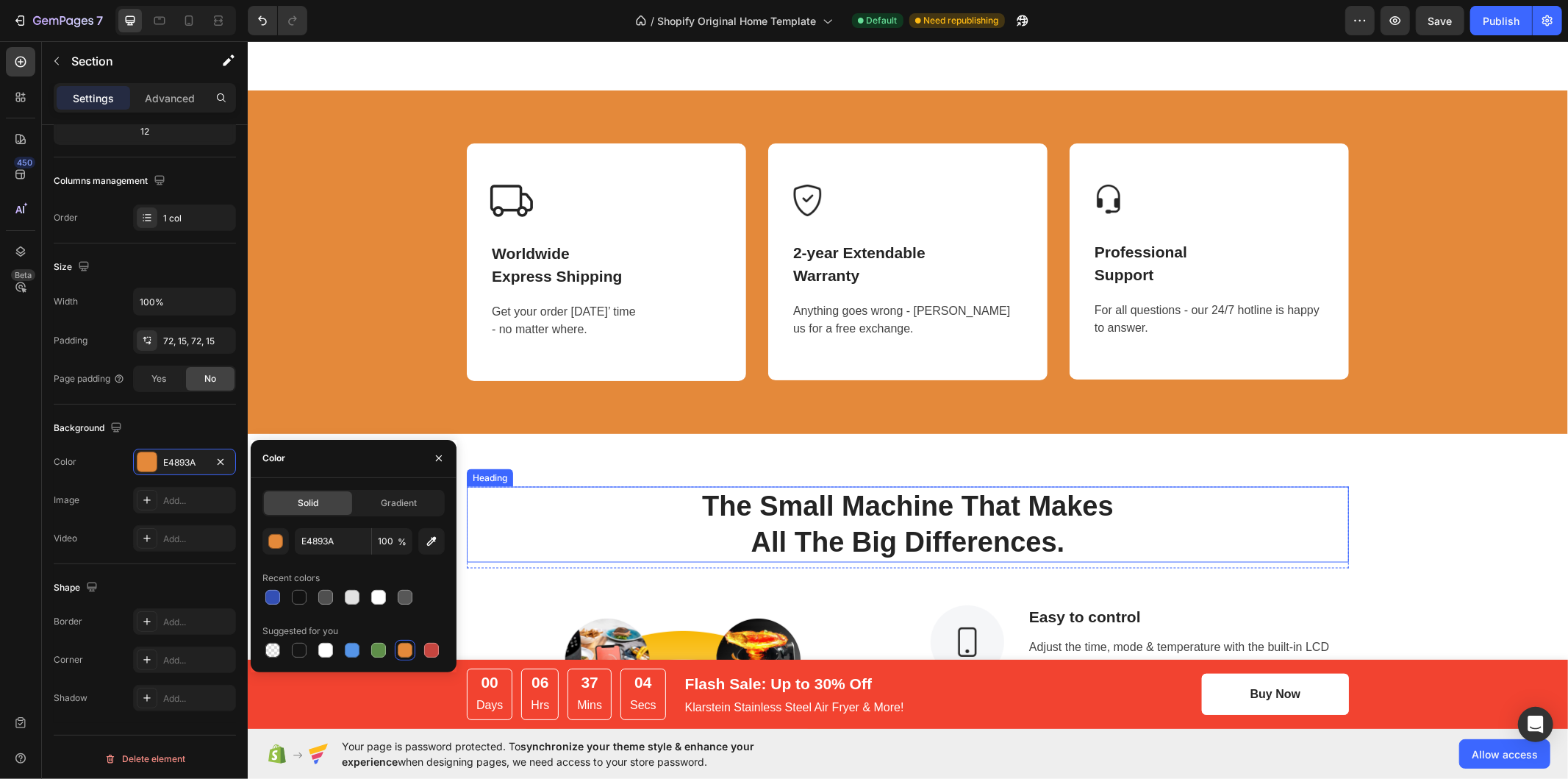
scroll to position [2042, 0]
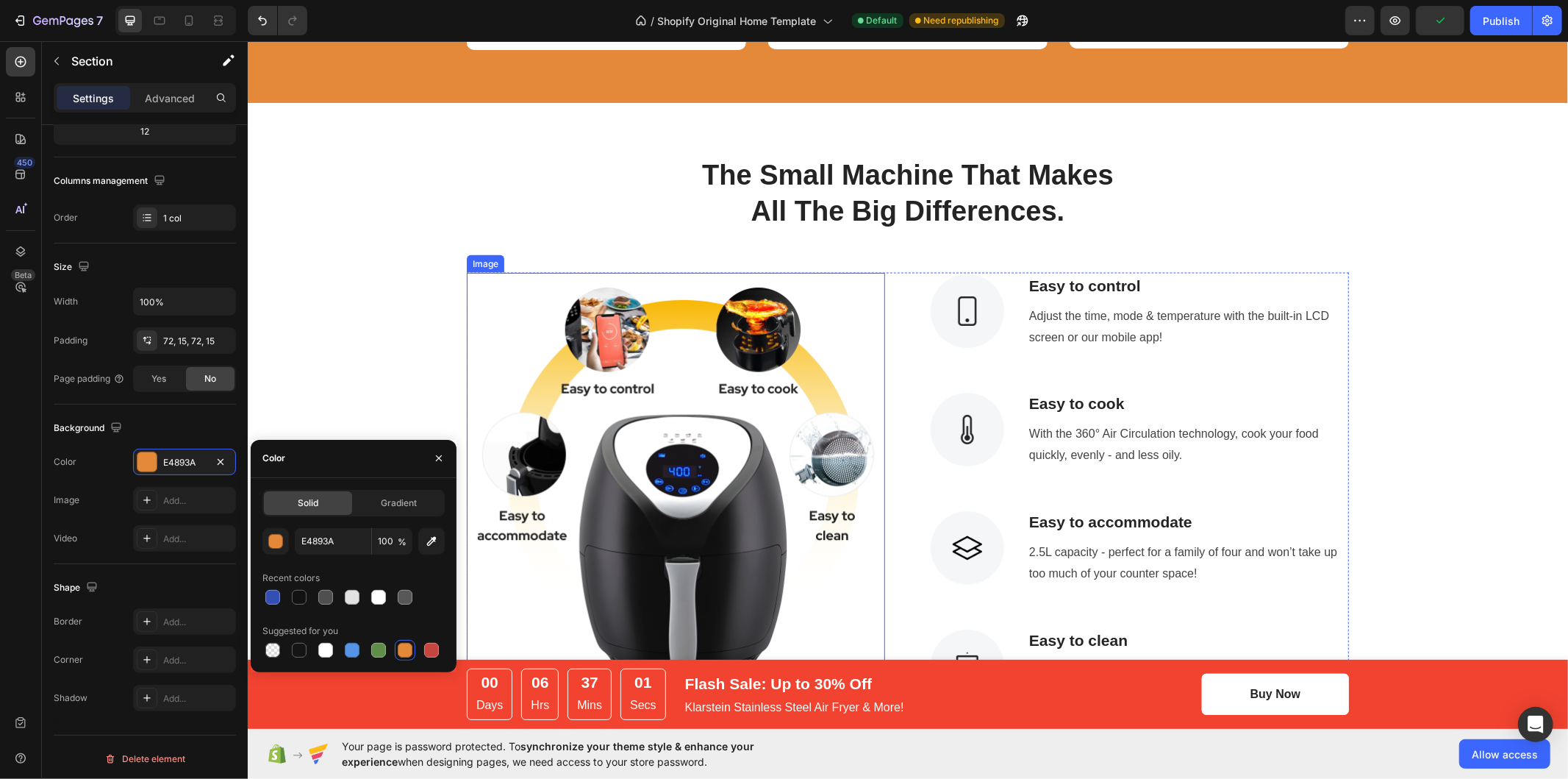
click at [741, 411] on img at bounding box center [675, 481] width 418 height 418
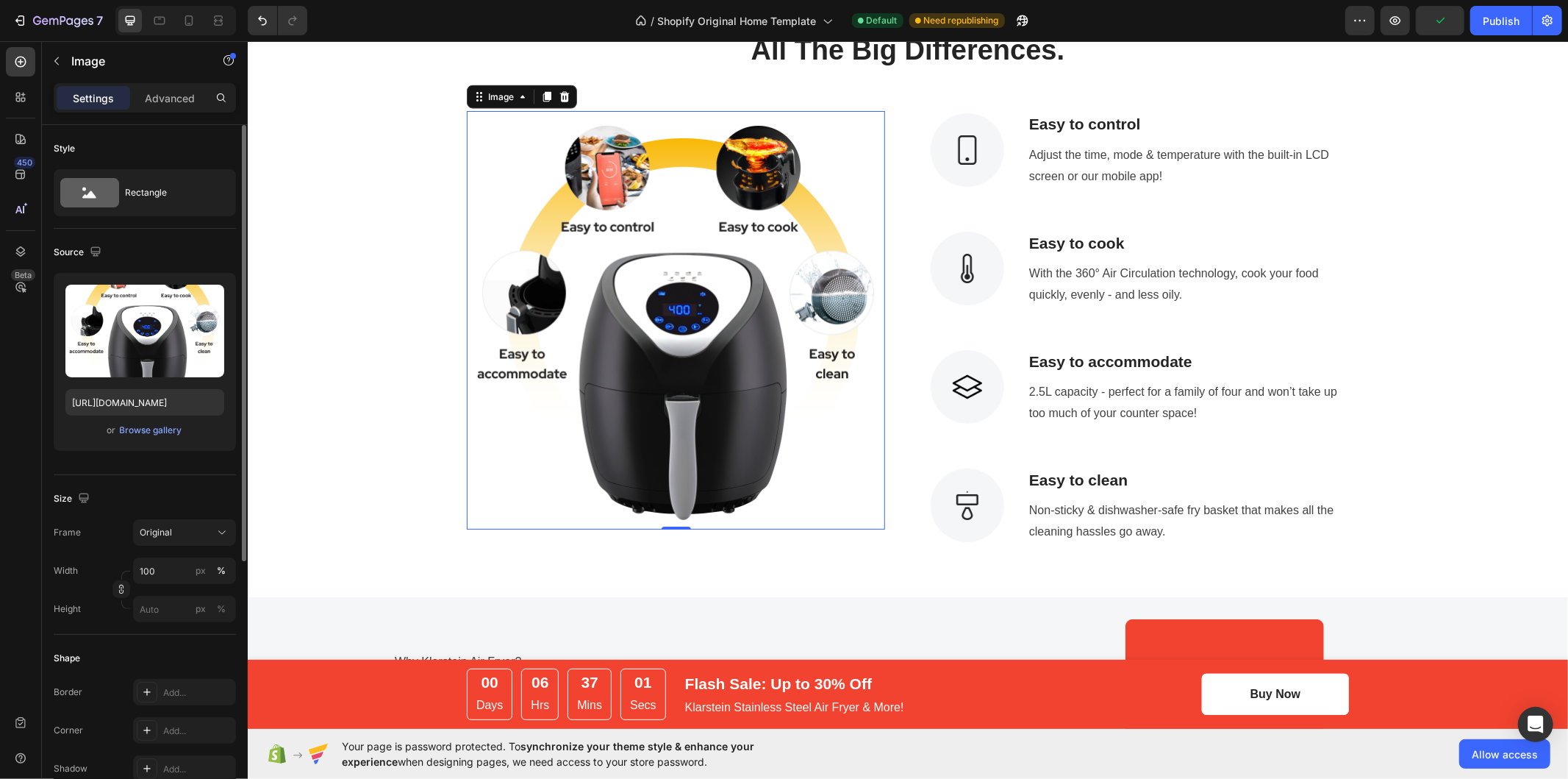
scroll to position [2206, 0]
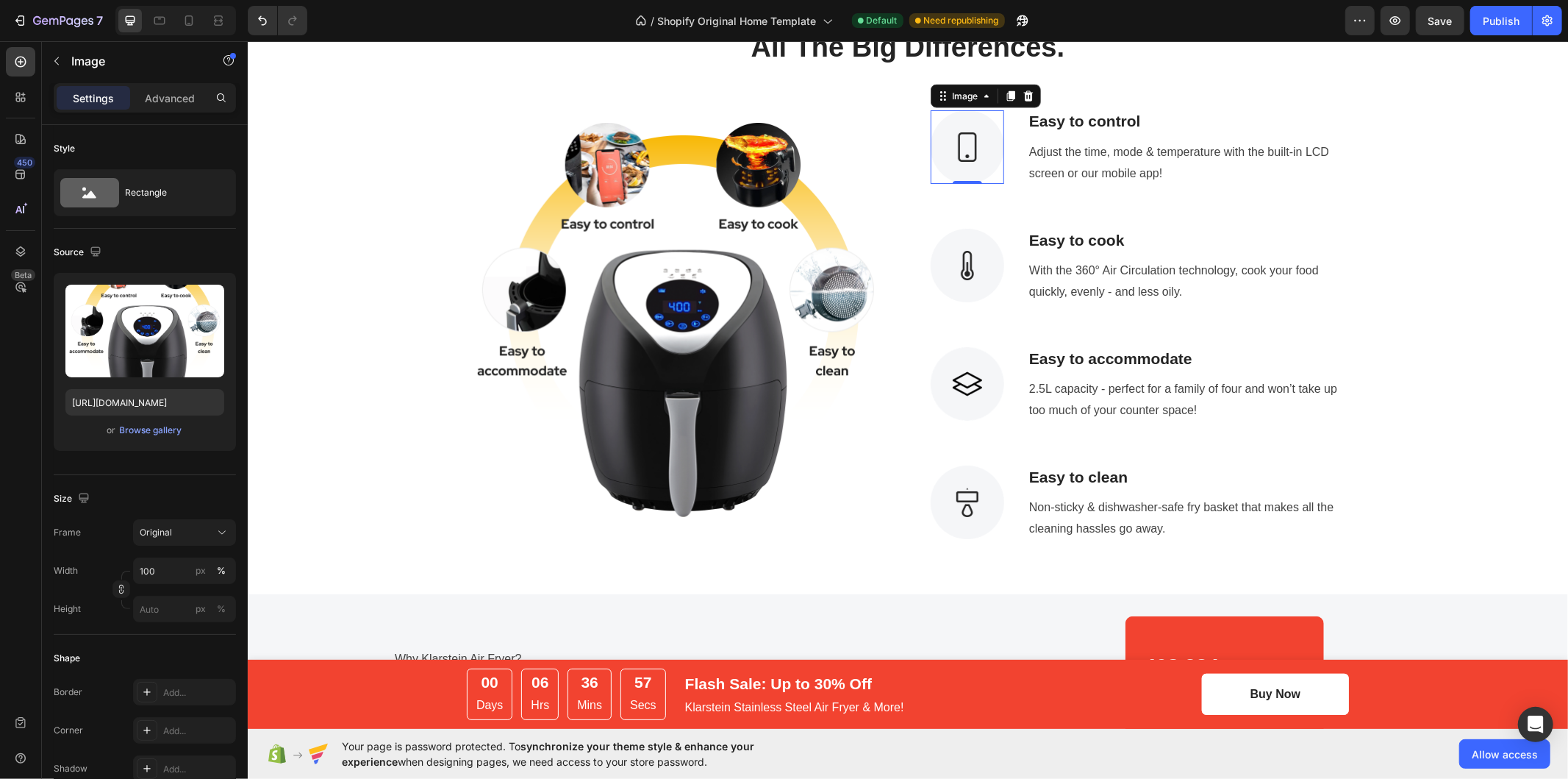
click at [968, 151] on img at bounding box center [966, 146] width 74 height 74
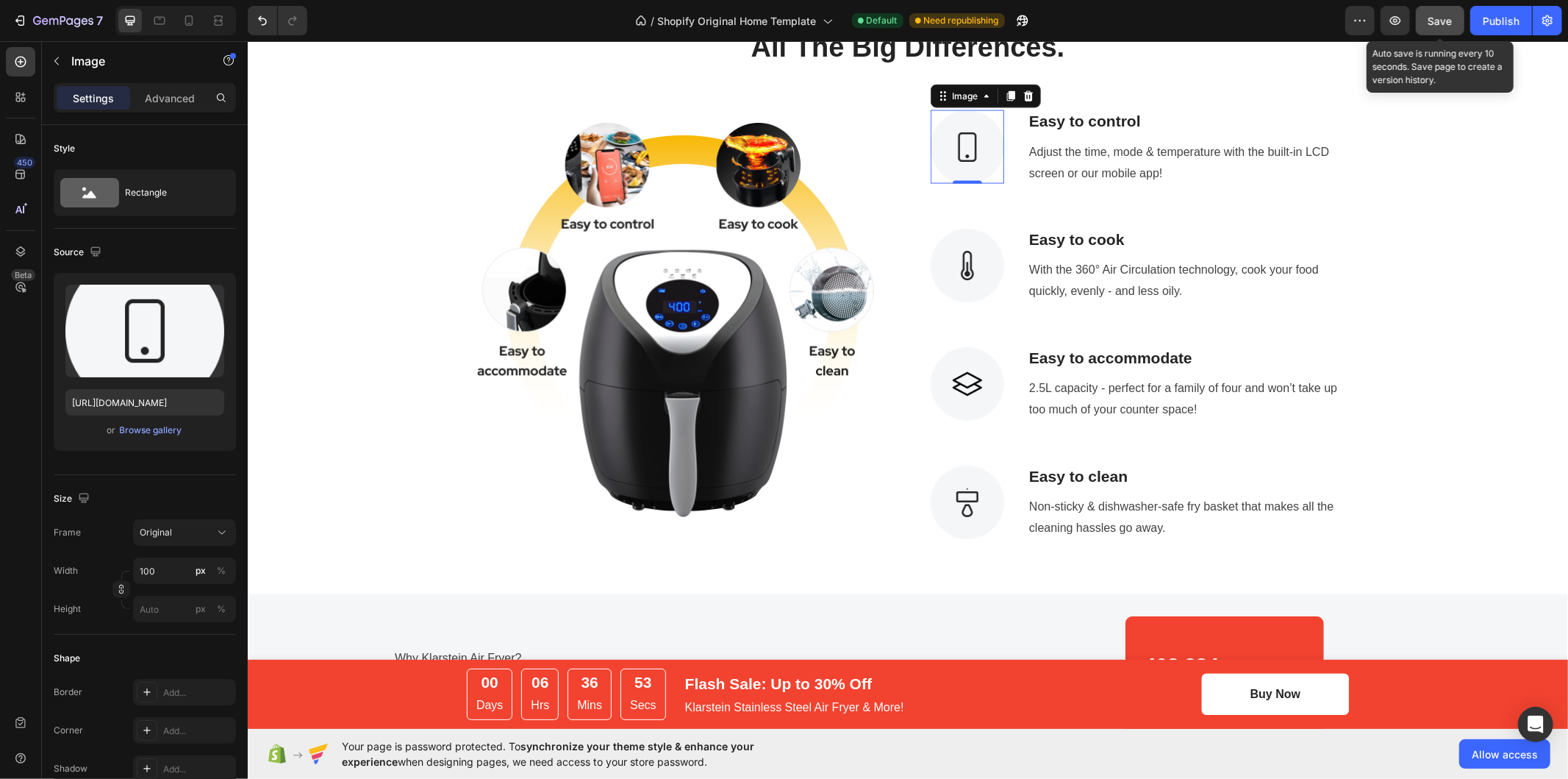
click at [1432, 29] on button "Save" at bounding box center [1440, 20] width 49 height 29
